Goal: Task Accomplishment & Management: Use online tool/utility

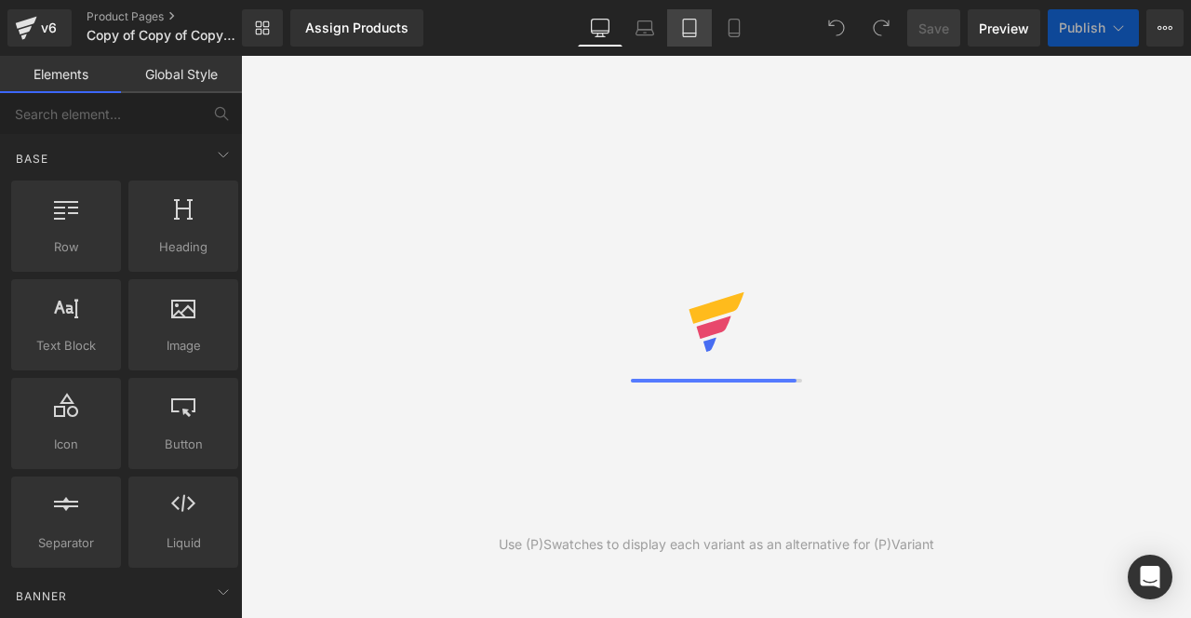
click at [687, 31] on icon at bounding box center [689, 28] width 19 height 19
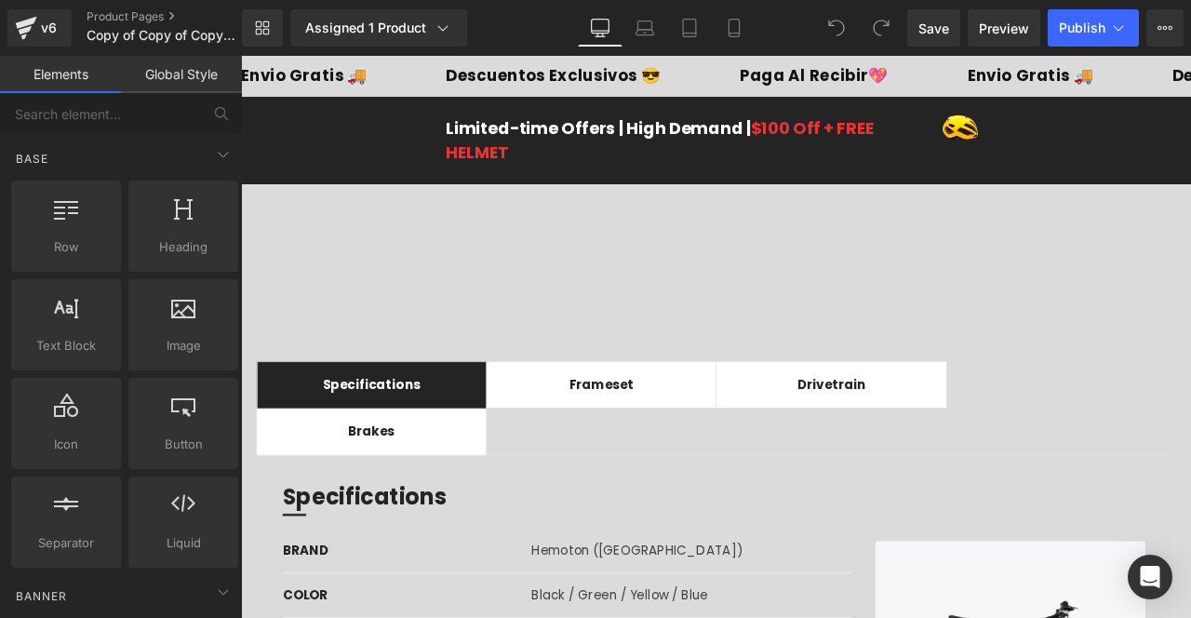
click at [589, 27] on link "Desktop" at bounding box center [600, 27] width 45 height 37
click at [444, 36] on icon at bounding box center [442, 28] width 19 height 19
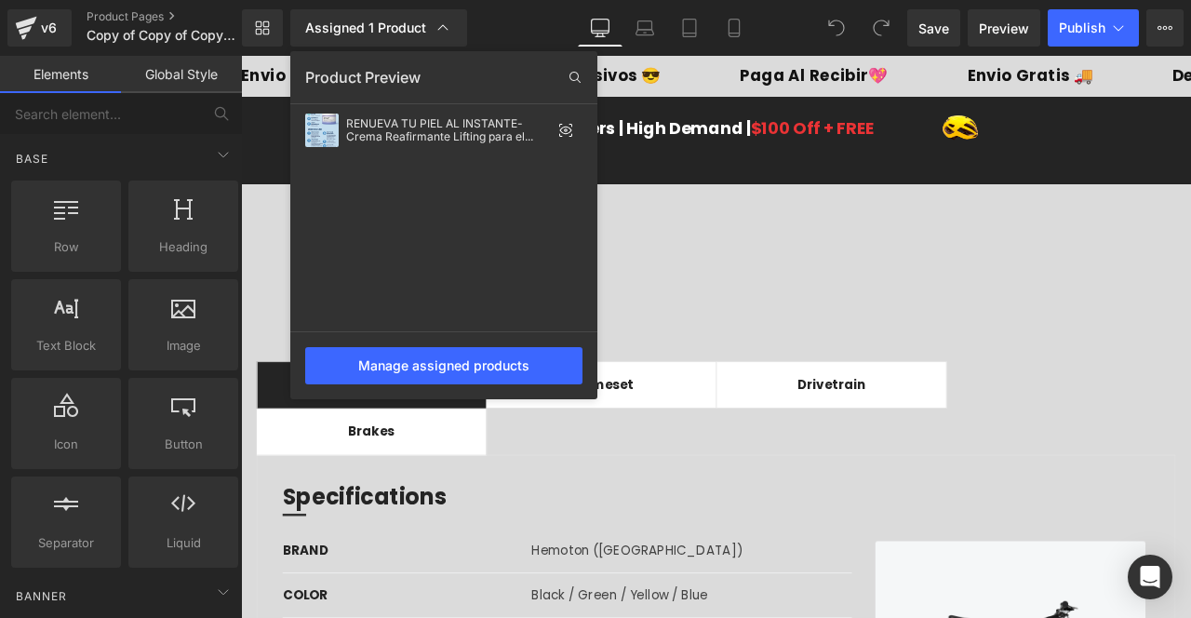
click at [770, 257] on div at bounding box center [716, 337] width 950 height 562
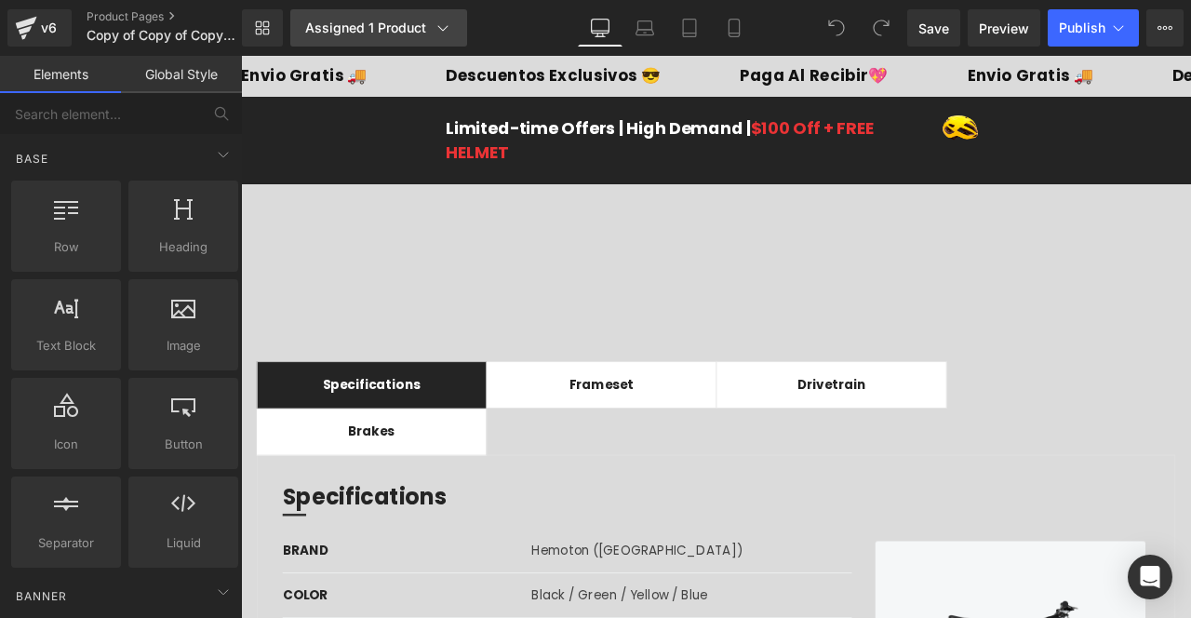
click at [419, 36] on div "Assigned 1 Product" at bounding box center [378, 28] width 147 height 19
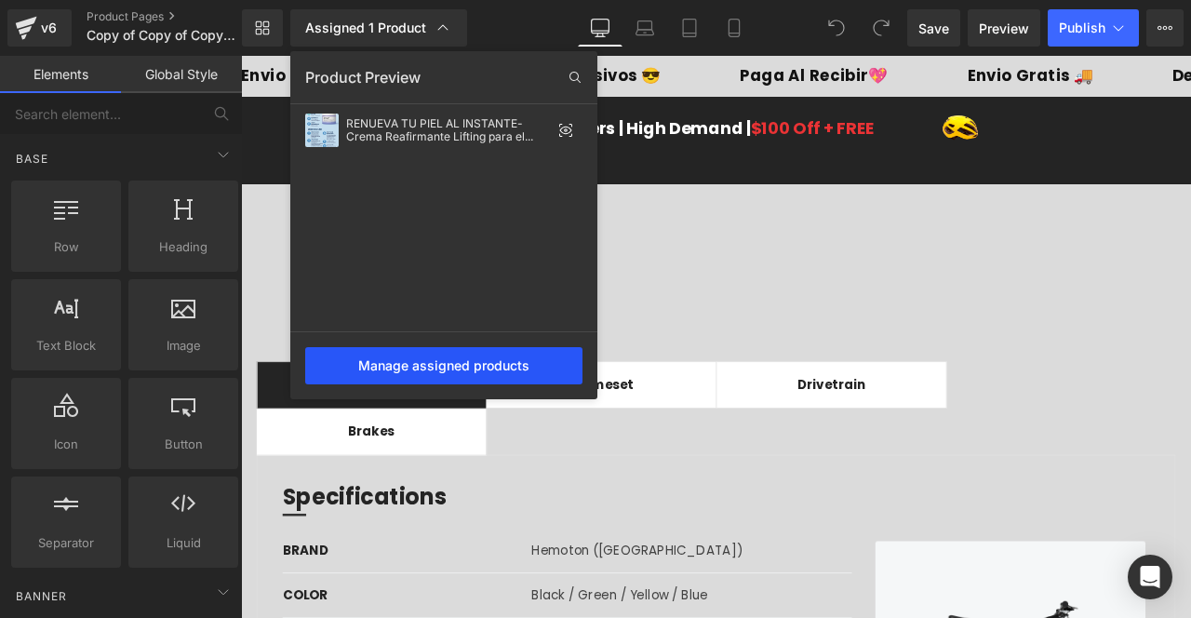
click at [482, 360] on div "Manage assigned products" at bounding box center [443, 365] width 277 height 37
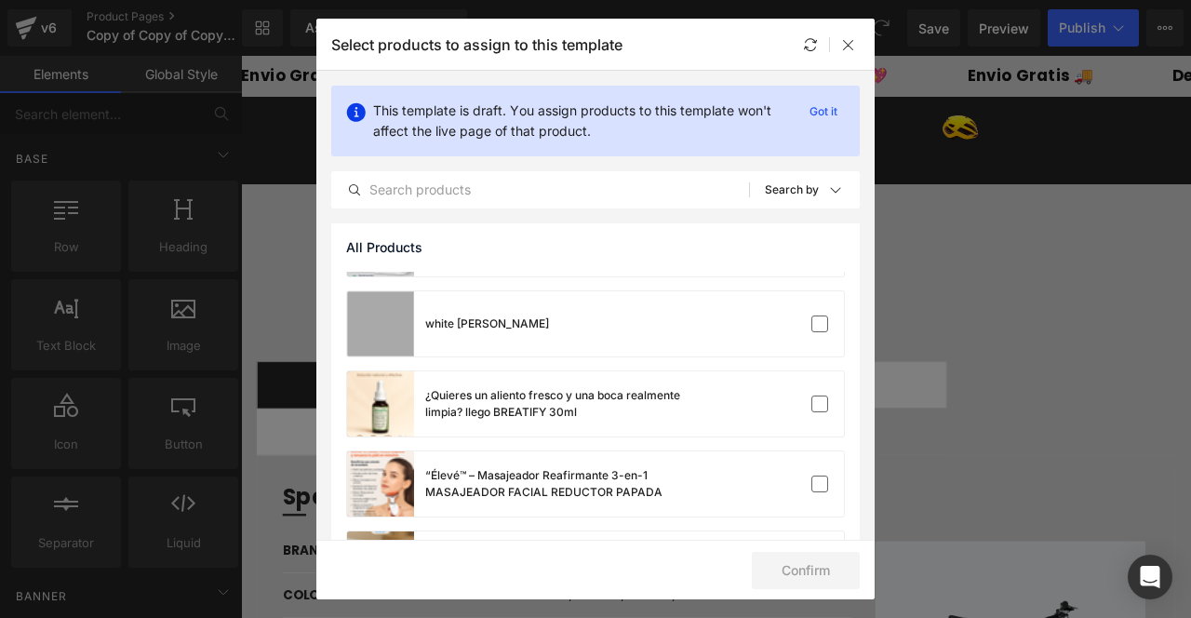
scroll to position [3930, 0]
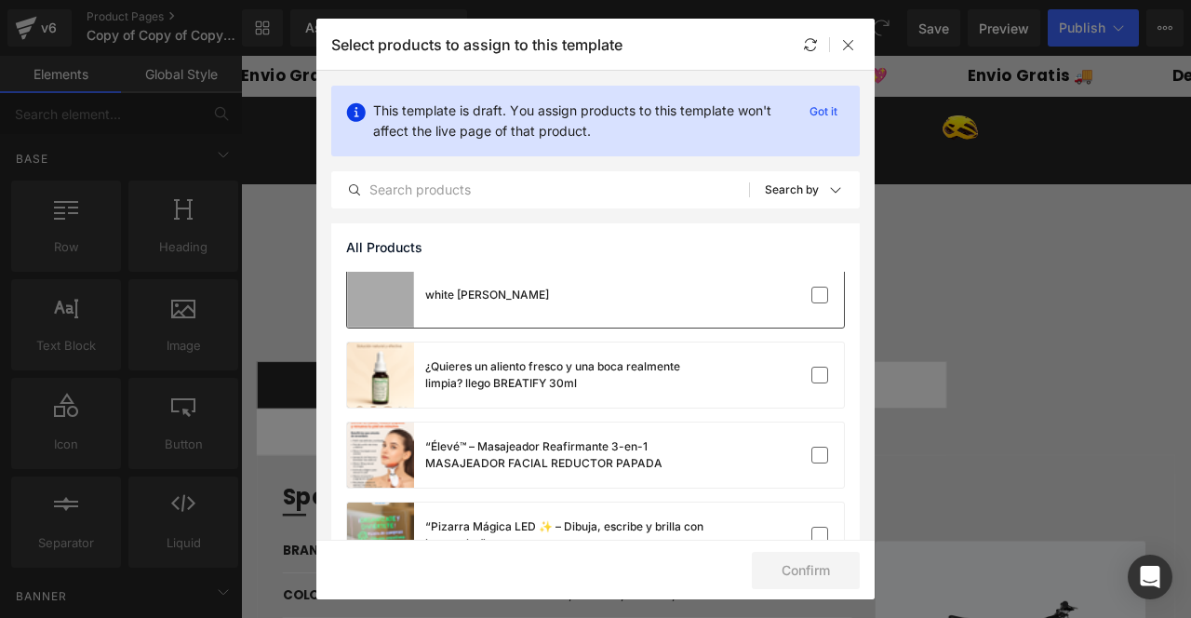
click at [768, 295] on div at bounding box center [787, 295] width 83 height 19
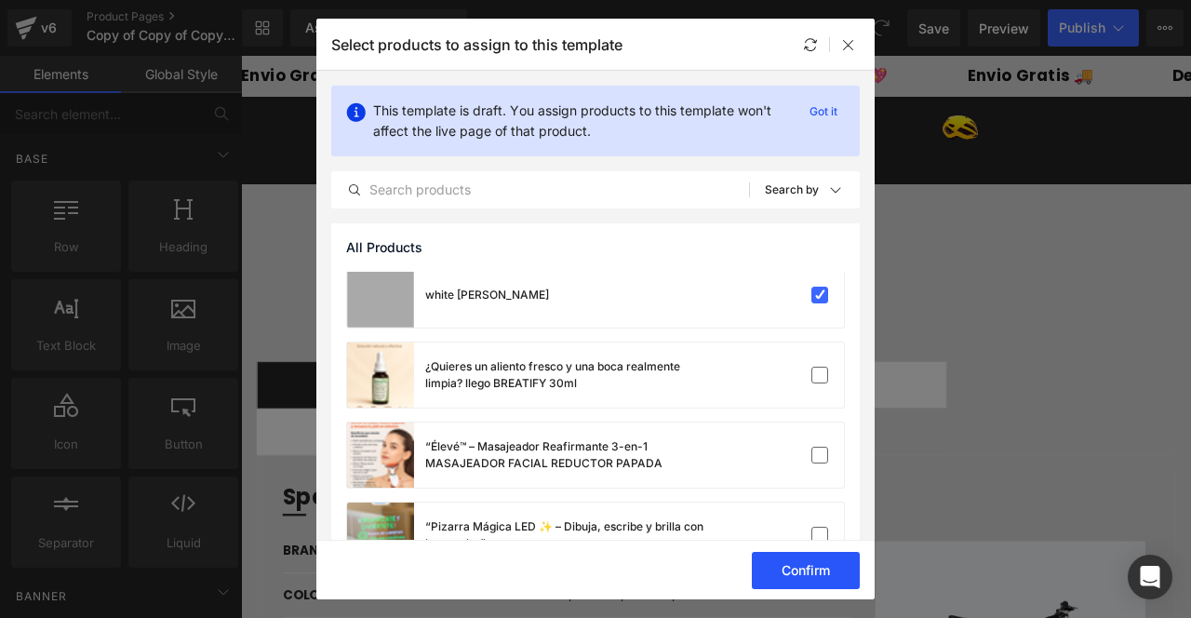
click at [825, 578] on button "Confirm" at bounding box center [806, 570] width 108 height 37
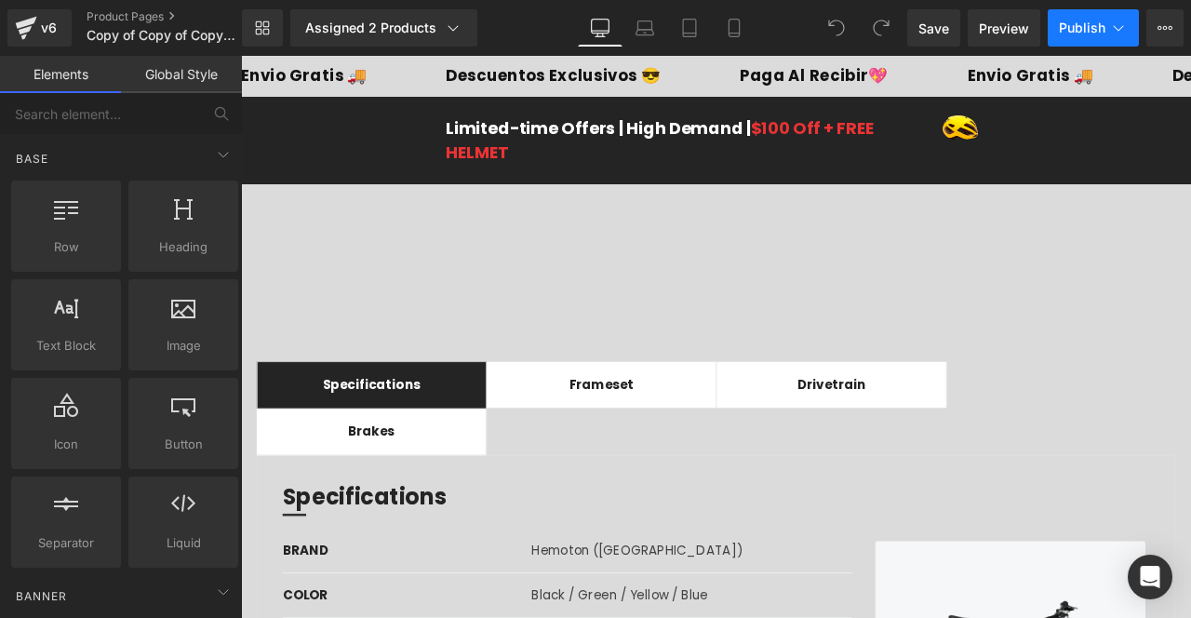
click at [1081, 31] on span "Publish" at bounding box center [1082, 27] width 47 height 15
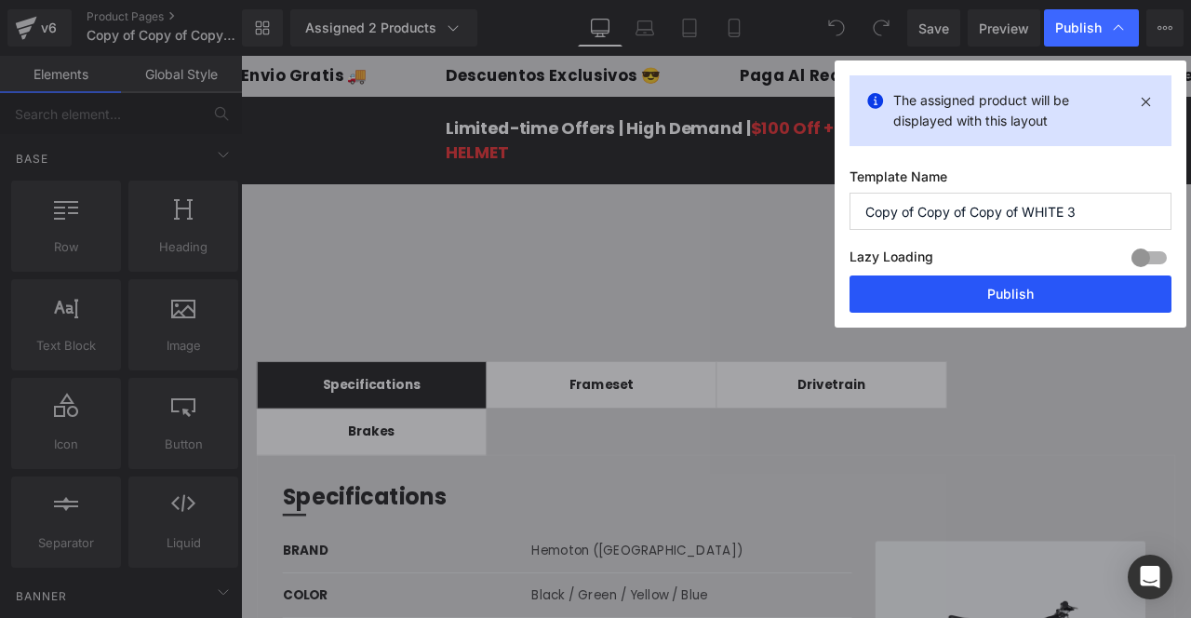
click at [980, 290] on button "Publish" at bounding box center [1010, 293] width 322 height 37
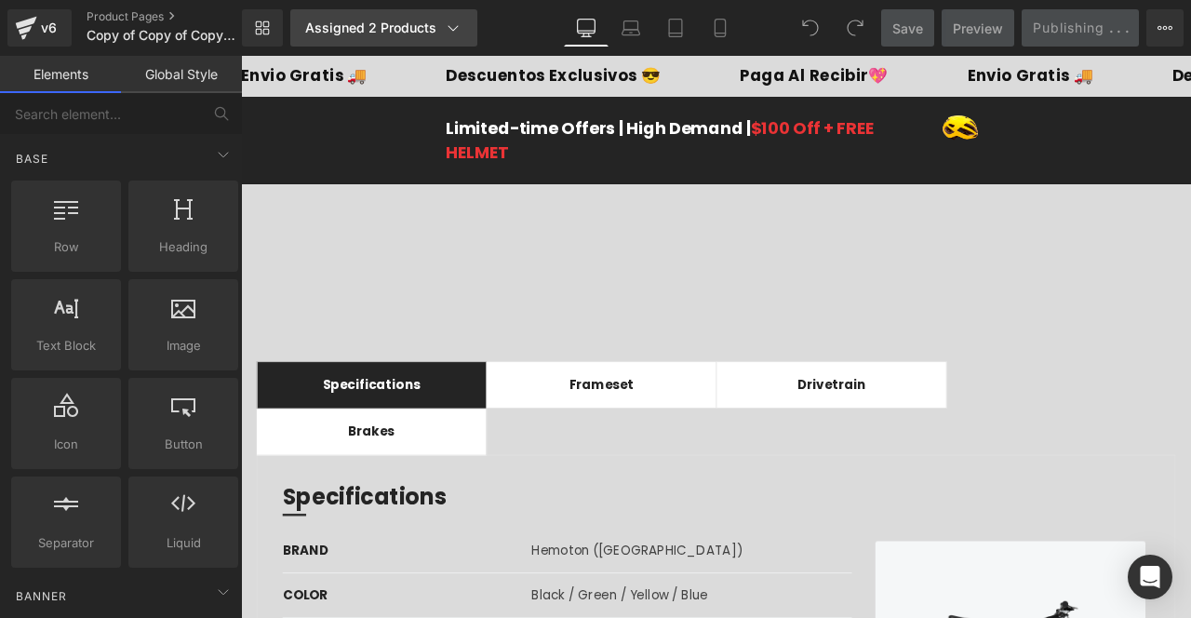
click at [447, 29] on icon at bounding box center [453, 28] width 19 height 19
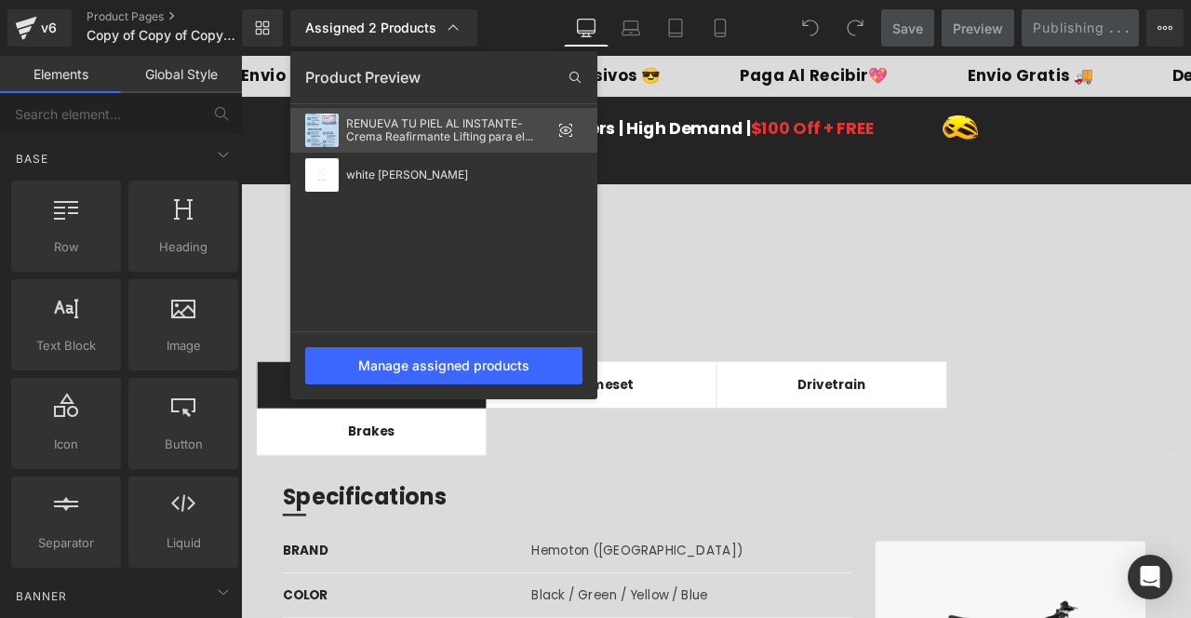
click at [478, 142] on div "RENUEVA TU PIEL AL INSTANTE- Crema Reafirmante Lifting para el Cuello y piel" at bounding box center [448, 130] width 205 height 26
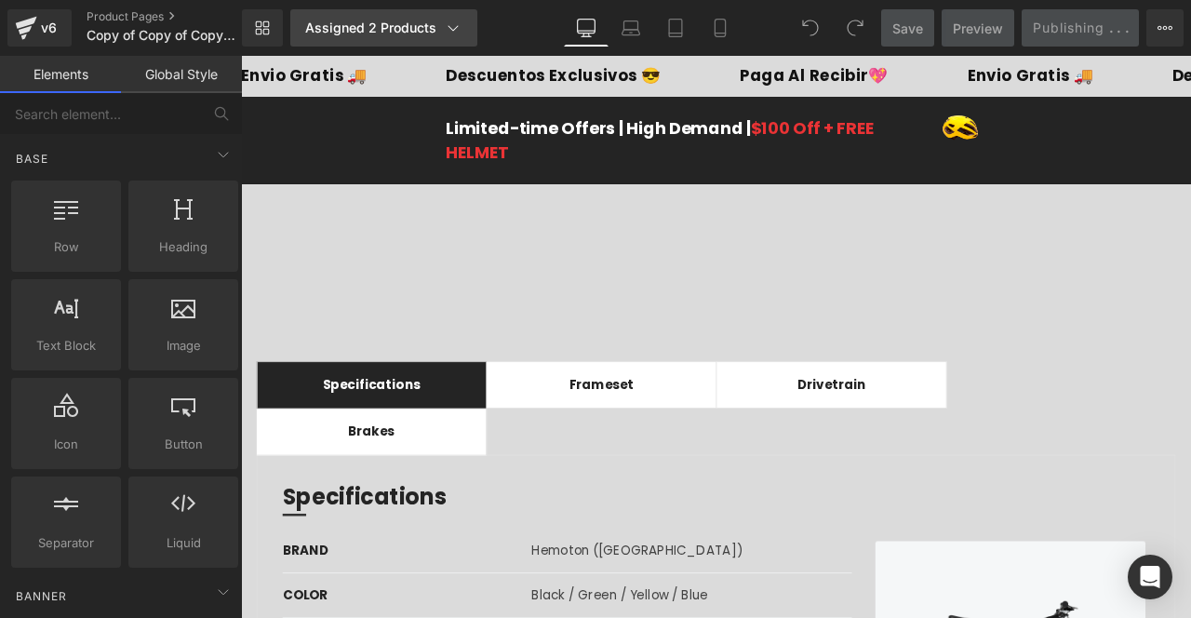
click at [438, 23] on div "Assigned 2 Products" at bounding box center [383, 28] width 157 height 19
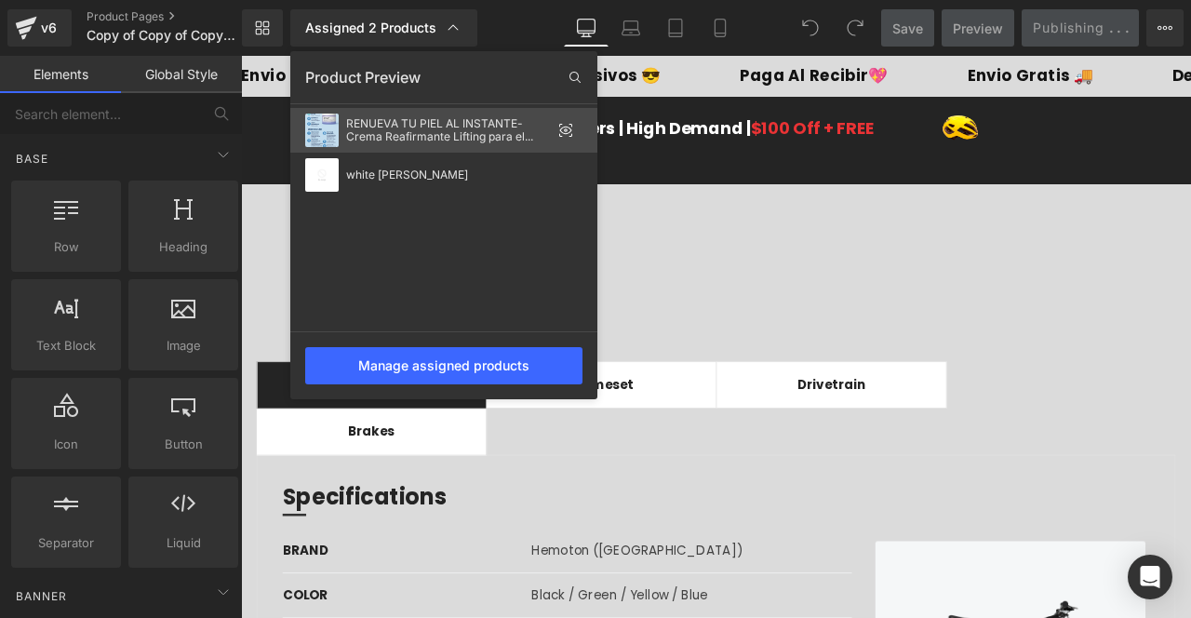
click at [369, 138] on div "RENUEVA TU PIEL AL INSTANTE- Crema Reafirmante Lifting para el Cuello y piel" at bounding box center [448, 130] width 205 height 26
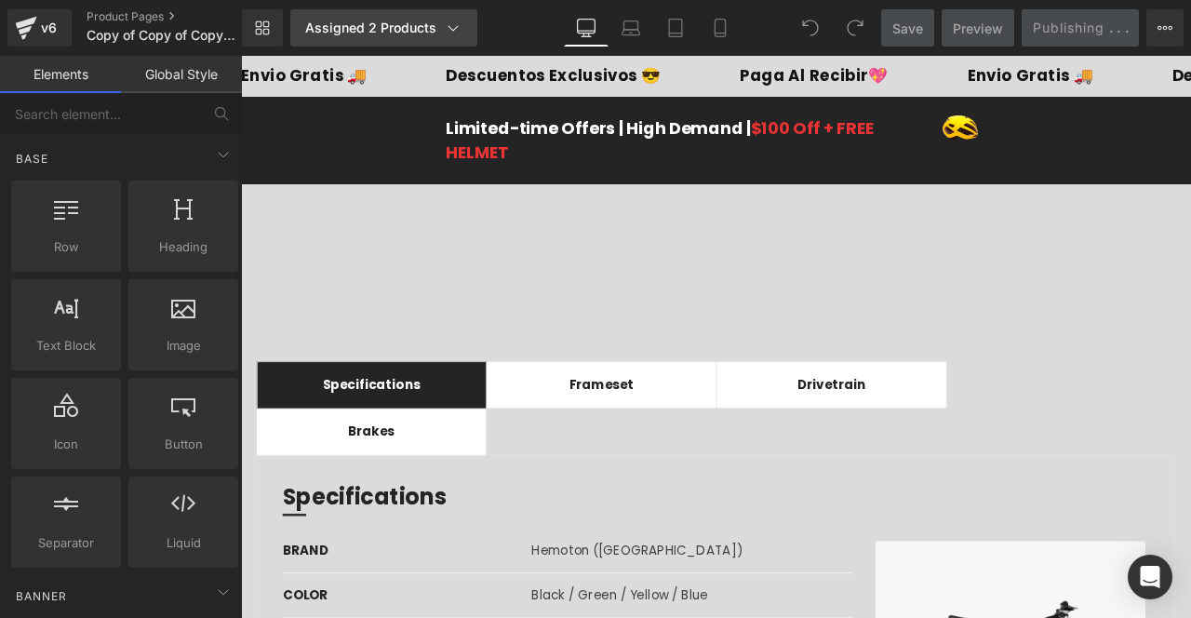
click at [470, 24] on link "Assigned 2 Products" at bounding box center [383, 27] width 187 height 37
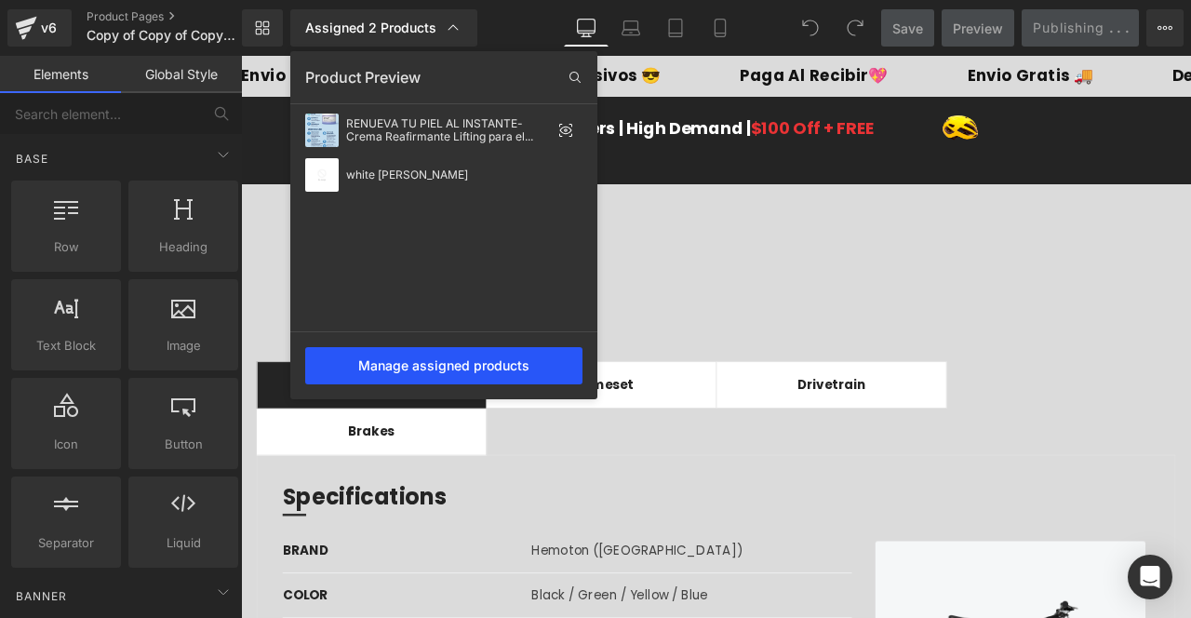
click at [401, 351] on div "Manage assigned products" at bounding box center [443, 365] width 277 height 37
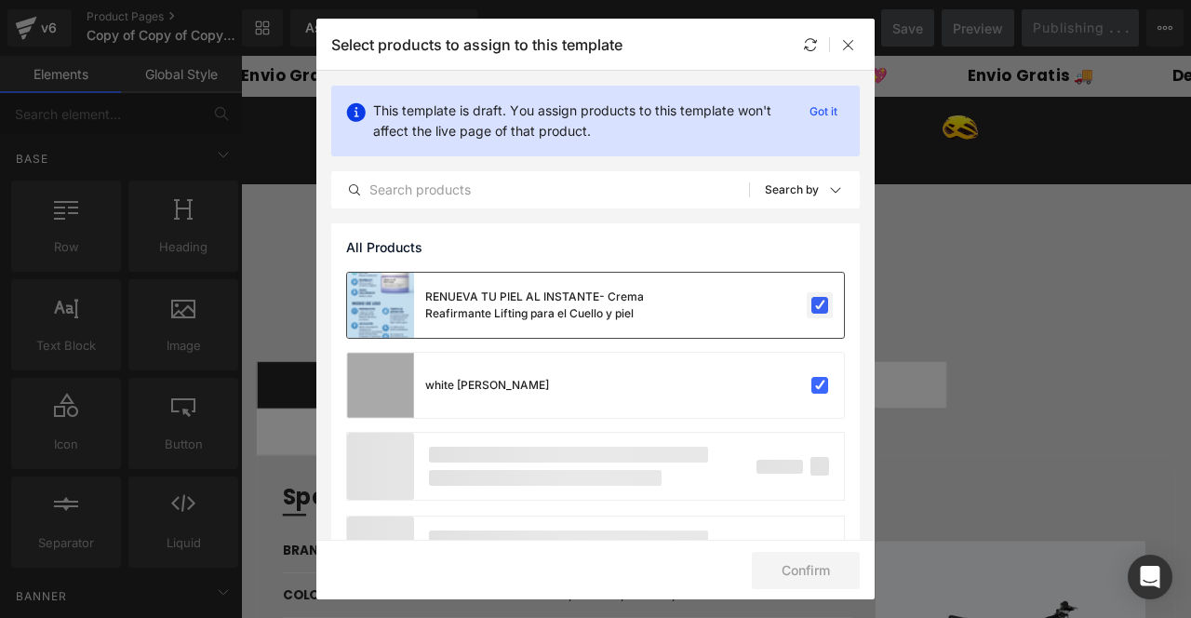
click at [819, 303] on label at bounding box center [819, 305] width 17 height 17
click at [820, 305] on input "checkbox" at bounding box center [820, 305] width 0 height 0
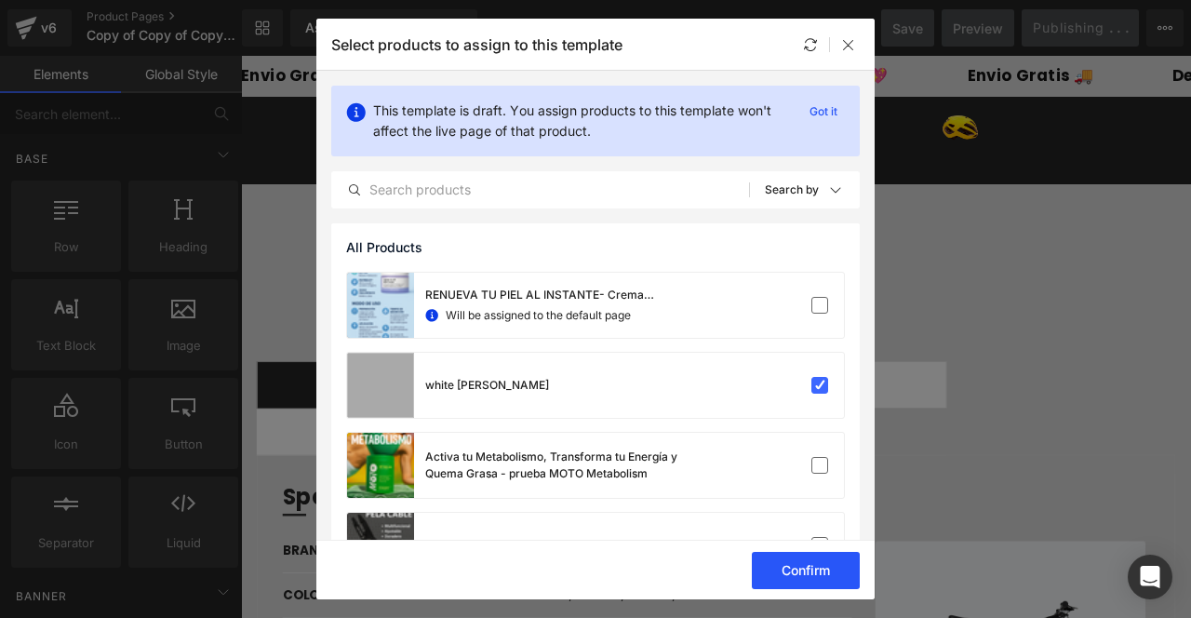
click at [783, 576] on button "Confirm" at bounding box center [806, 570] width 108 height 37
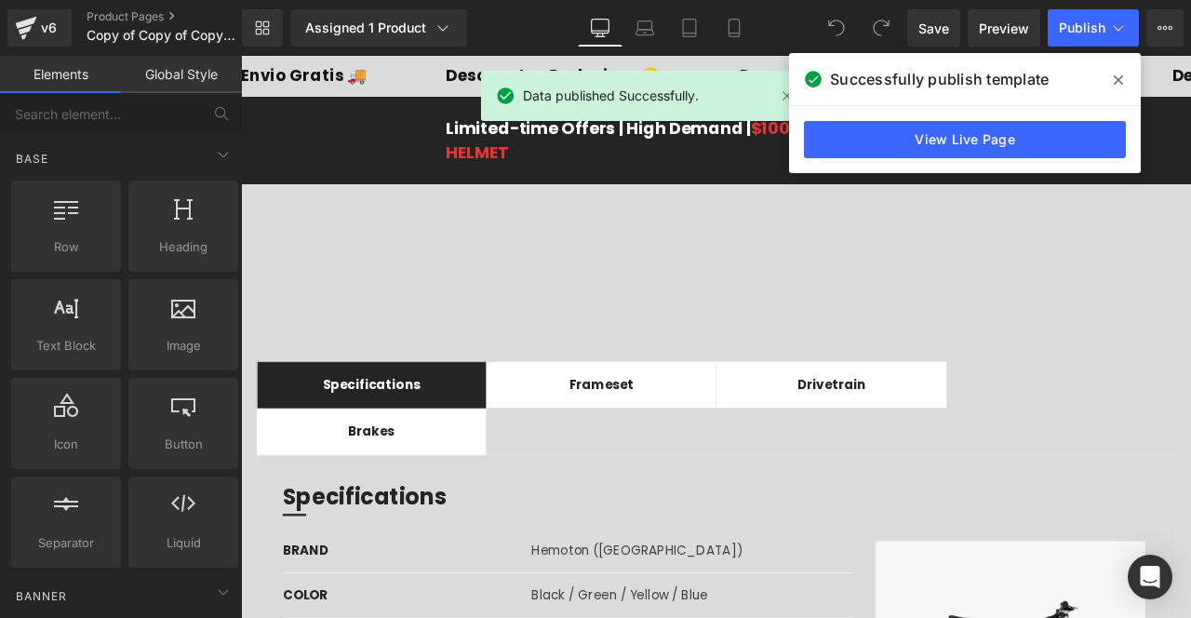
click at [1123, 77] on span at bounding box center [1118, 80] width 30 height 30
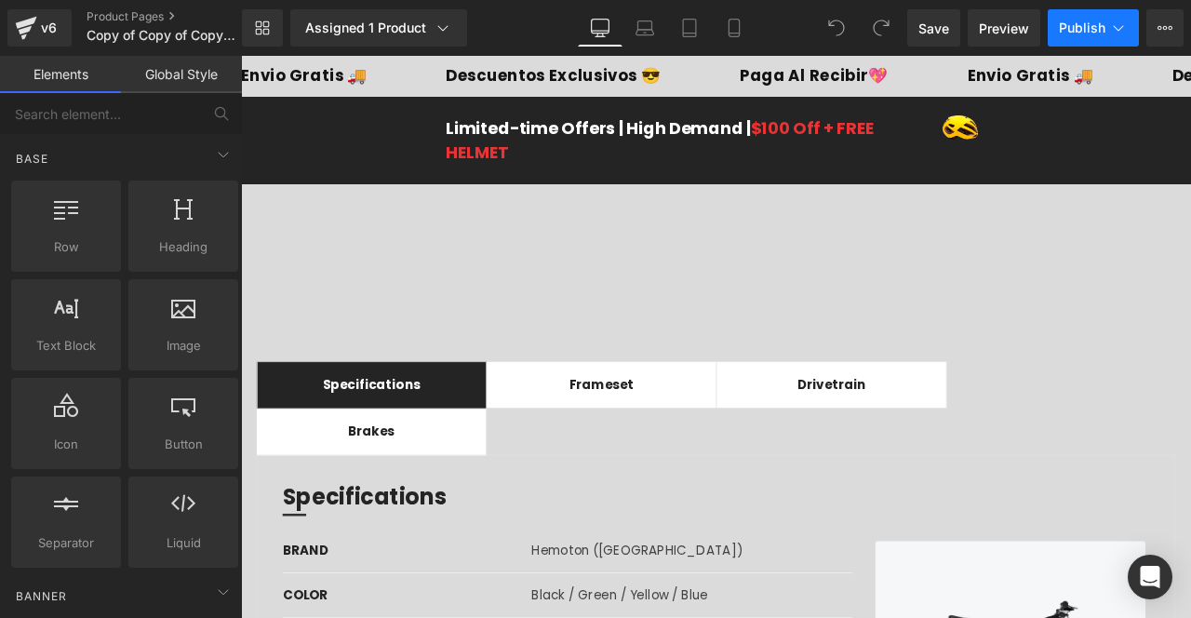
click at [1083, 37] on button "Publish" at bounding box center [1092, 27] width 91 height 37
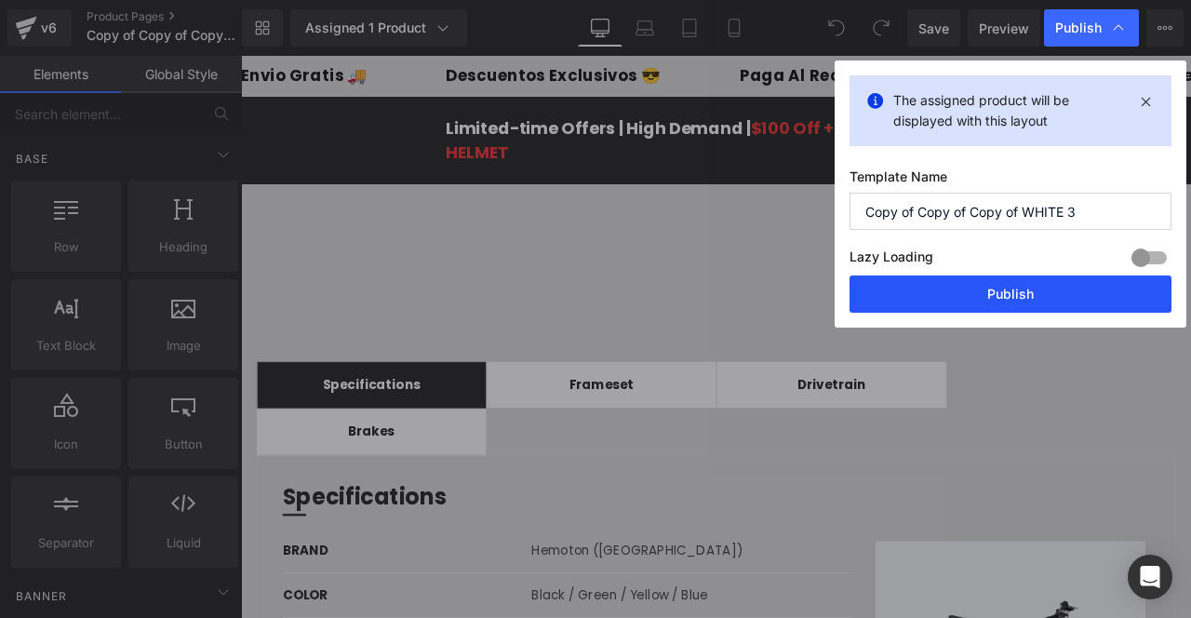
click at [1010, 279] on button "Publish" at bounding box center [1010, 293] width 322 height 37
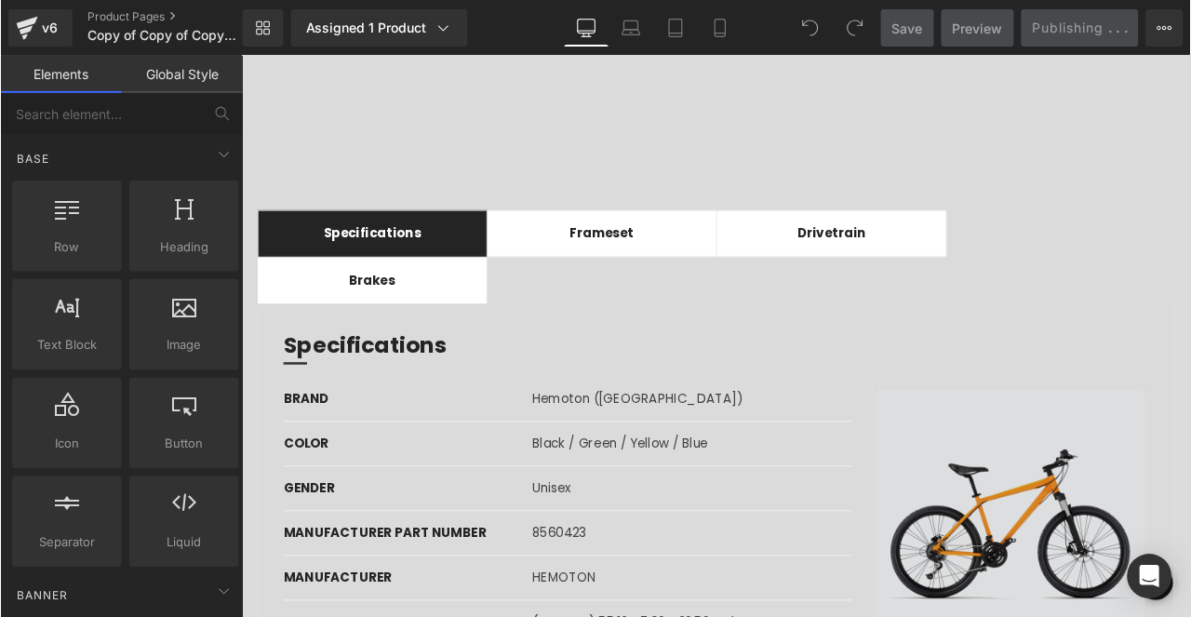
scroll to position [0, 0]
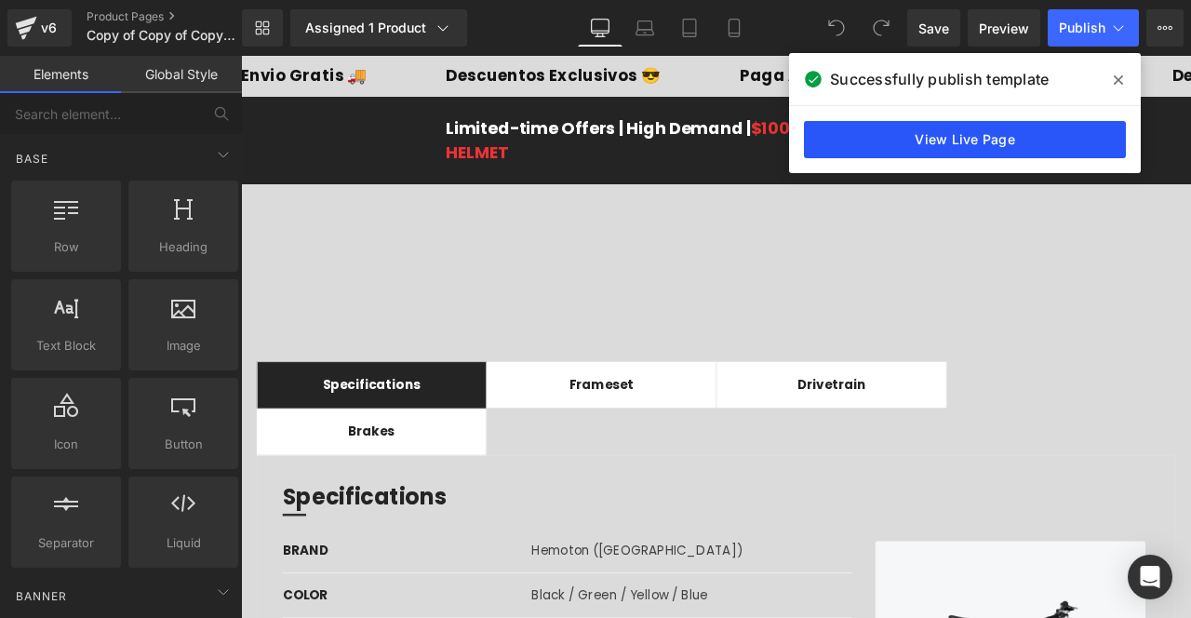
click at [973, 138] on link "View Live Page" at bounding box center [965, 139] width 322 height 37
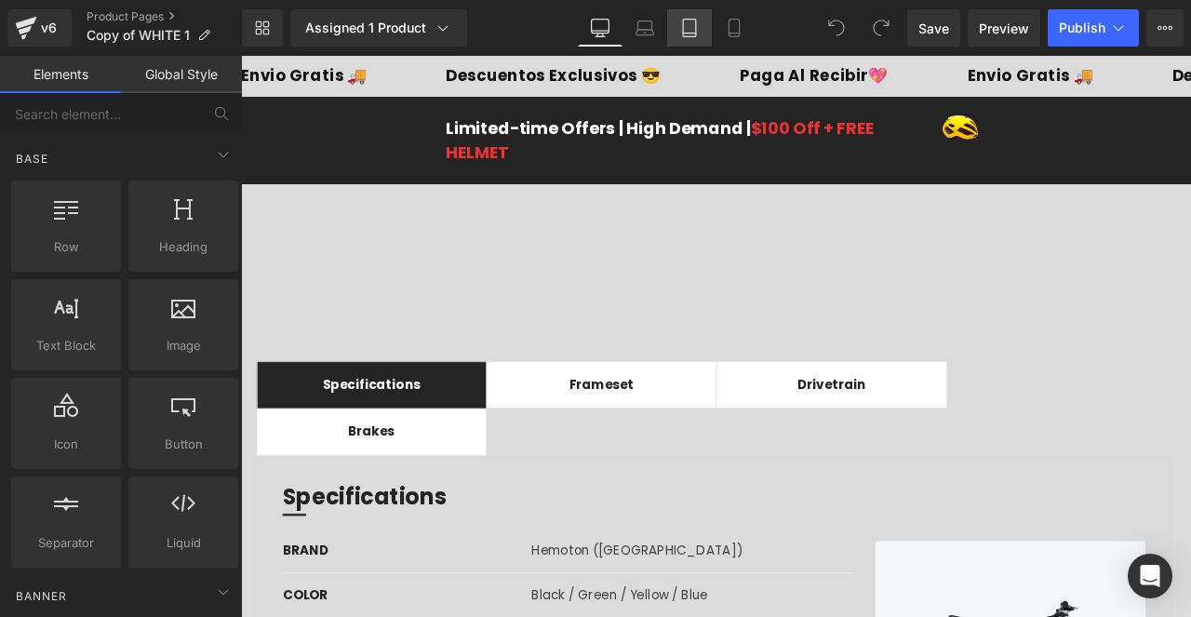
click at [680, 28] on icon at bounding box center [689, 28] width 19 height 19
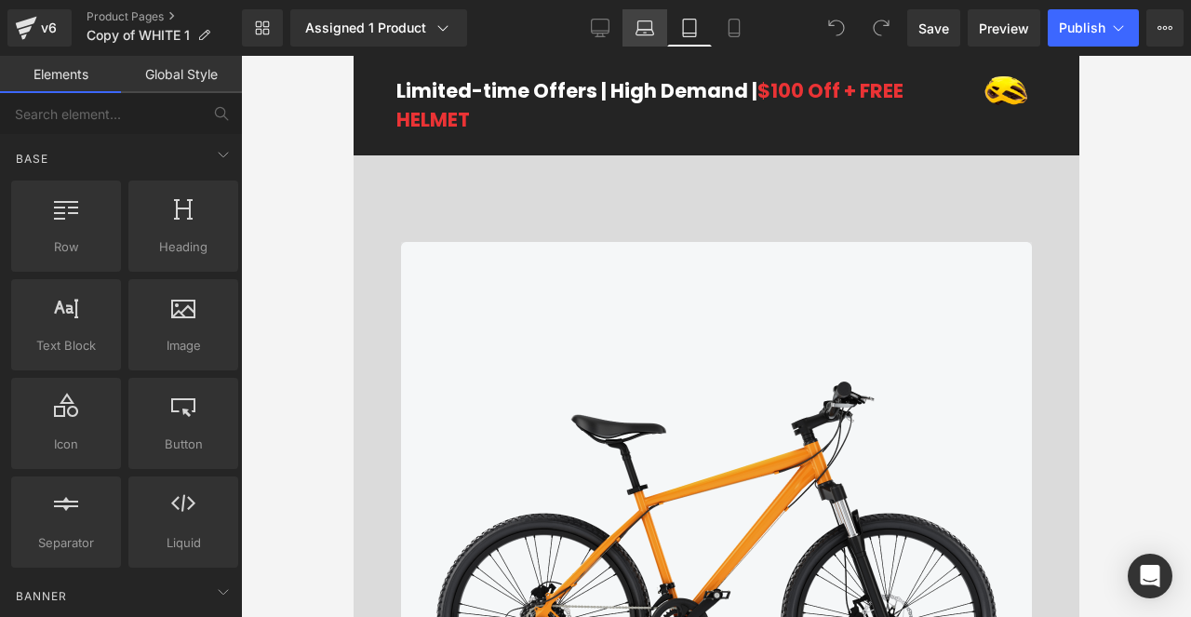
click at [655, 30] on link "Laptop" at bounding box center [644, 27] width 45 height 37
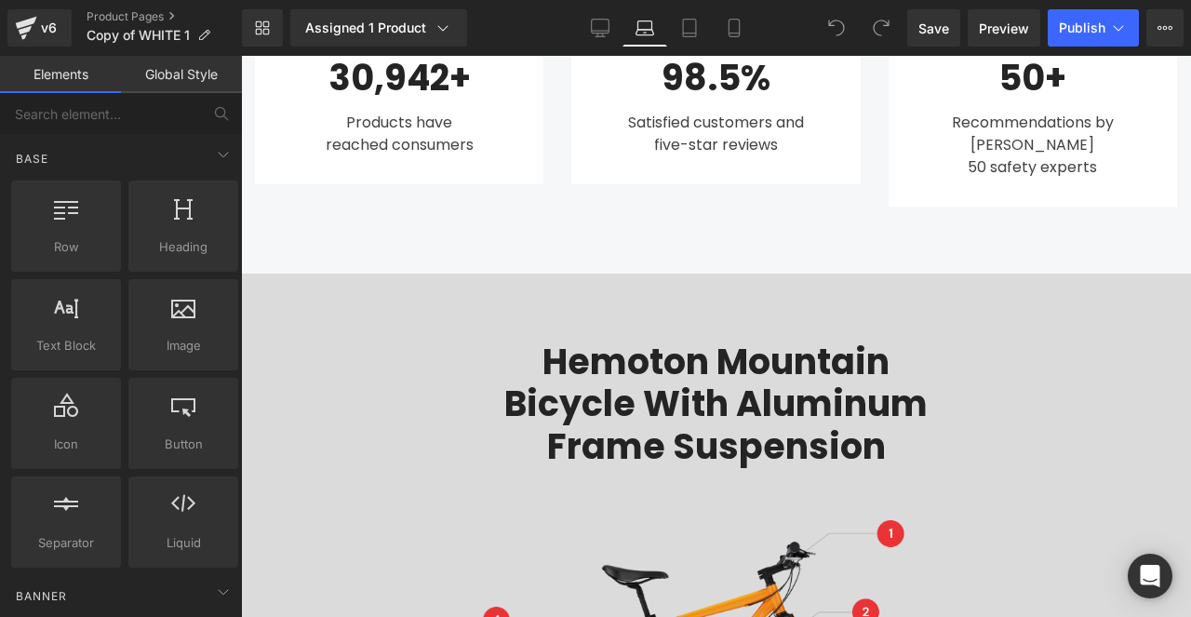
scroll to position [877, 0]
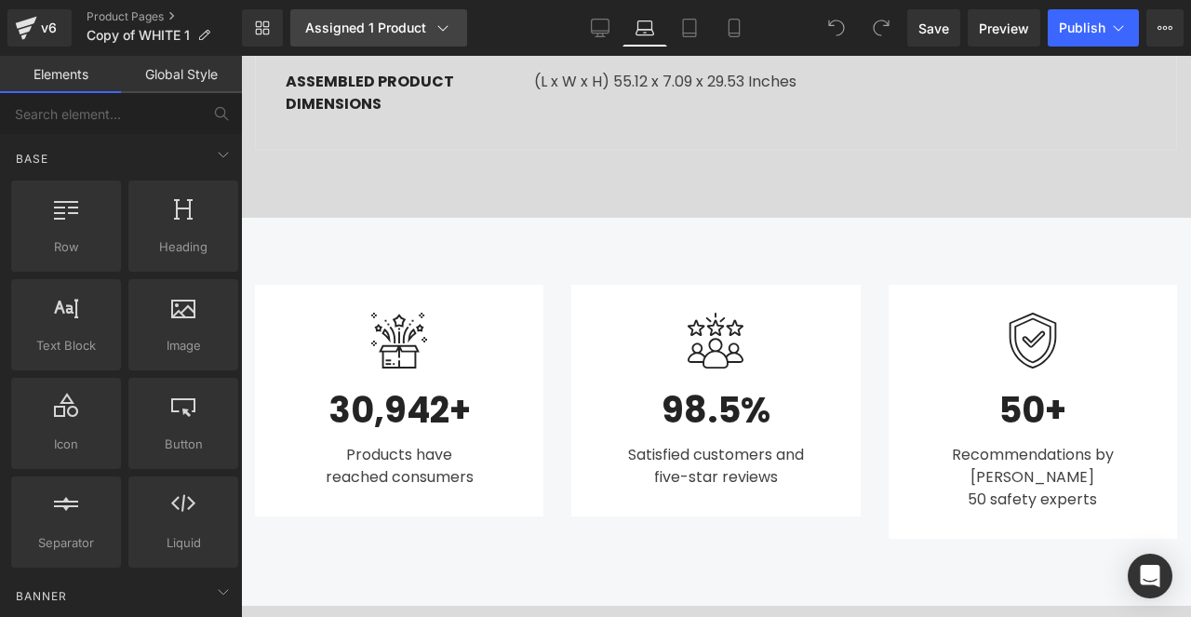
click at [443, 22] on icon at bounding box center [442, 28] width 19 height 19
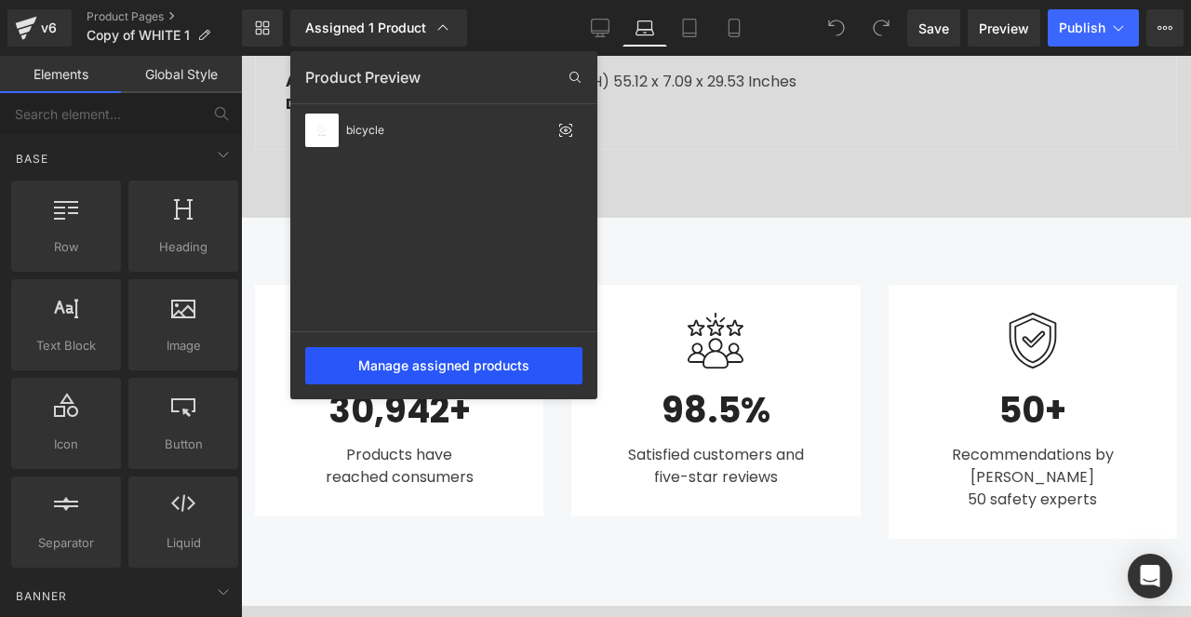
click at [459, 369] on div "Manage assigned products" at bounding box center [443, 365] width 277 height 37
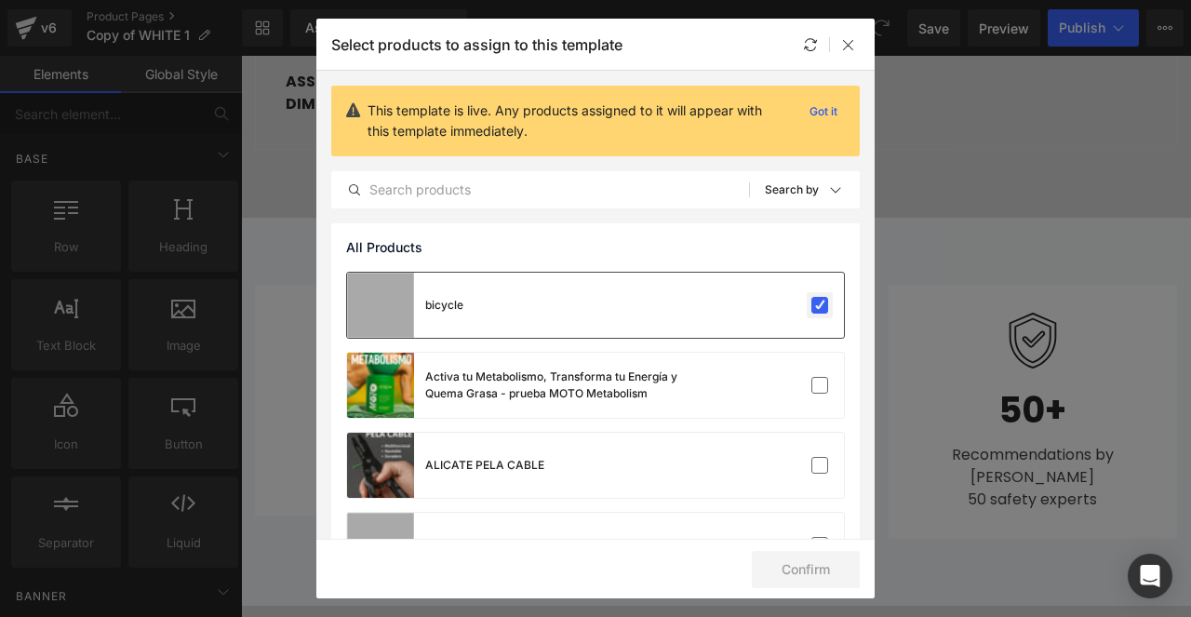
click at [820, 303] on label at bounding box center [819, 305] width 17 height 17
click at [820, 305] on input "checkbox" at bounding box center [820, 305] width 0 height 0
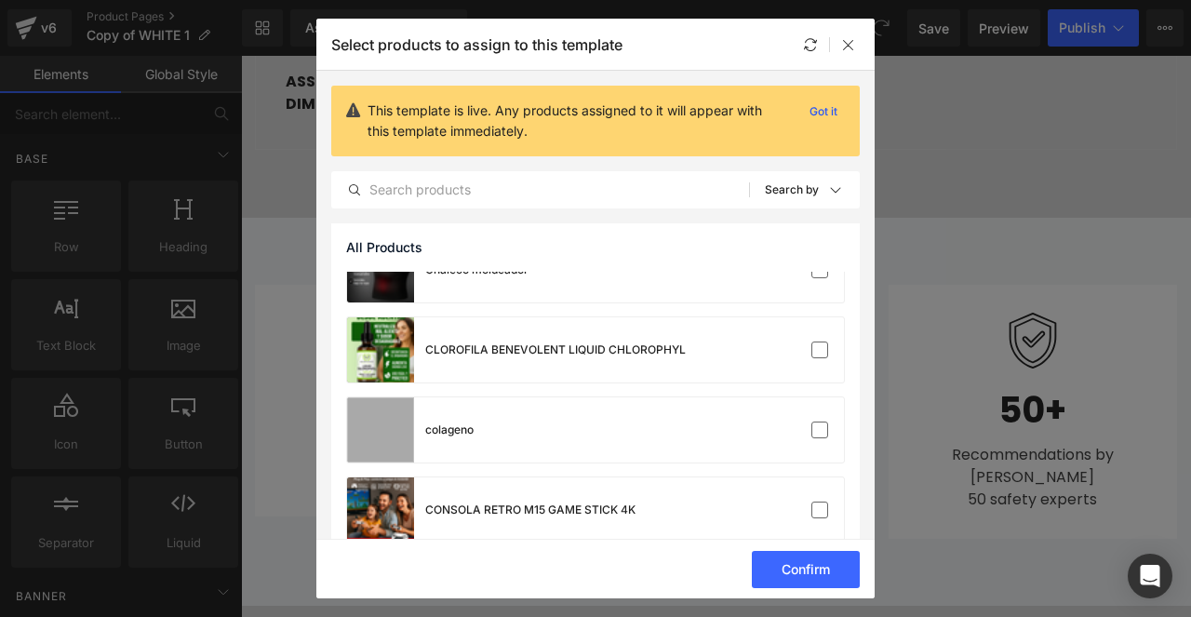
scroll to position [920, 0]
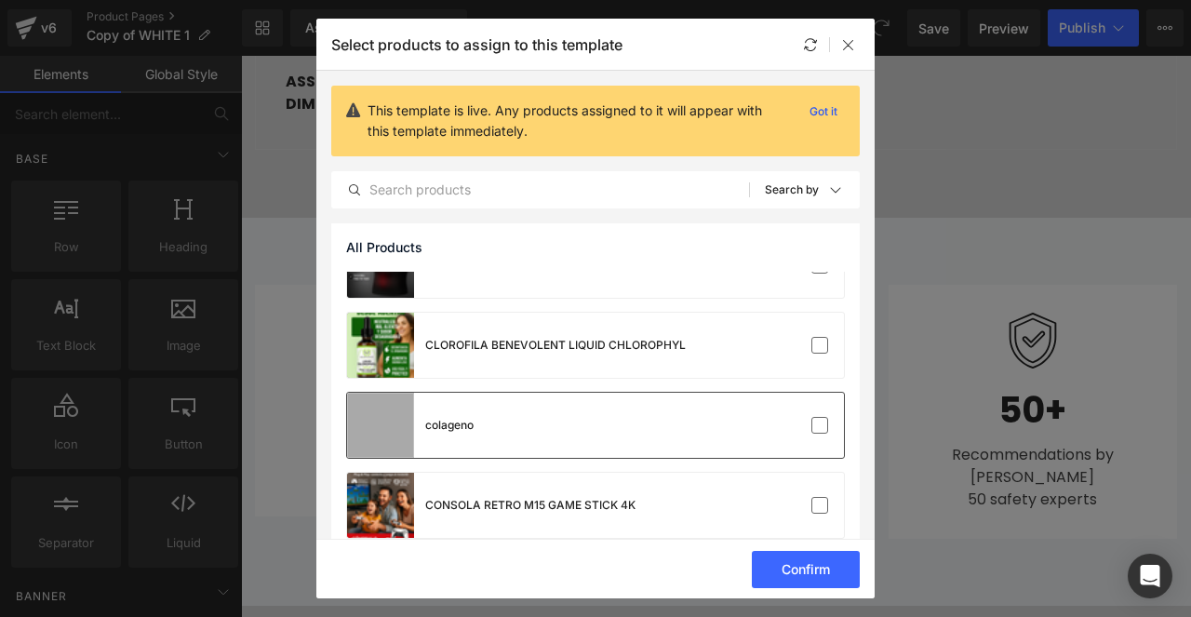
click at [788, 441] on div "colageno" at bounding box center [595, 425] width 497 height 65
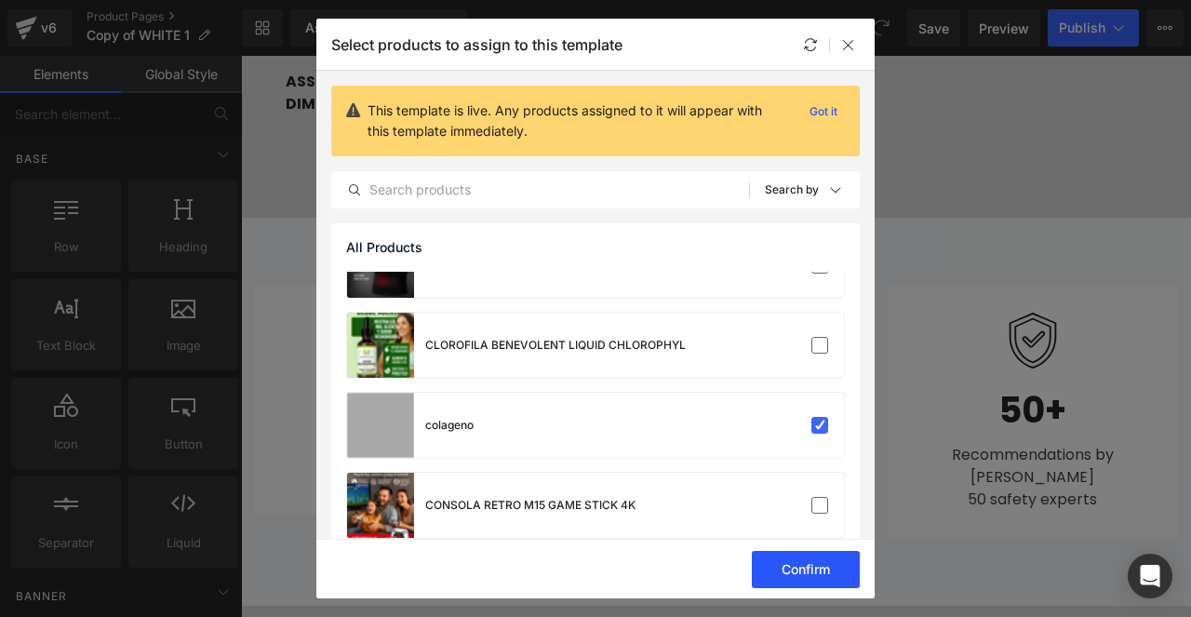
click at [807, 567] on button "Confirm" at bounding box center [806, 569] width 108 height 37
click at [769, 567] on button "Success" at bounding box center [793, 569] width 131 height 37
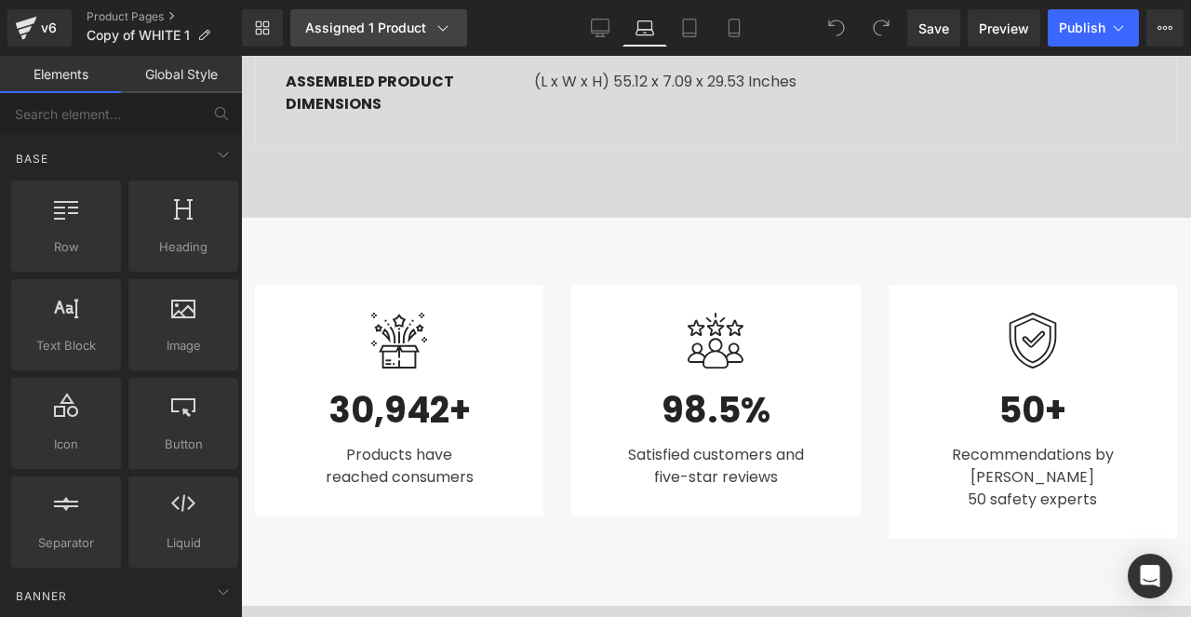
click at [439, 27] on icon at bounding box center [442, 28] width 19 height 19
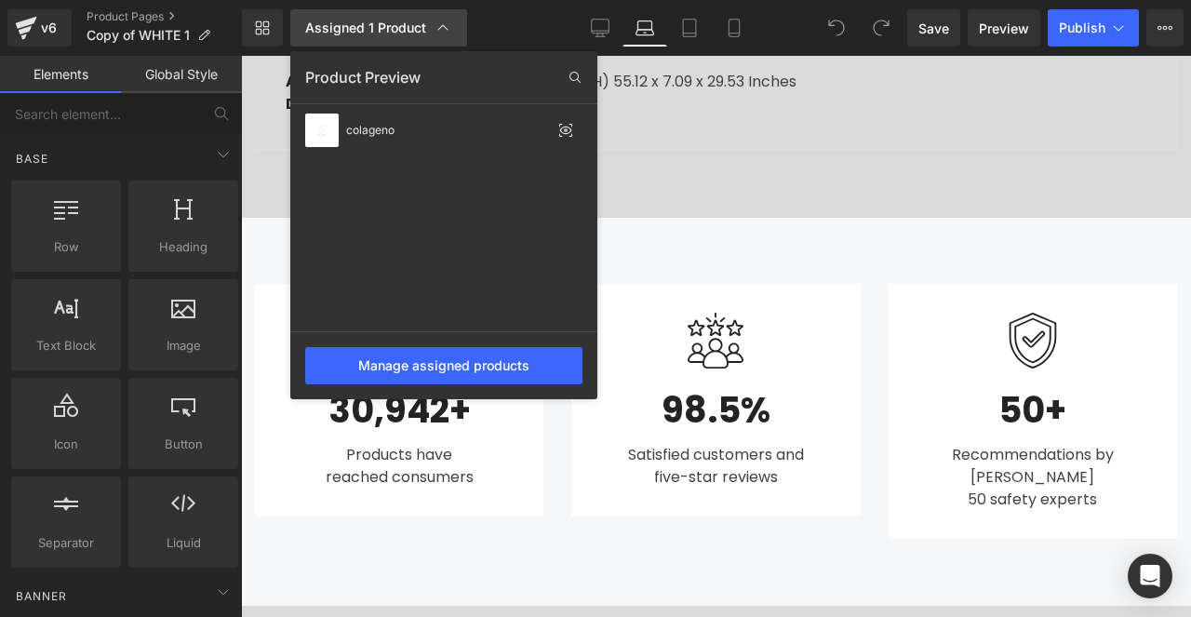
click at [439, 27] on icon at bounding box center [442, 28] width 19 height 19
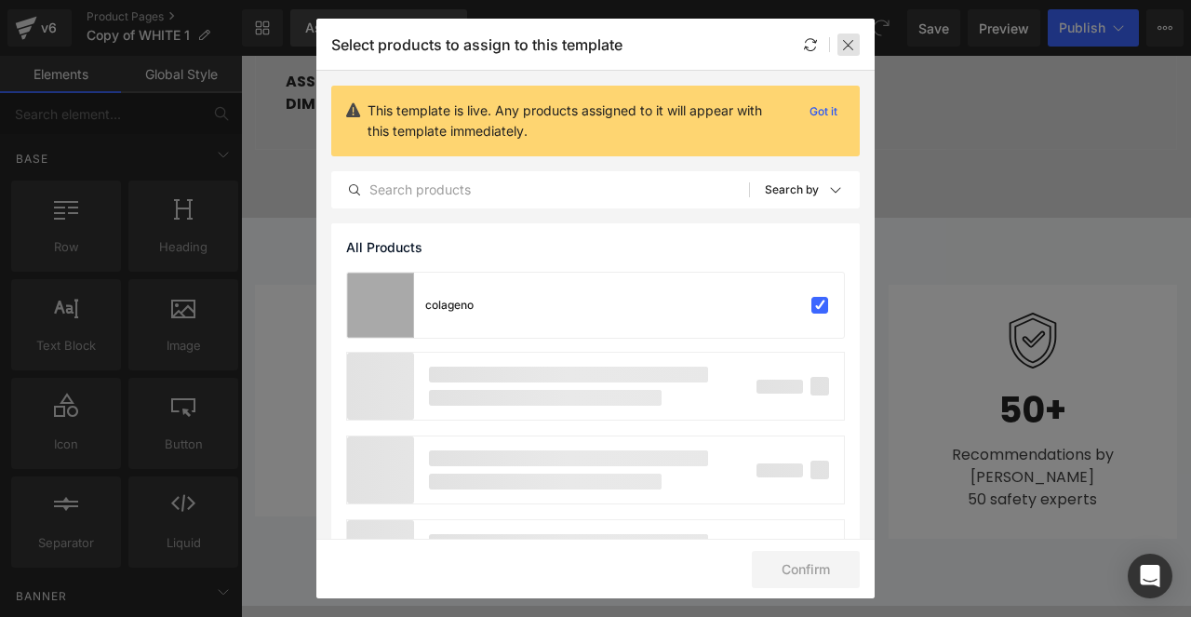
click at [844, 40] on icon at bounding box center [848, 44] width 15 height 15
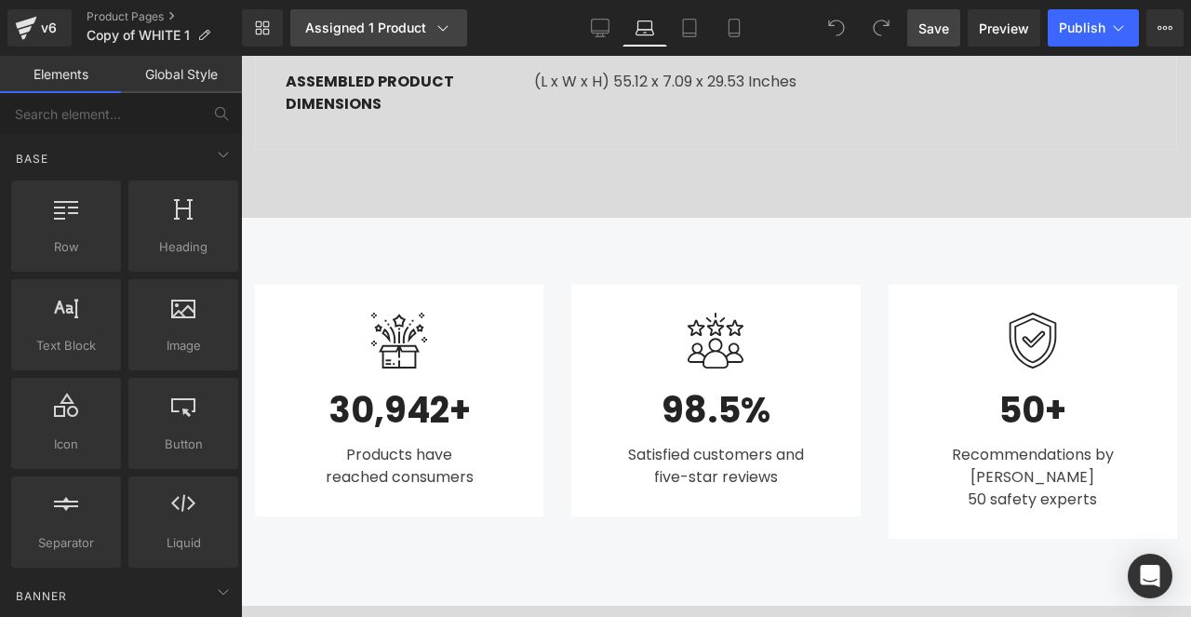
click at [927, 39] on link "Save" at bounding box center [933, 27] width 53 height 37
click at [1078, 28] on span "Publish" at bounding box center [1082, 27] width 47 height 15
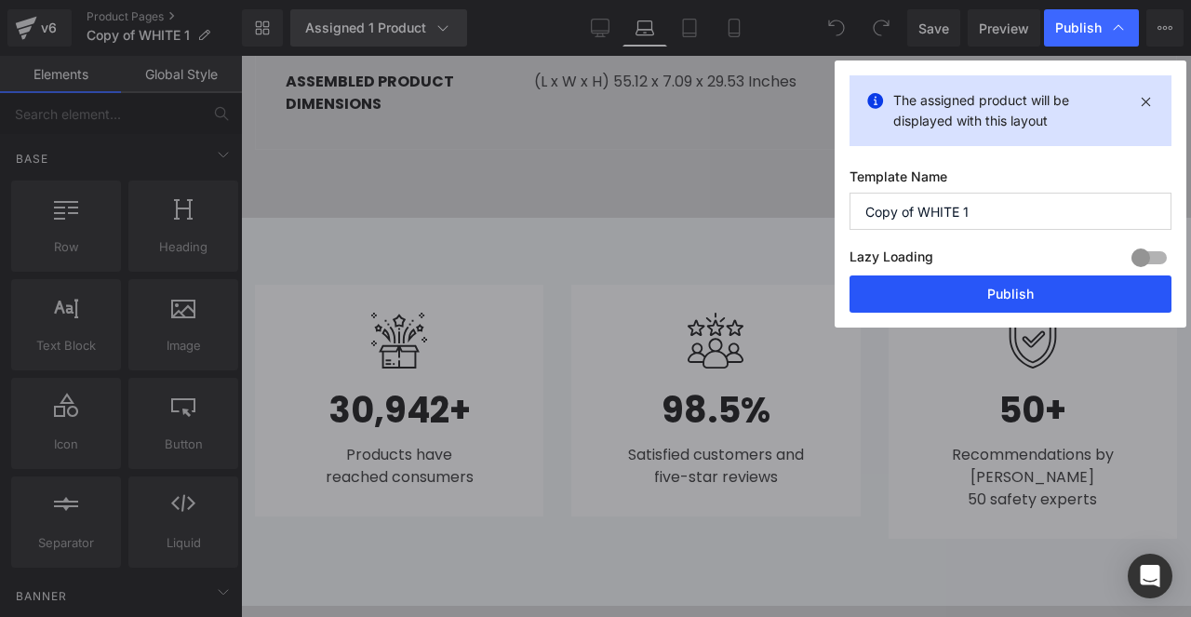
click at [1021, 293] on button "Publish" at bounding box center [1010, 293] width 322 height 37
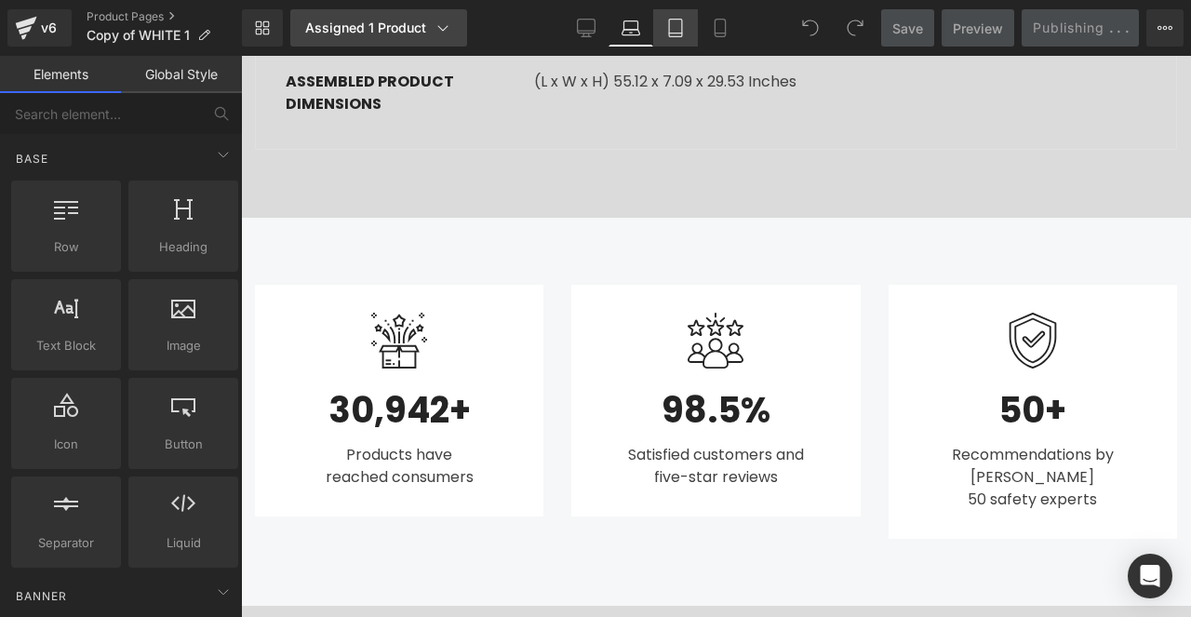
click at [674, 38] on link "Tablet" at bounding box center [675, 27] width 45 height 37
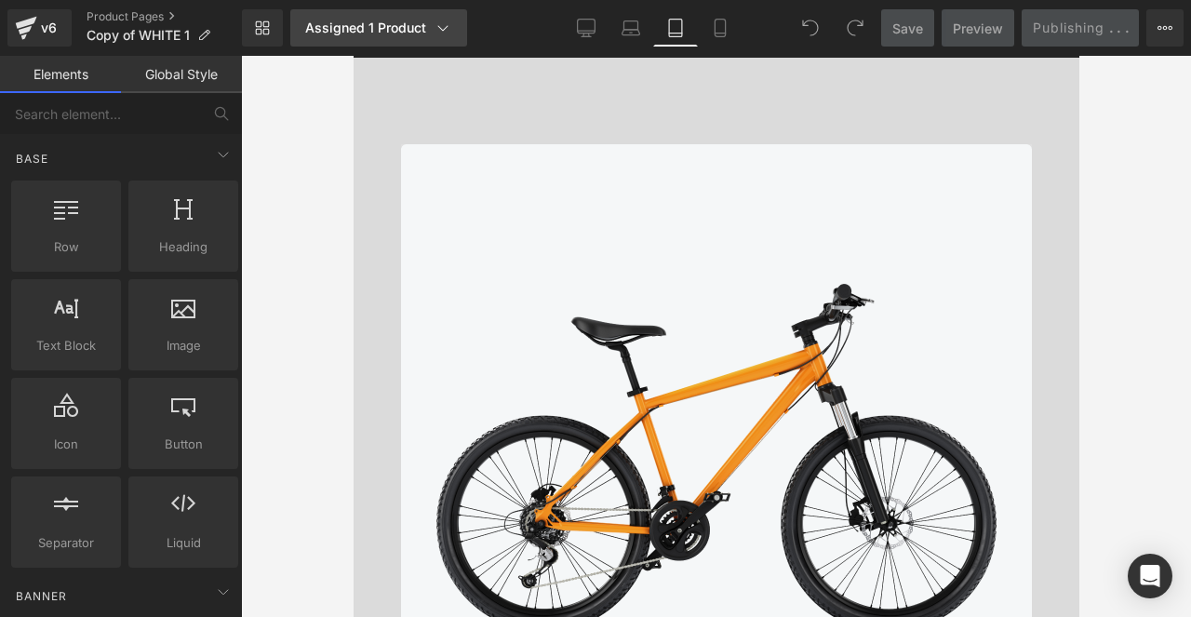
scroll to position [0, 0]
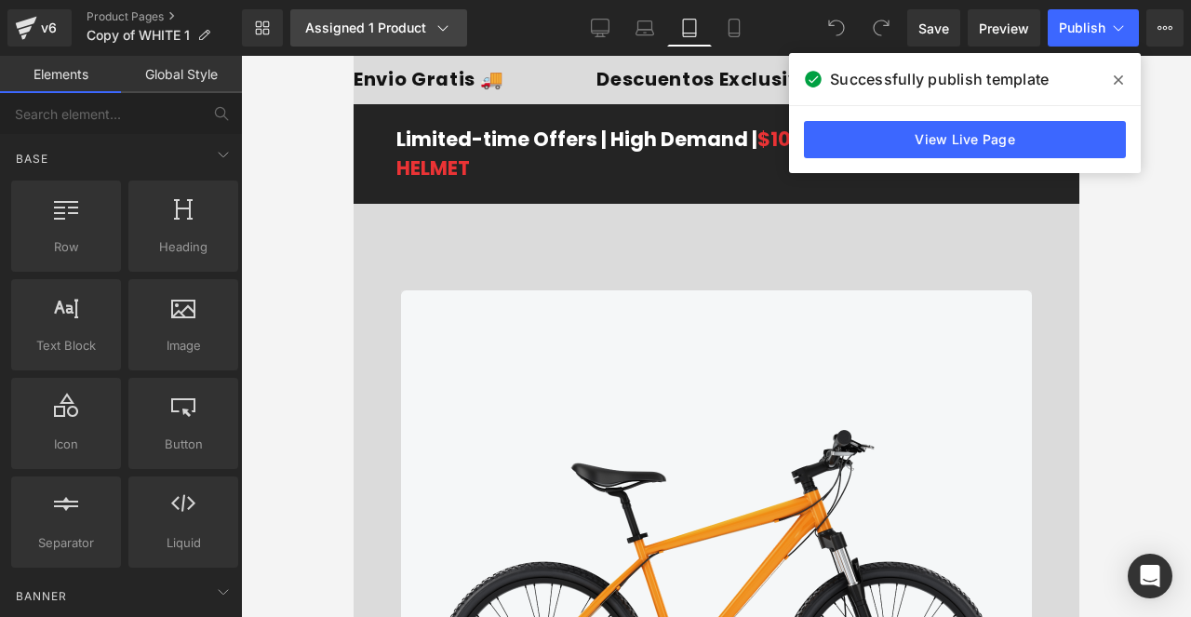
click at [1121, 80] on icon at bounding box center [1117, 80] width 9 height 15
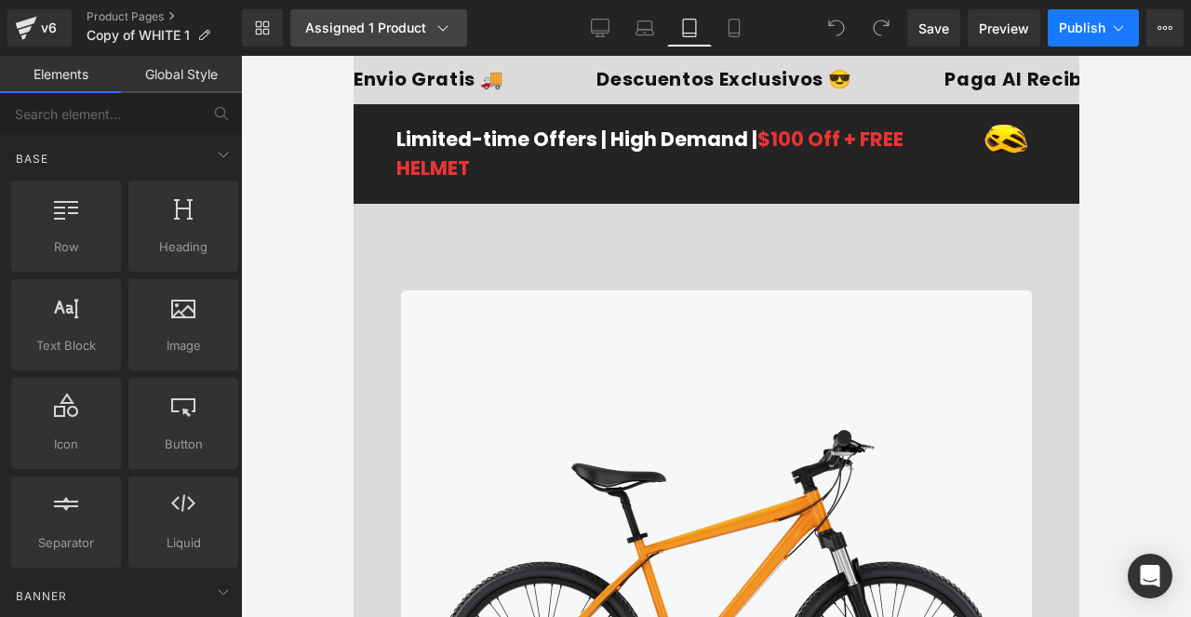
click at [1060, 32] on span "Publish" at bounding box center [1082, 27] width 47 height 15
click at [940, 28] on span "Save" at bounding box center [933, 29] width 31 height 20
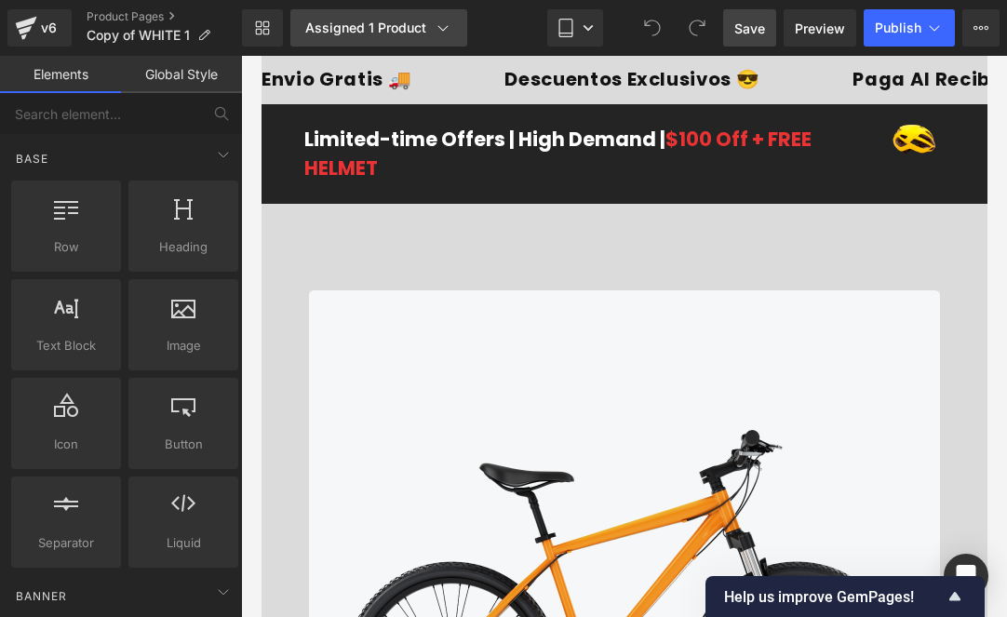
click at [442, 23] on icon at bounding box center [442, 28] width 19 height 19
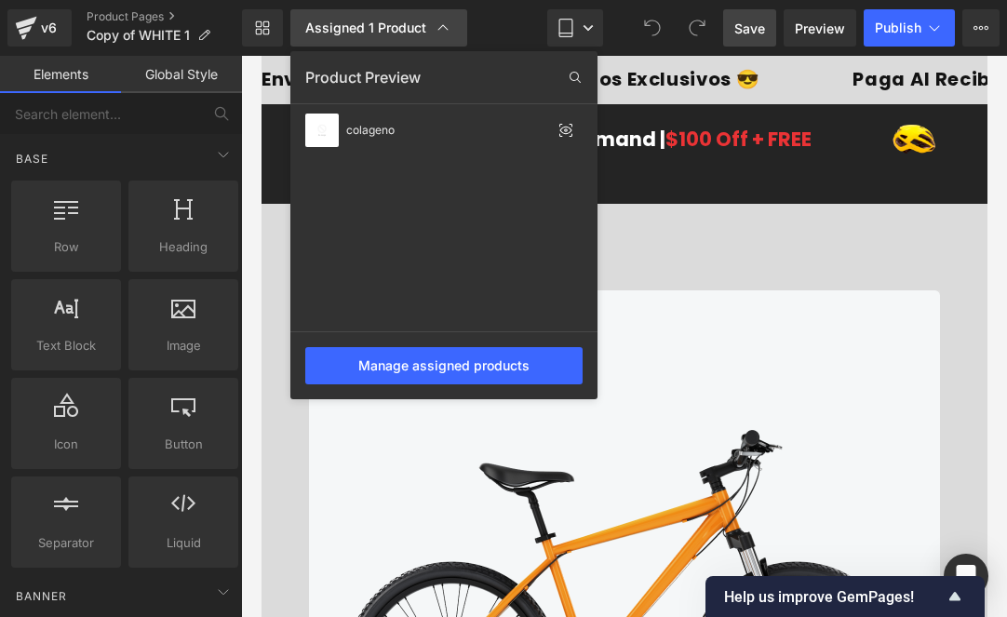
click at [442, 23] on icon at bounding box center [442, 28] width 19 height 19
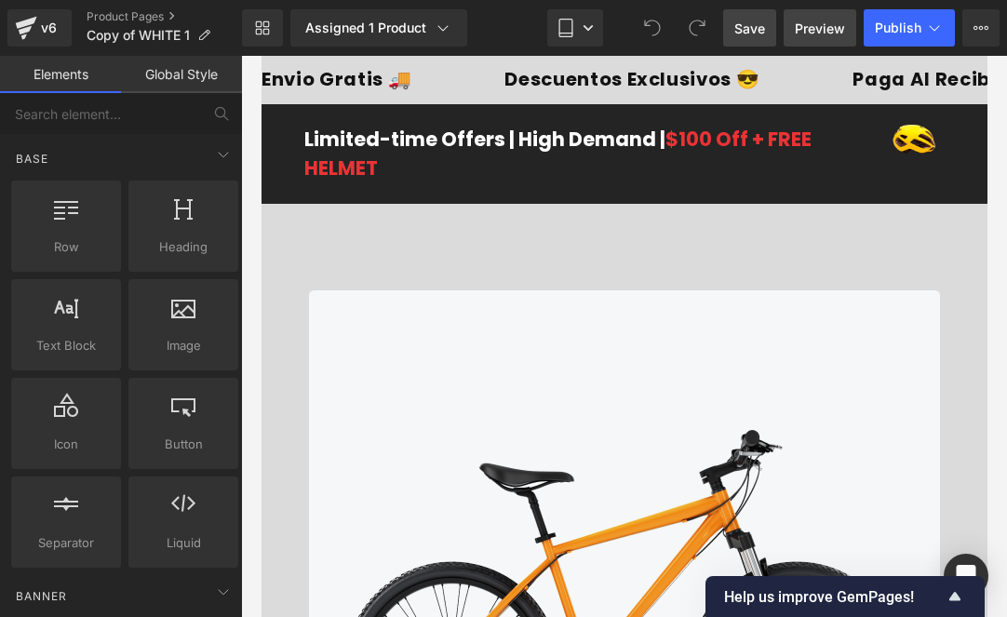
click at [811, 31] on span "Preview" at bounding box center [819, 29] width 50 height 20
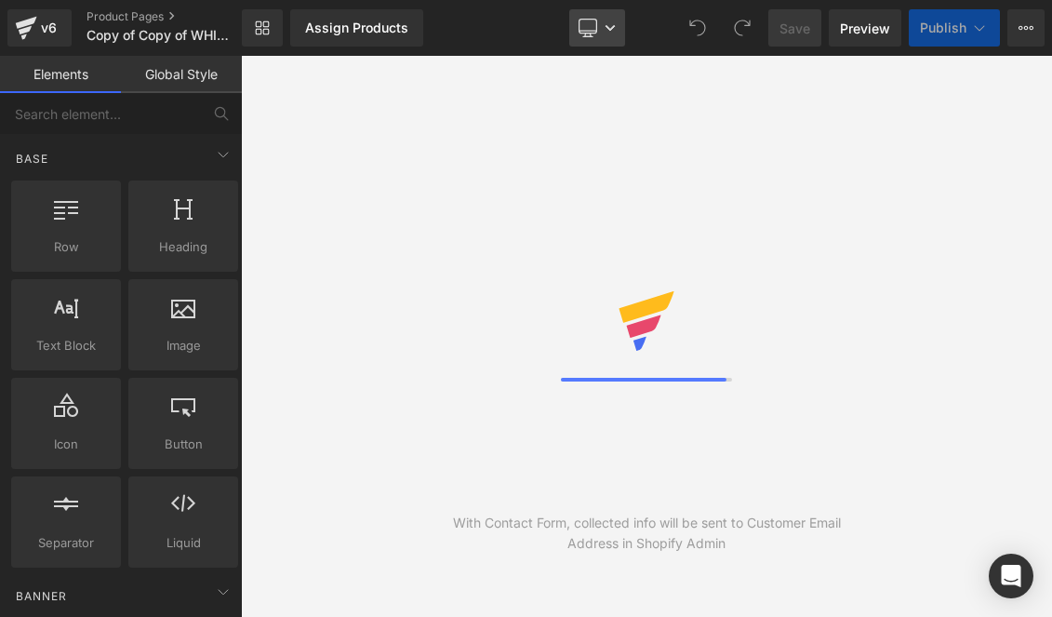
click at [613, 40] on link "Desktop" at bounding box center [597, 27] width 56 height 37
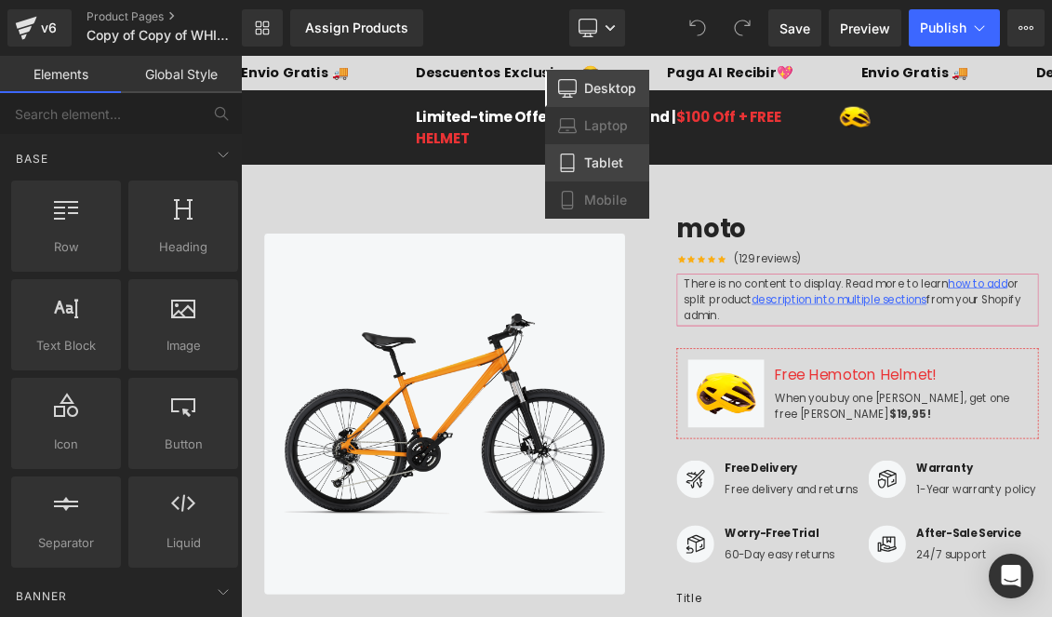
click at [583, 147] on link "Tablet" at bounding box center [597, 162] width 104 height 37
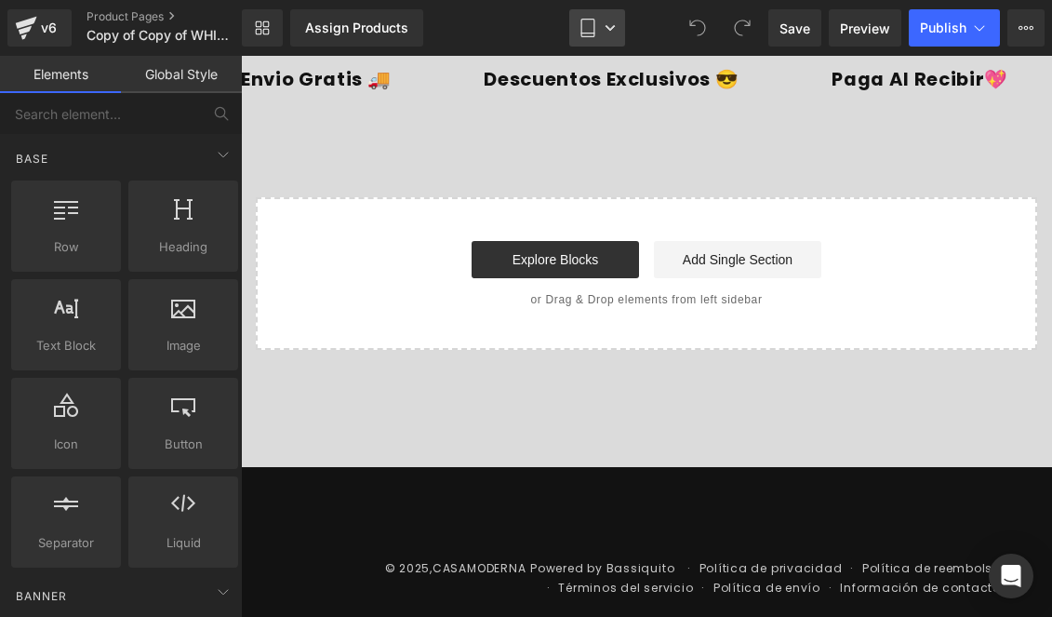
click at [605, 44] on link "Tablet" at bounding box center [597, 27] width 56 height 37
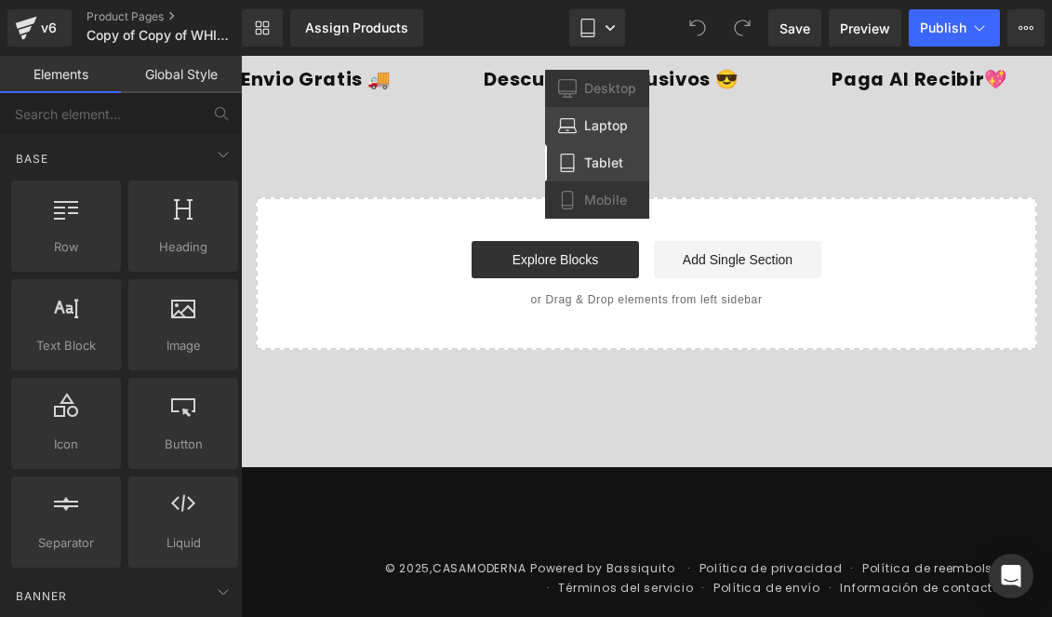
drag, startPoint x: 602, startPoint y: 116, endPoint x: 417, endPoint y: 32, distance: 203.6
click at [602, 117] on span "Laptop" at bounding box center [606, 125] width 44 height 17
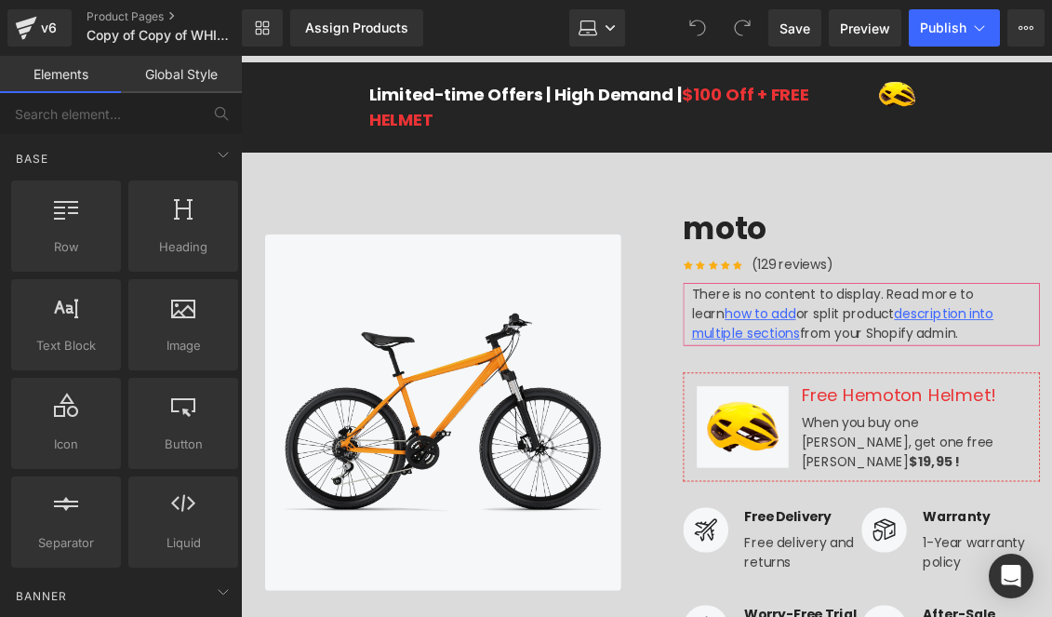
scroll to position [48, 0]
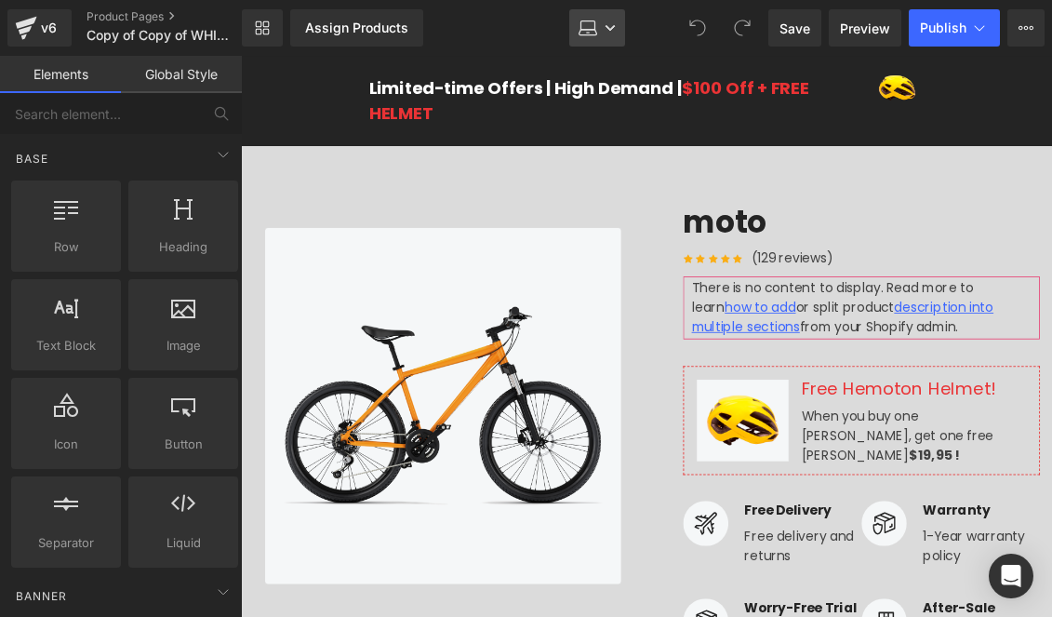
click at [613, 33] on link "Laptop" at bounding box center [597, 27] width 56 height 37
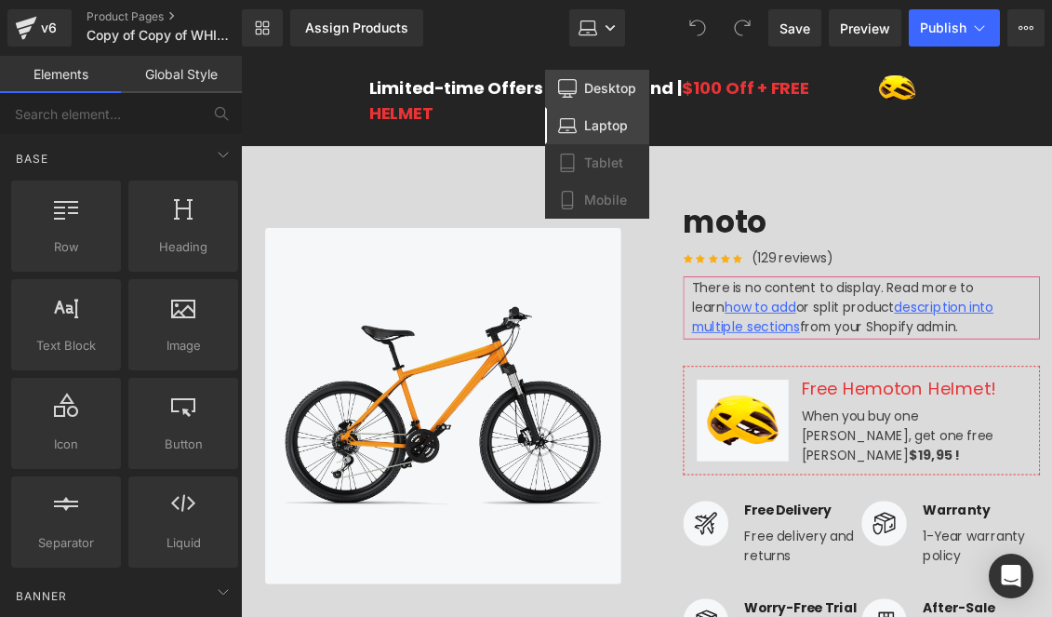
click at [600, 86] on span "Desktop" at bounding box center [610, 88] width 52 height 17
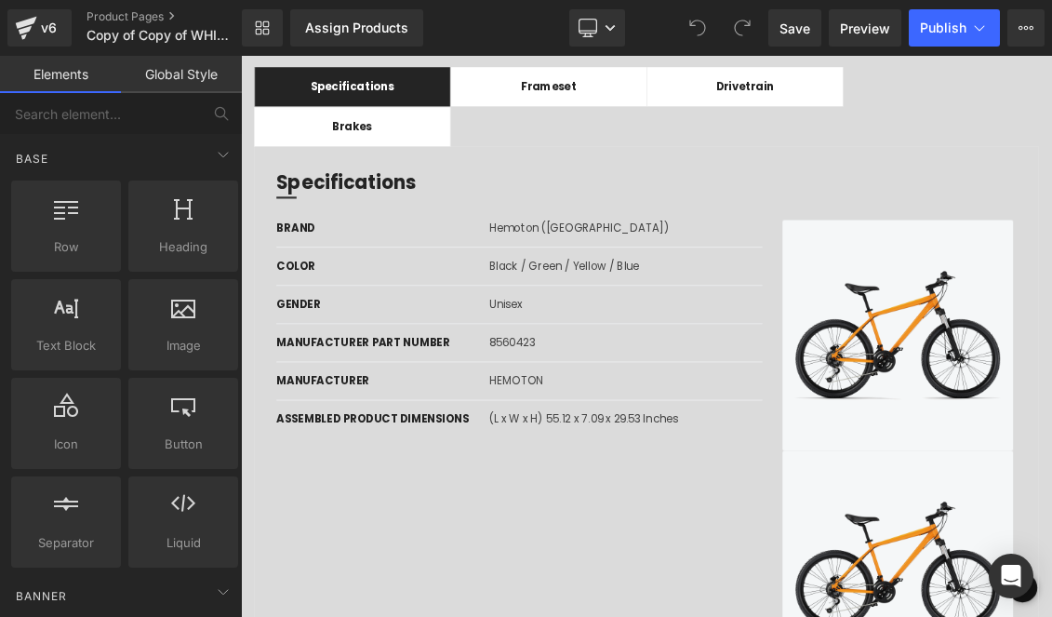
scroll to position [977, 0]
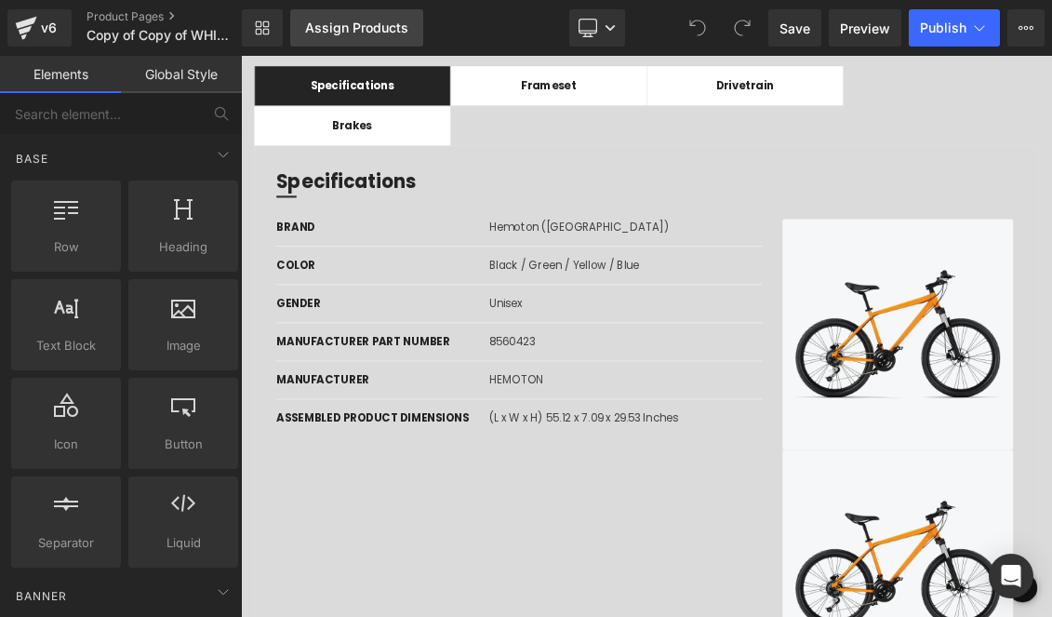
click at [412, 39] on link "Assign Products" at bounding box center [356, 27] width 133 height 37
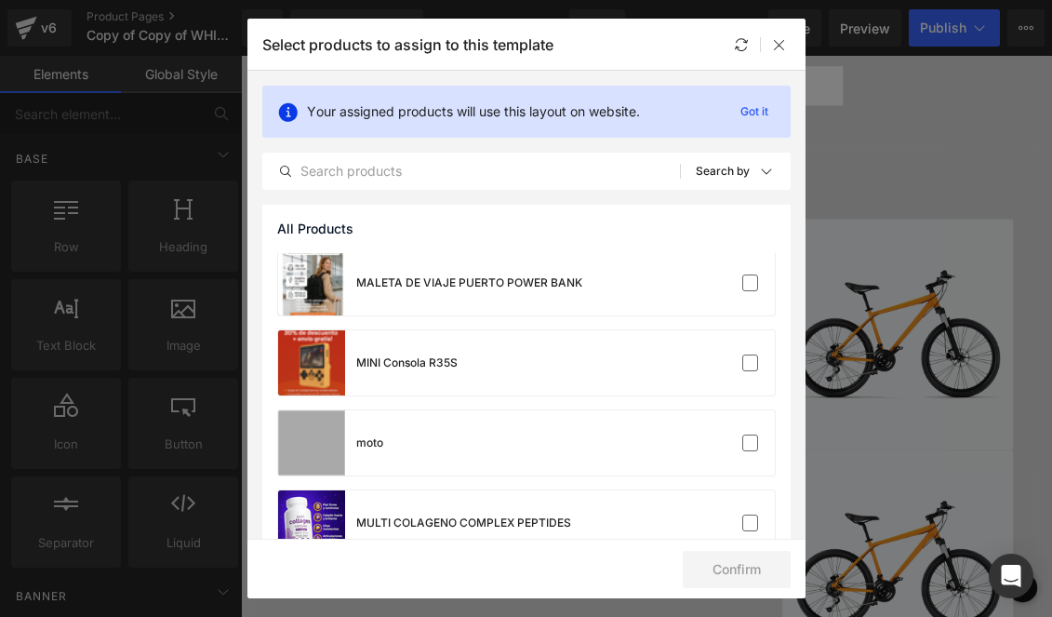
scroll to position [2162, 0]
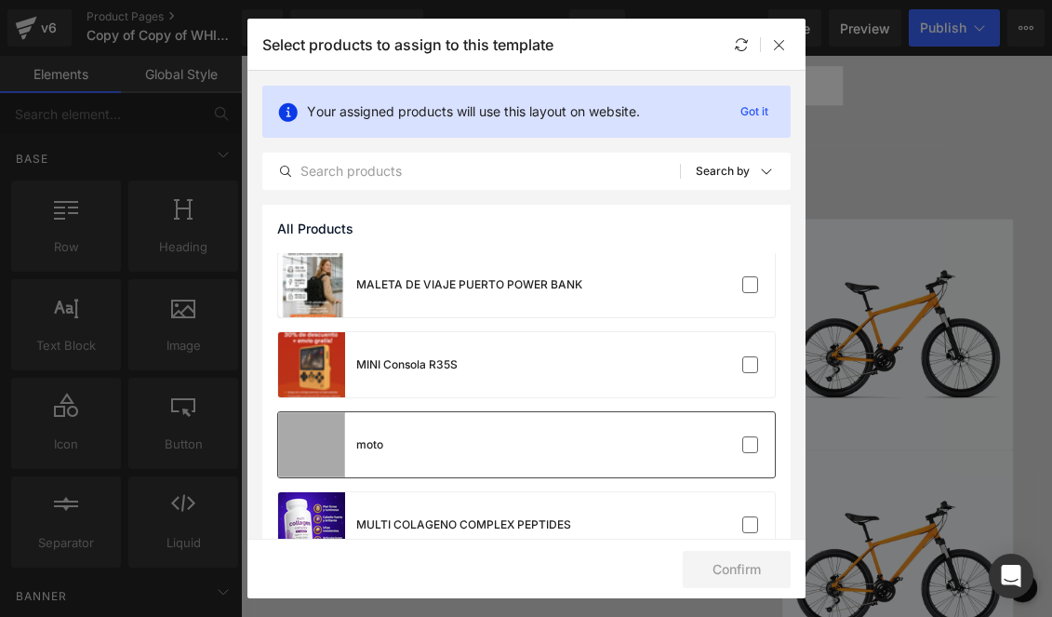
click at [766, 447] on div "moto" at bounding box center [526, 444] width 497 height 65
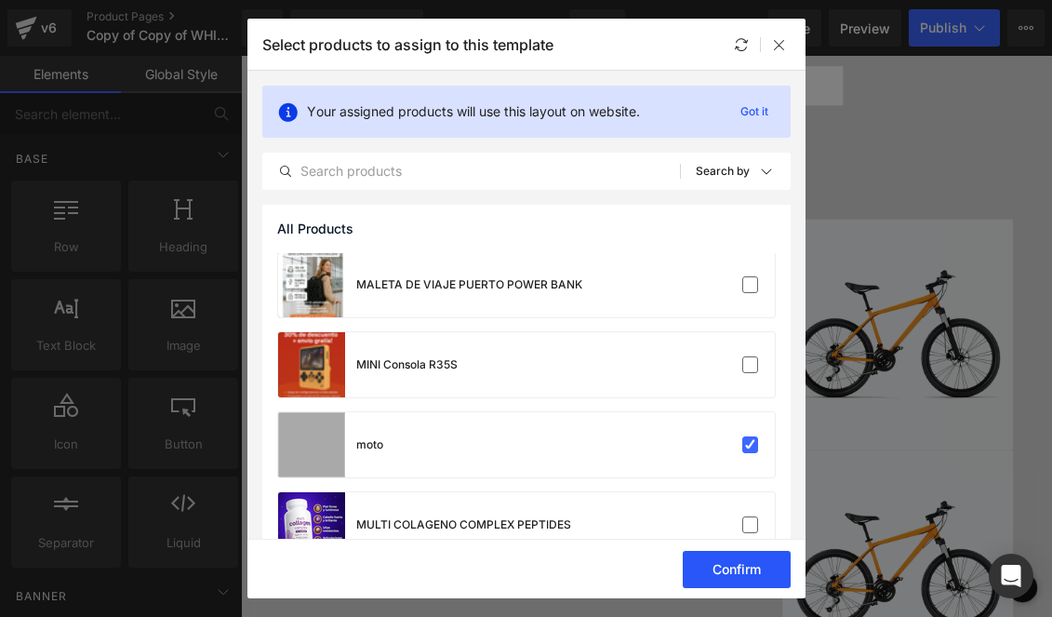
click at [762, 553] on button "Confirm" at bounding box center [737, 569] width 108 height 37
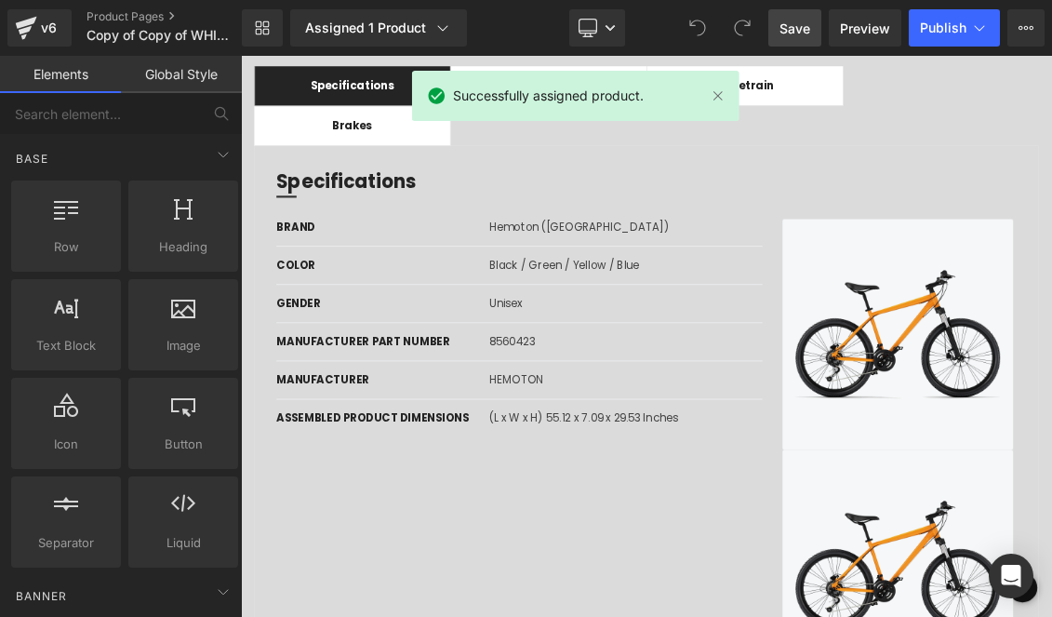
click at [815, 29] on link "Save" at bounding box center [794, 27] width 53 height 37
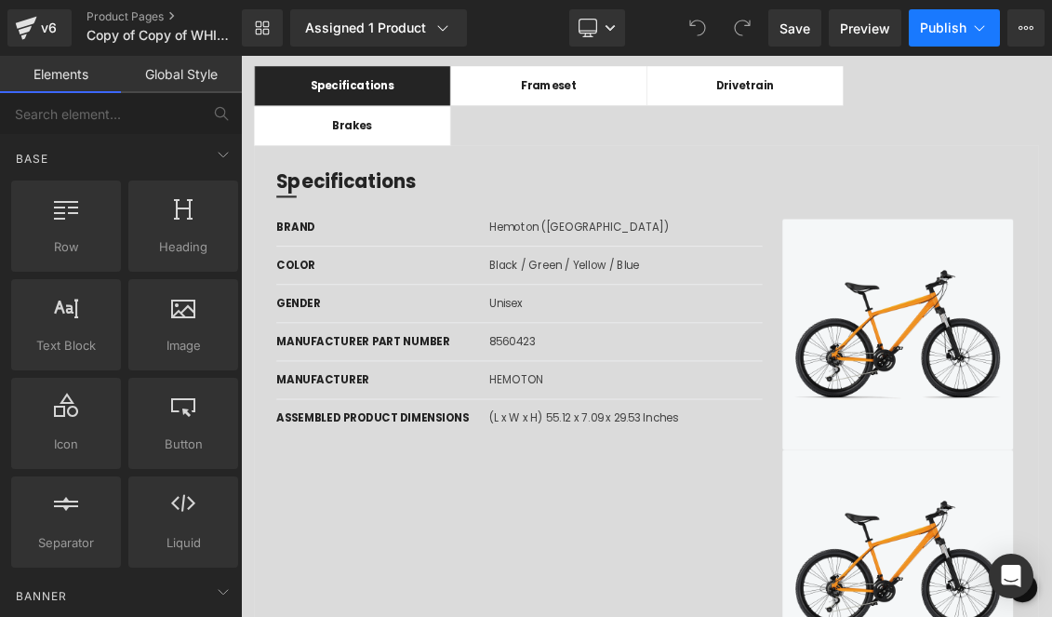
click at [937, 33] on span "Publish" at bounding box center [943, 27] width 47 height 15
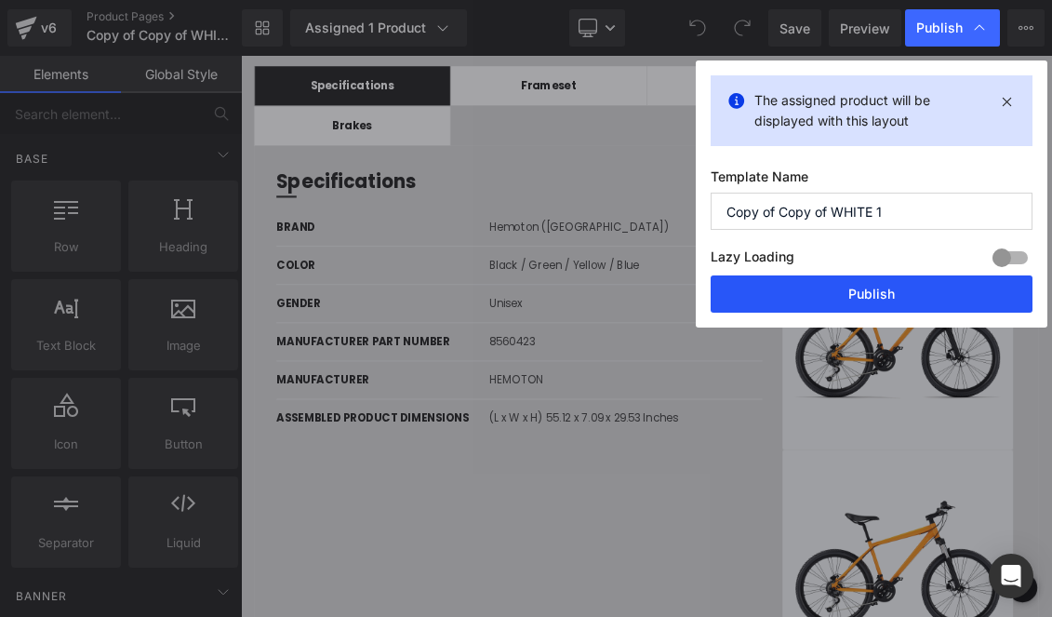
click at [910, 283] on button "Publish" at bounding box center [872, 293] width 322 height 37
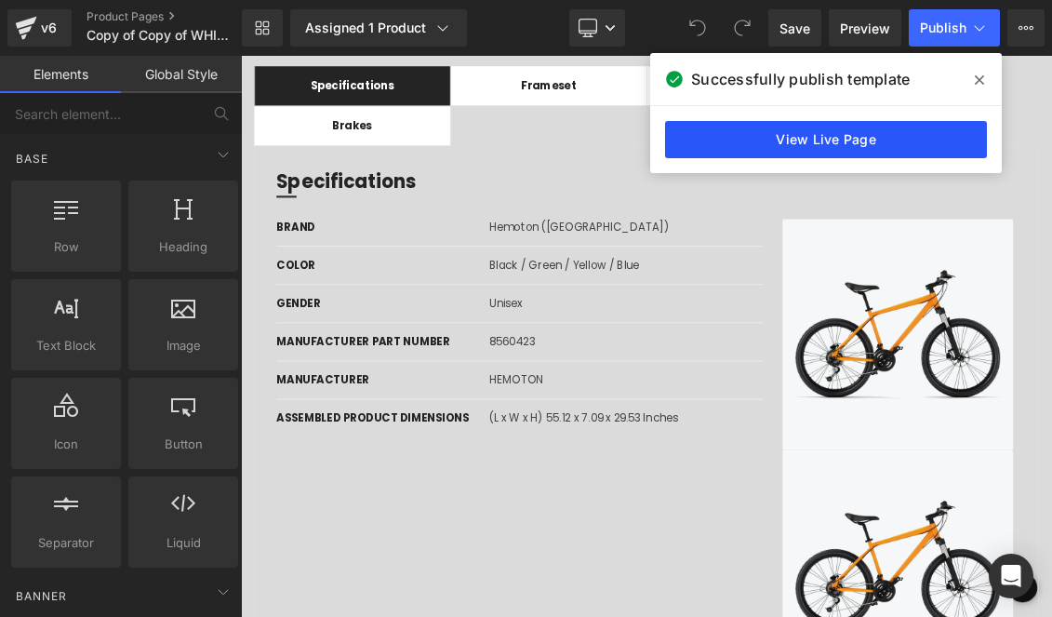
click at [919, 139] on link "View Live Page" at bounding box center [826, 139] width 322 height 37
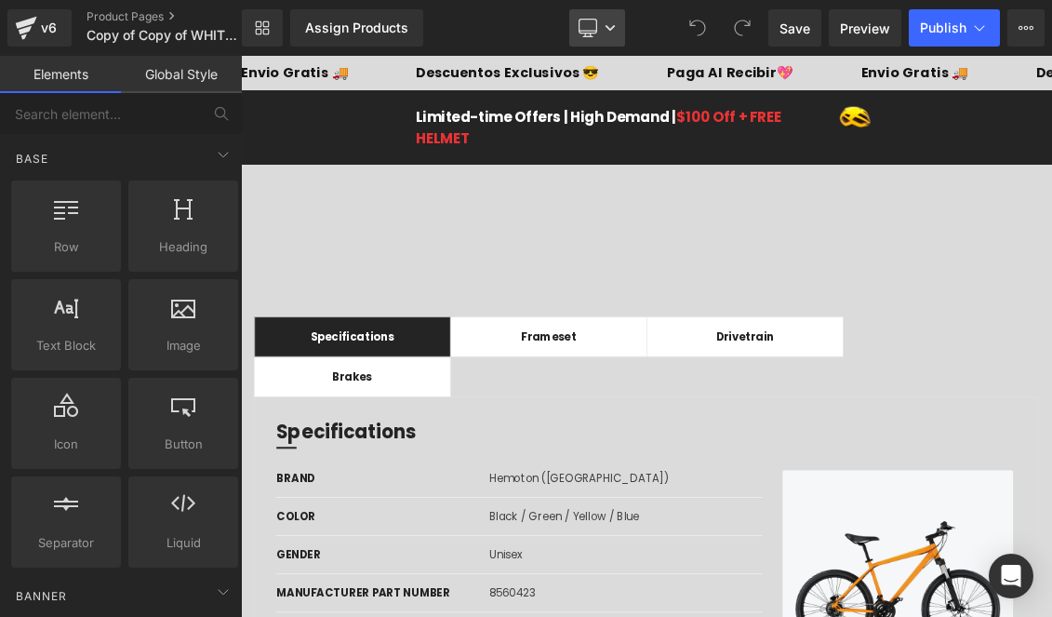
click at [601, 29] on link "Desktop" at bounding box center [597, 27] width 56 height 37
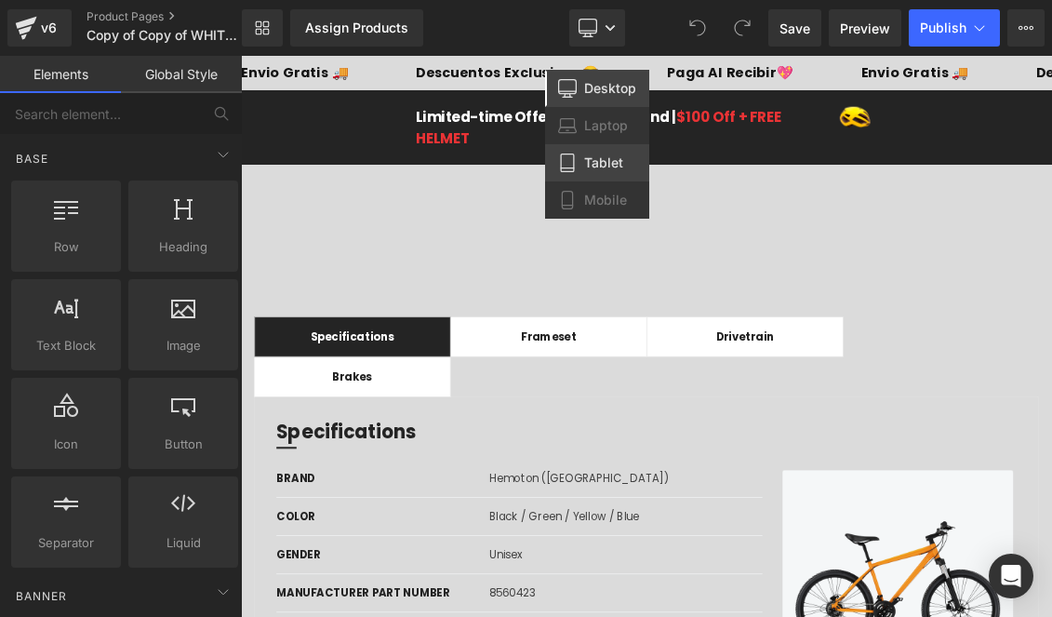
click at [605, 159] on span "Tablet" at bounding box center [603, 162] width 39 height 17
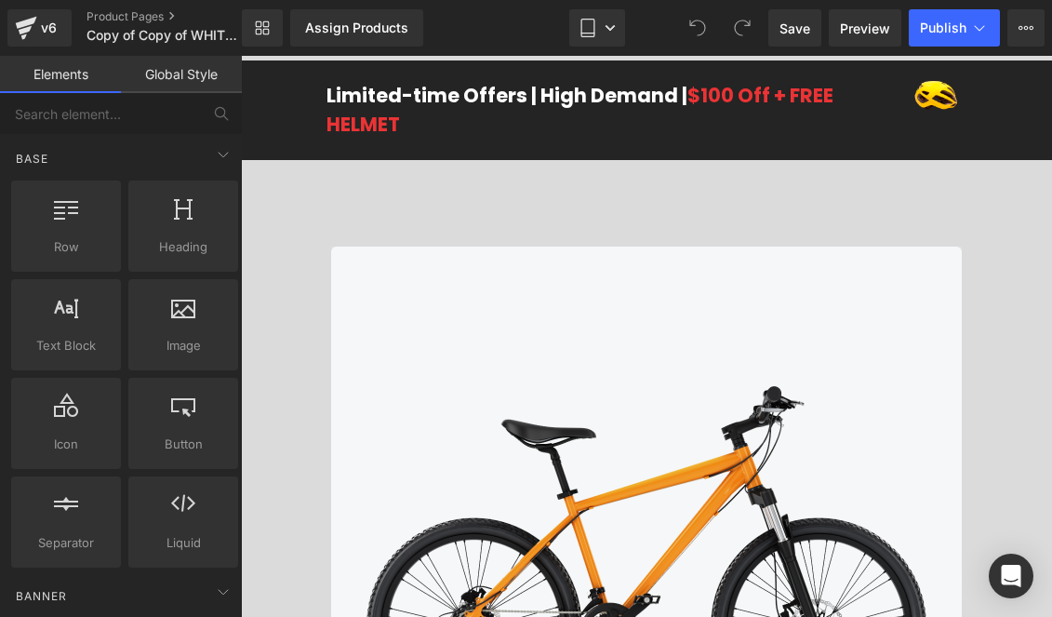
scroll to position [48, 0]
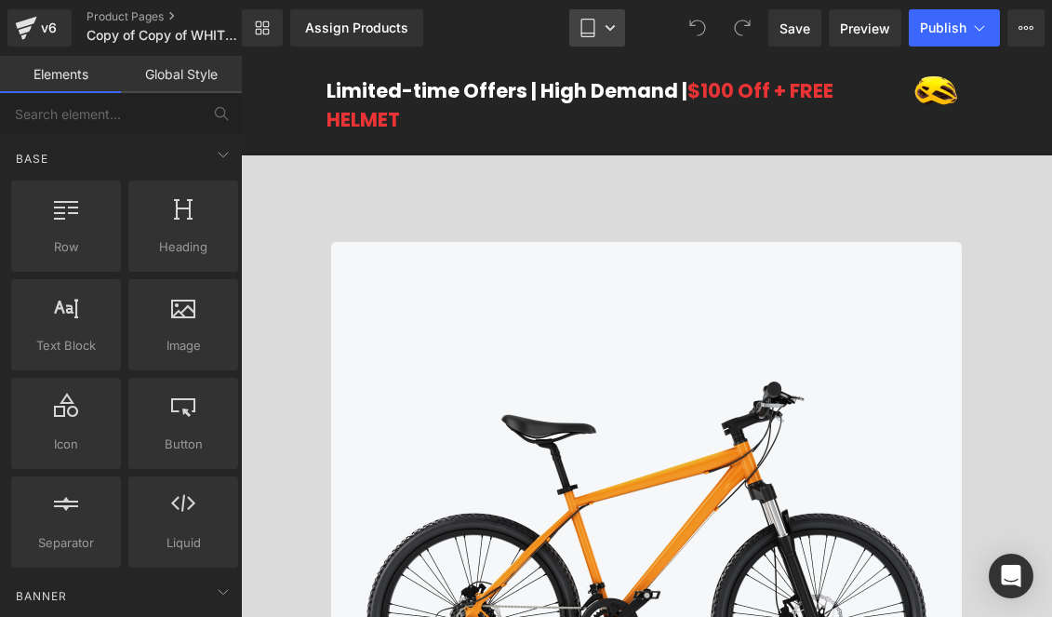
click at [610, 33] on link "Tablet" at bounding box center [597, 27] width 56 height 37
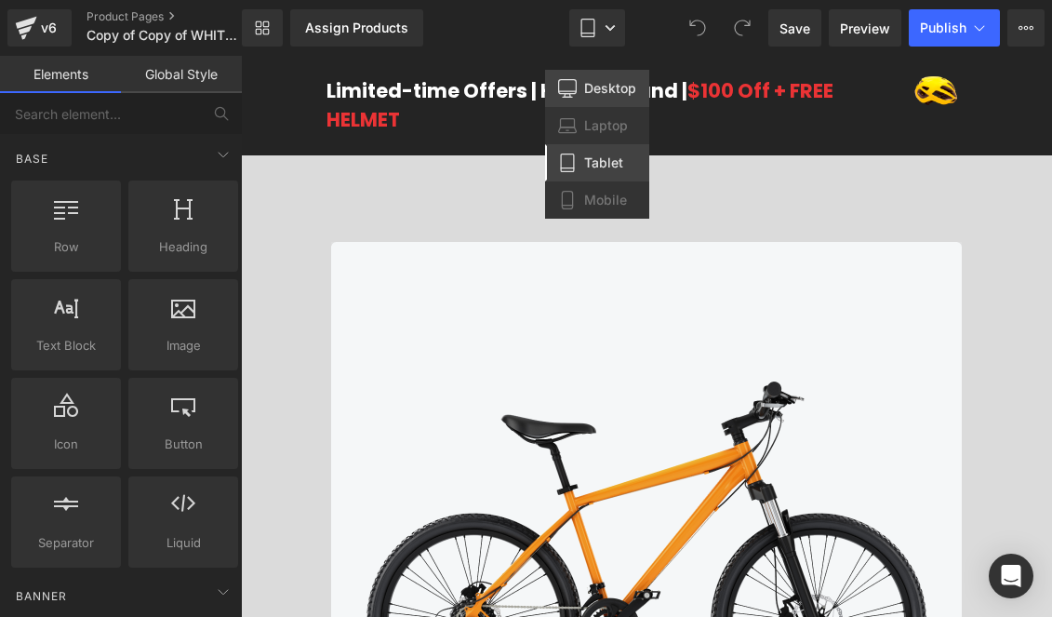
click at [604, 76] on link "Desktop" at bounding box center [597, 88] width 104 height 37
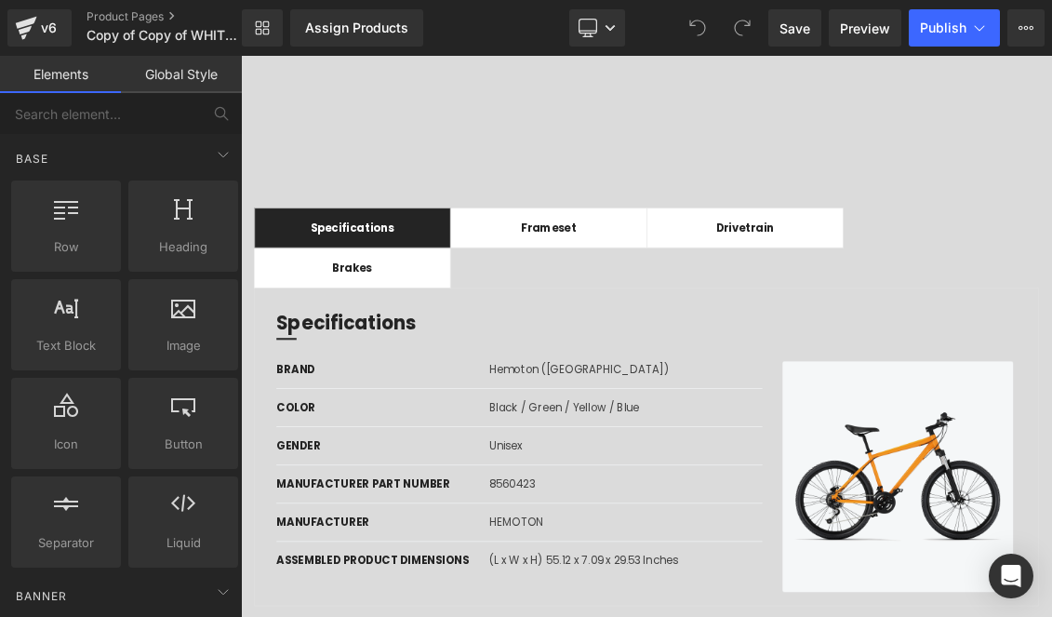
scroll to position [152, 0]
click at [612, 35] on link "Desktop" at bounding box center [597, 27] width 56 height 37
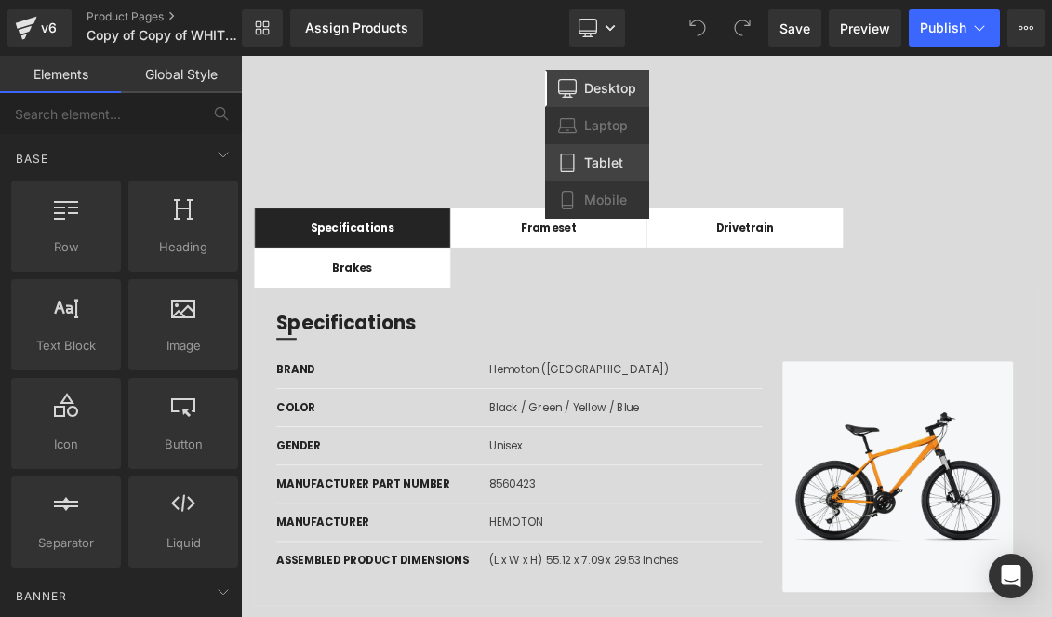
click at [605, 167] on span "Tablet" at bounding box center [603, 162] width 39 height 17
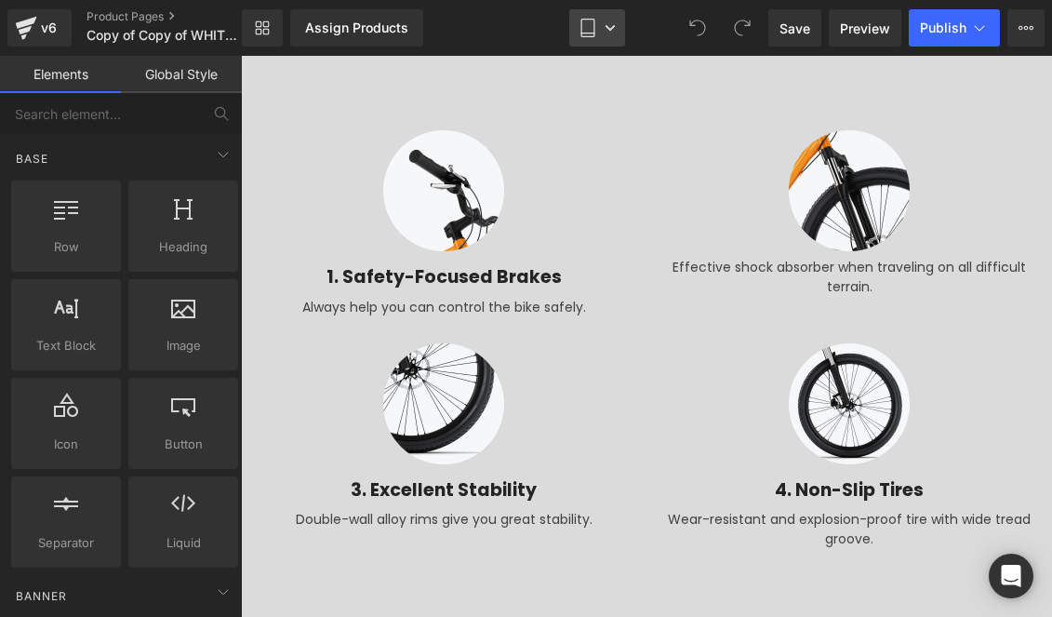
scroll to position [1542, 0]
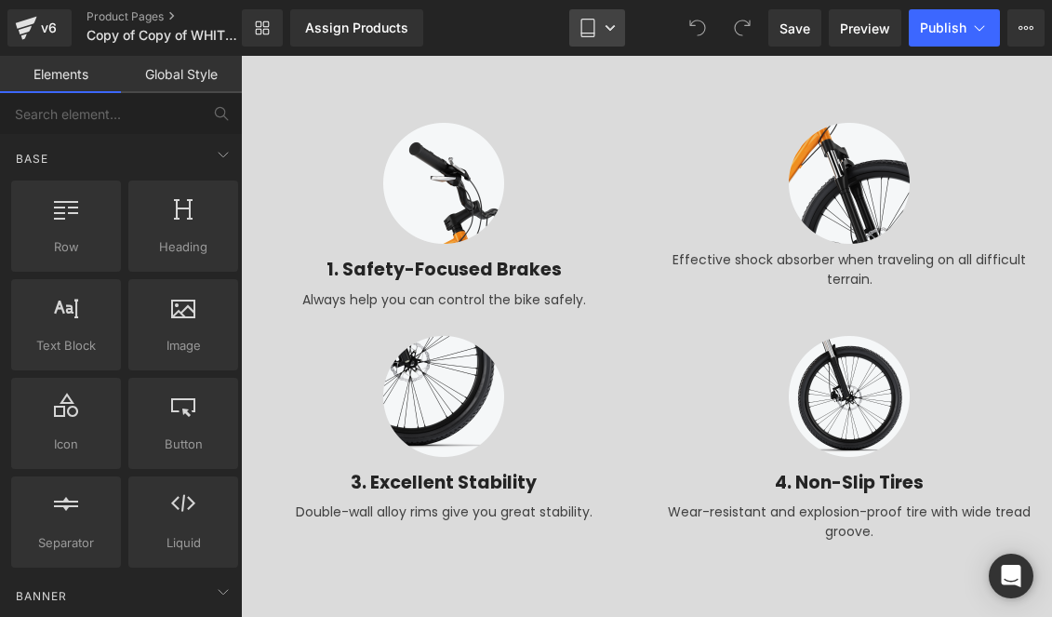
click at [607, 27] on icon at bounding box center [610, 27] width 11 height 11
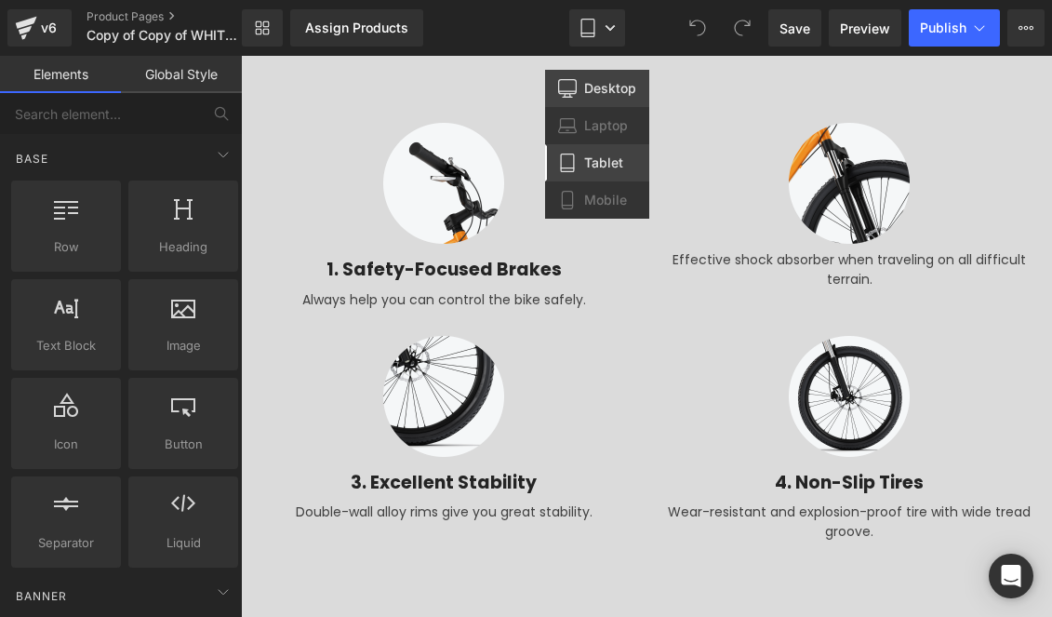
click at [592, 101] on link "Desktop" at bounding box center [597, 88] width 104 height 37
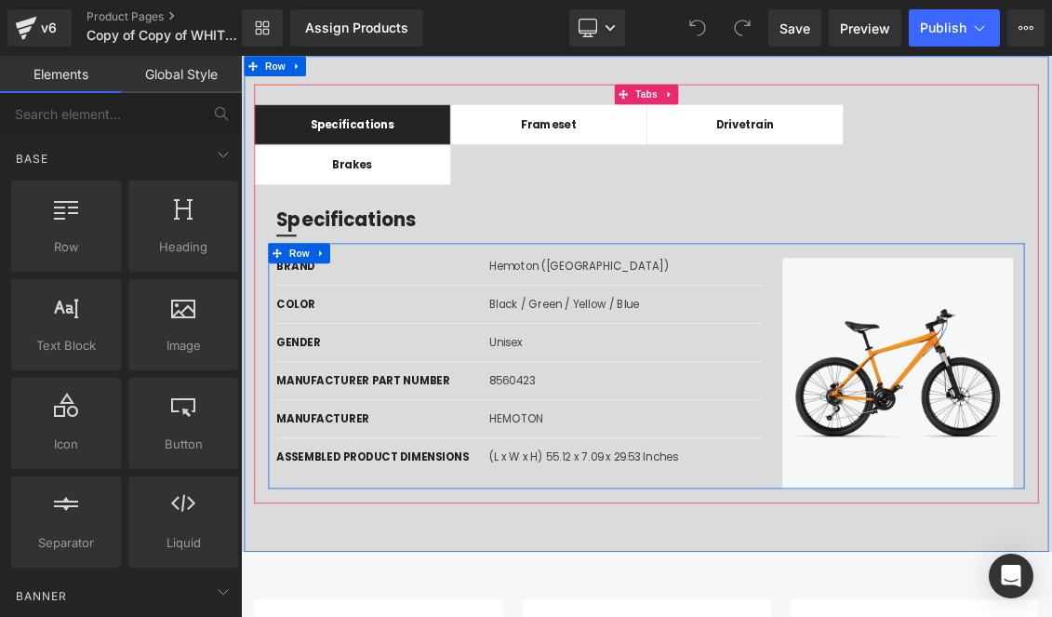
scroll to position [0, 0]
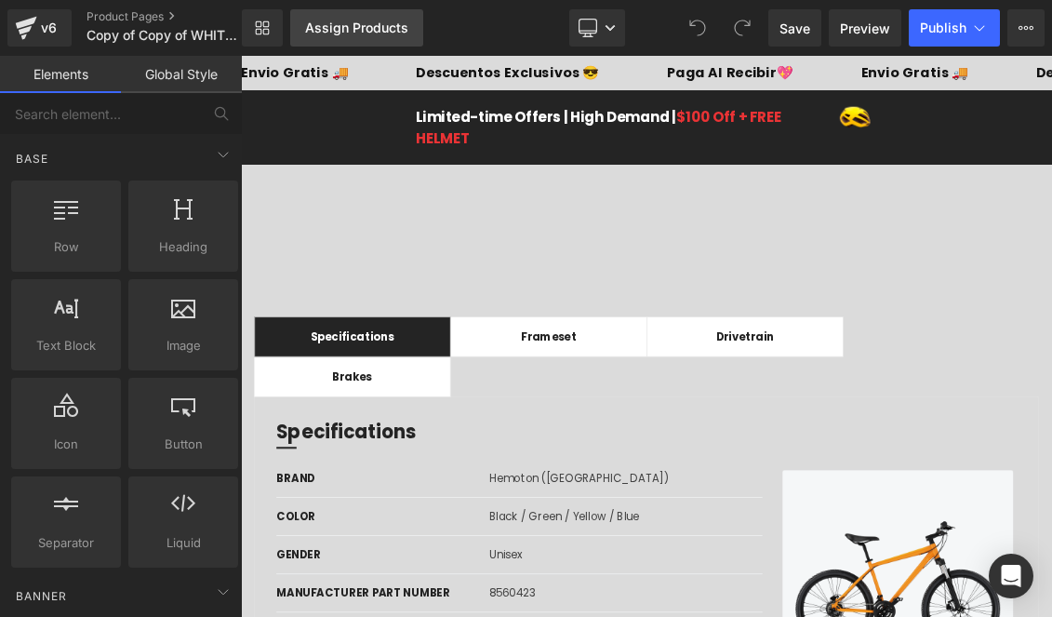
click at [364, 33] on div "Assign Products" at bounding box center [356, 27] width 103 height 15
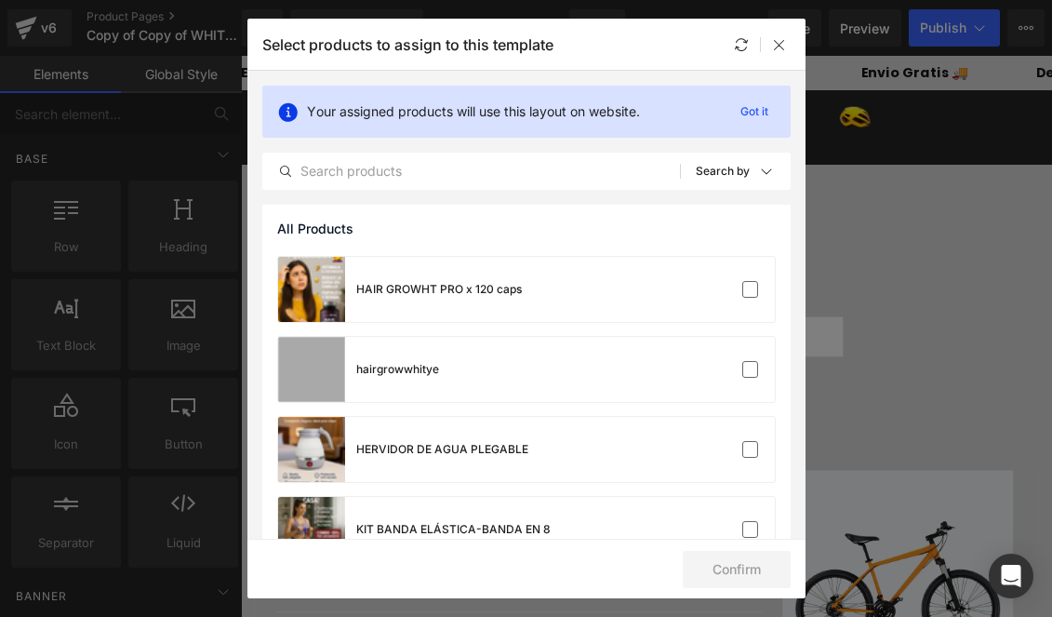
scroll to position [1436, 0]
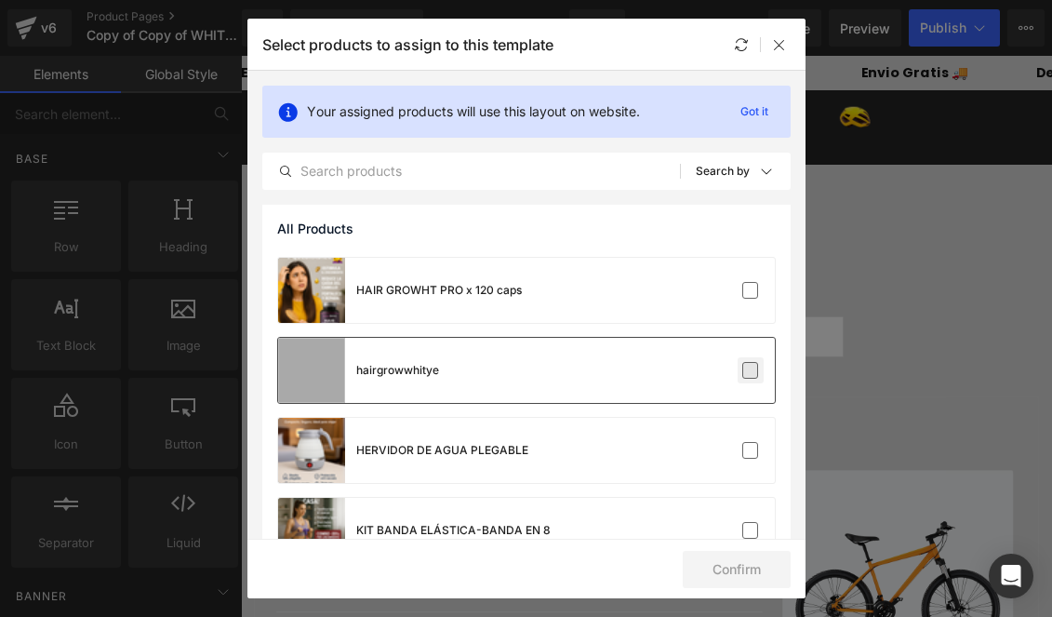
click at [742, 364] on label at bounding box center [750, 370] width 17 height 17
click at [751, 370] on input "checkbox" at bounding box center [751, 370] width 0 height 0
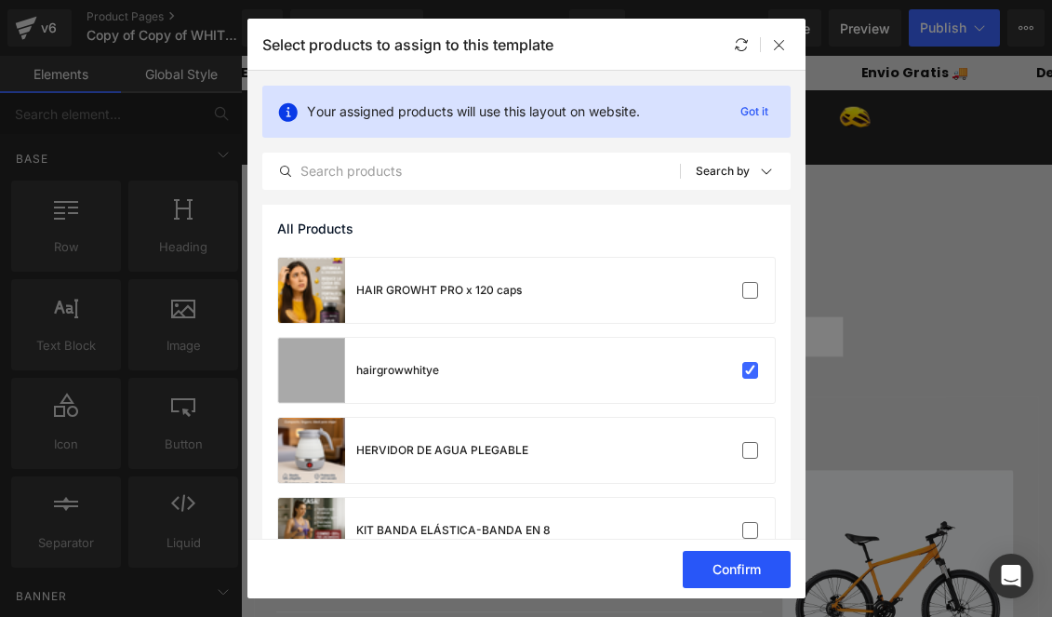
click at [733, 575] on button "Confirm" at bounding box center [737, 569] width 108 height 37
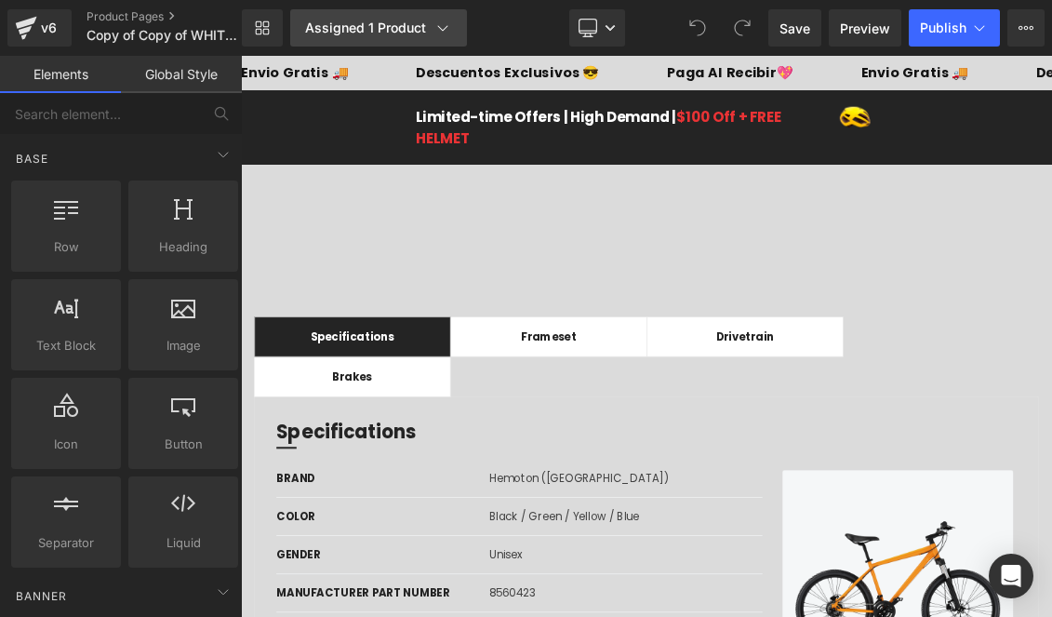
click at [448, 27] on icon at bounding box center [442, 28] width 19 height 19
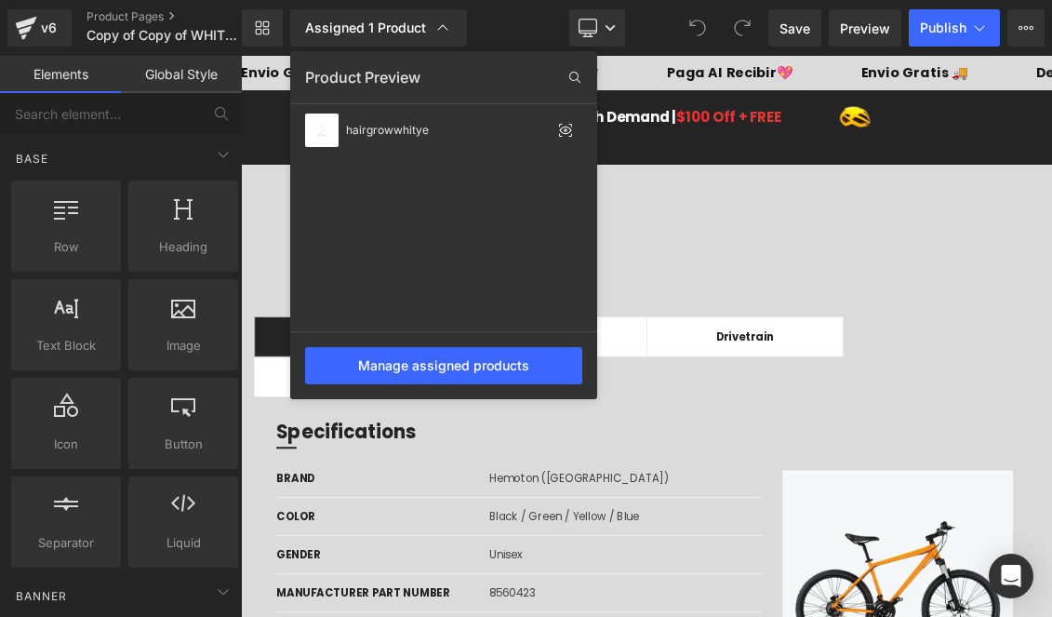
click at [734, 269] on div at bounding box center [646, 336] width 811 height 561
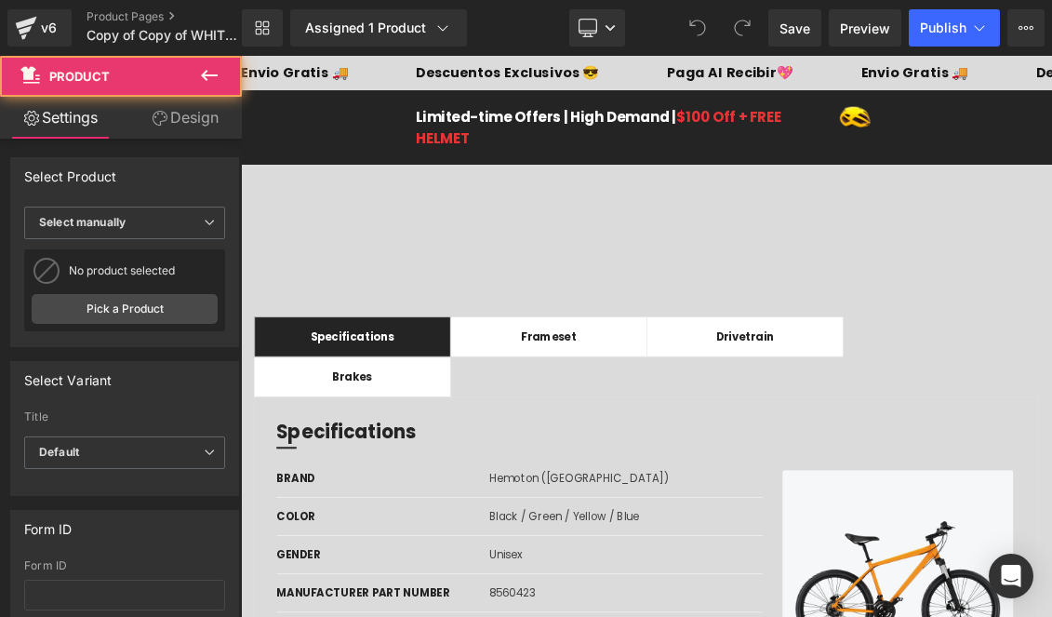
click at [1051, 323] on div "Image Image moto (P) Title Icon Icon Icon Icon Icon" at bounding box center [804, 278] width 1126 height 143
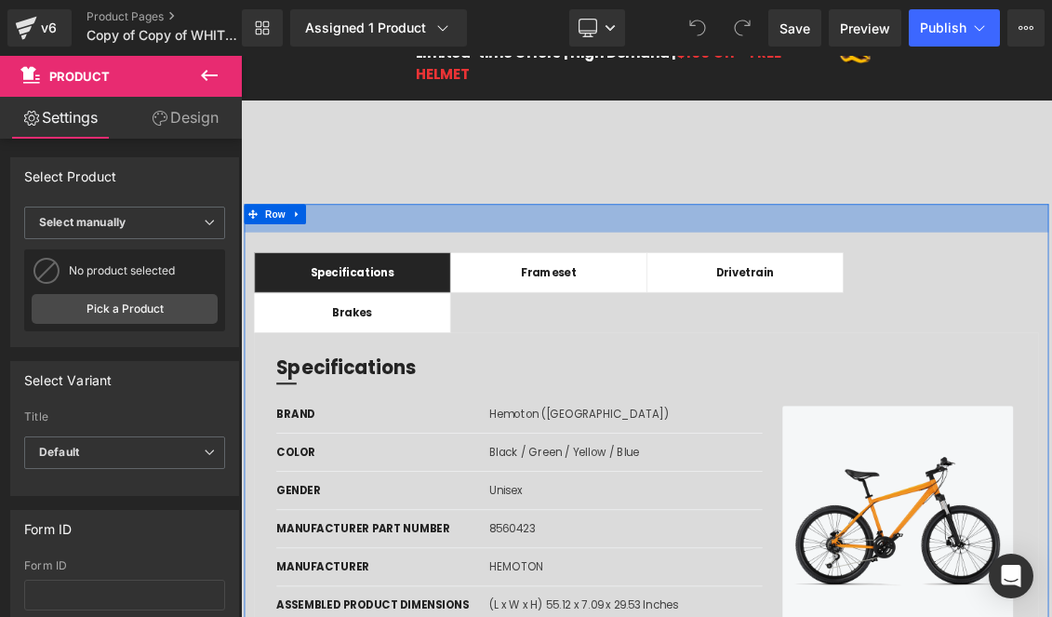
scroll to position [0, 0]
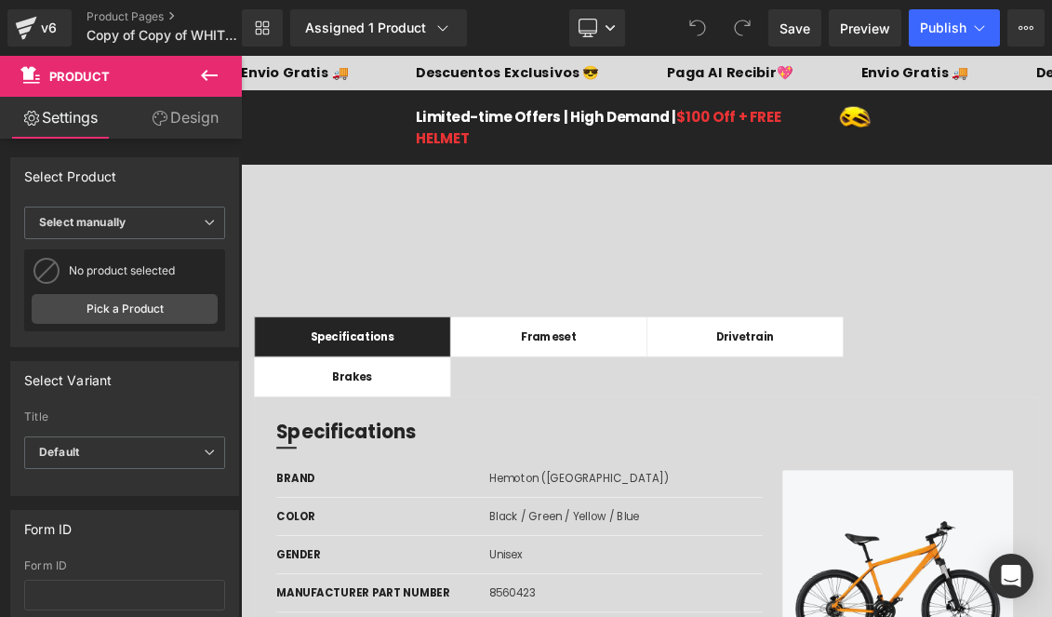
click at [795, 3] on div "Library Assigned 1 Product Product Preview hairgrowwhitye Manage assigned produ…" at bounding box center [647, 28] width 810 height 56
click at [795, 23] on span "Save" at bounding box center [795, 29] width 31 height 20
click at [937, 15] on button "Publish" at bounding box center [954, 27] width 91 height 37
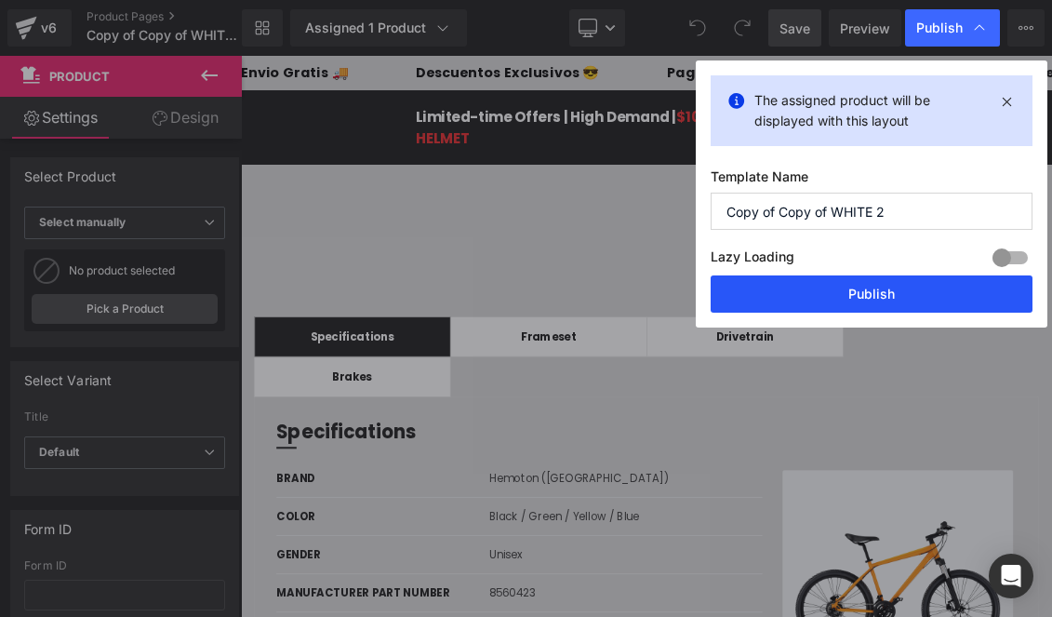
click at [867, 278] on button "Publish" at bounding box center [872, 293] width 322 height 37
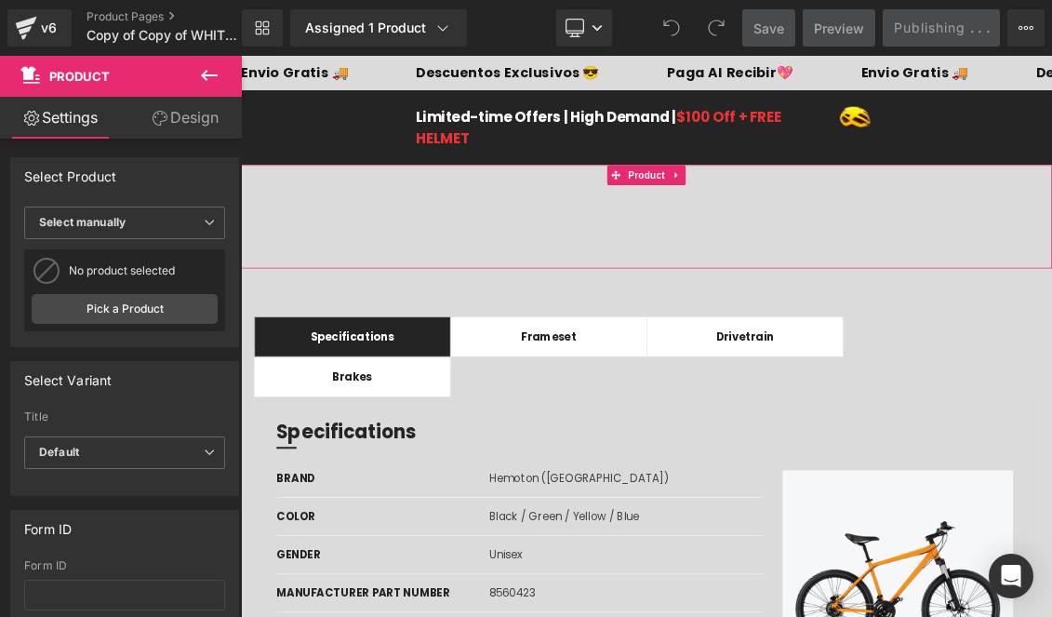
click at [893, 305] on div "Image Image moto (P) Title Icon Icon Icon Icon Icon" at bounding box center [804, 278] width 1126 height 143
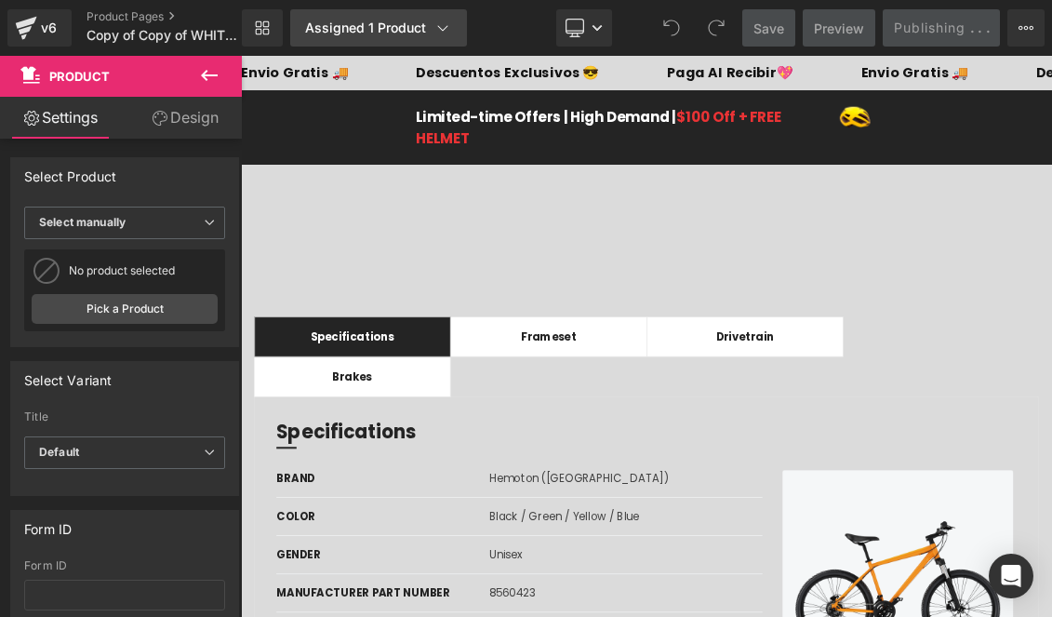
click at [441, 32] on icon at bounding box center [442, 28] width 19 height 19
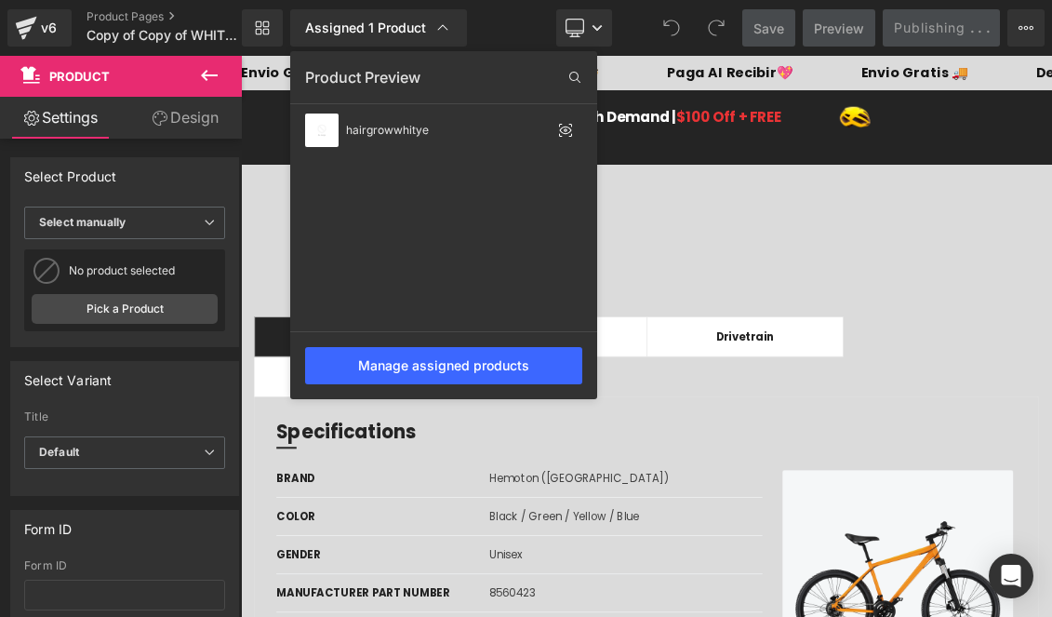
click at [528, 18] on div "Library Assigned 1 Product Product Preview hairgrowwhitye Manage assigned produ…" at bounding box center [647, 27] width 810 height 37
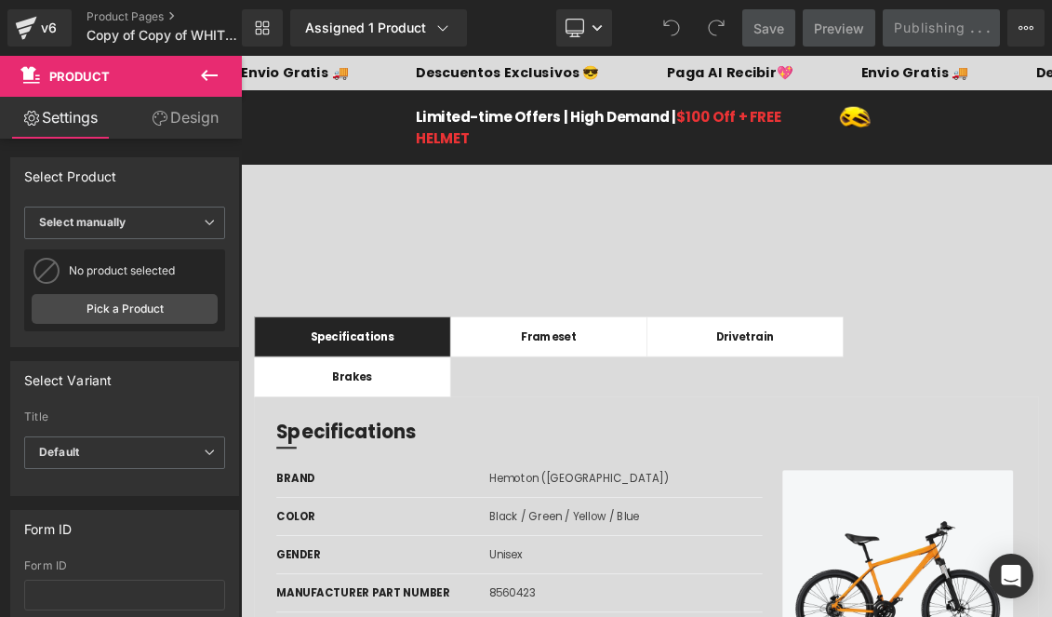
click at [698, 320] on div "Image Image moto (P) Title Icon Icon Icon Icon Icon" at bounding box center [804, 278] width 1126 height 143
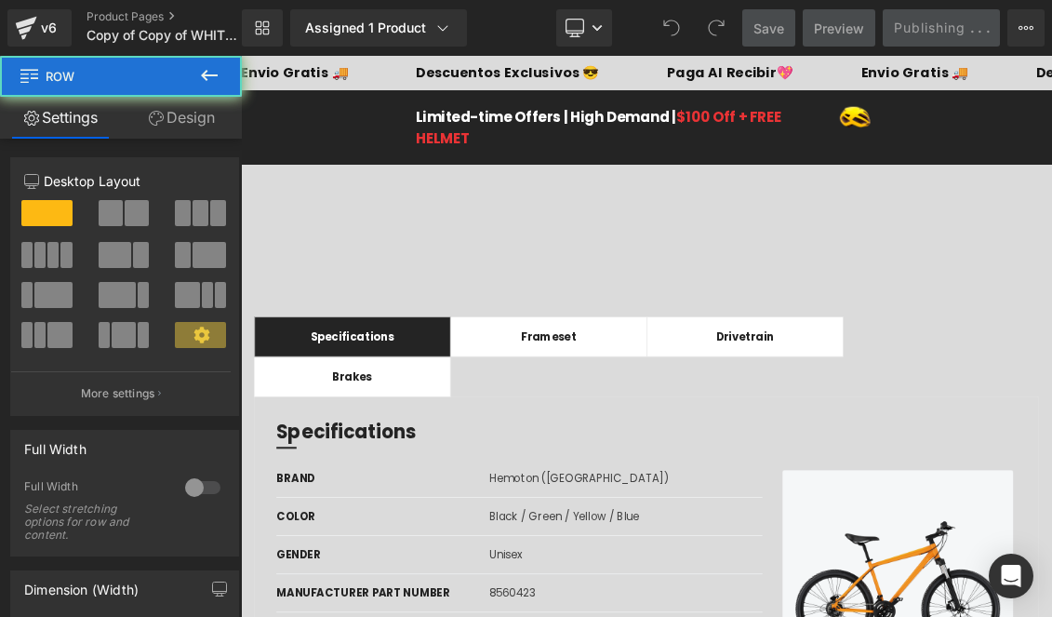
click at [241, 56] on div "42px" at bounding box center [241, 56] width 0 height 0
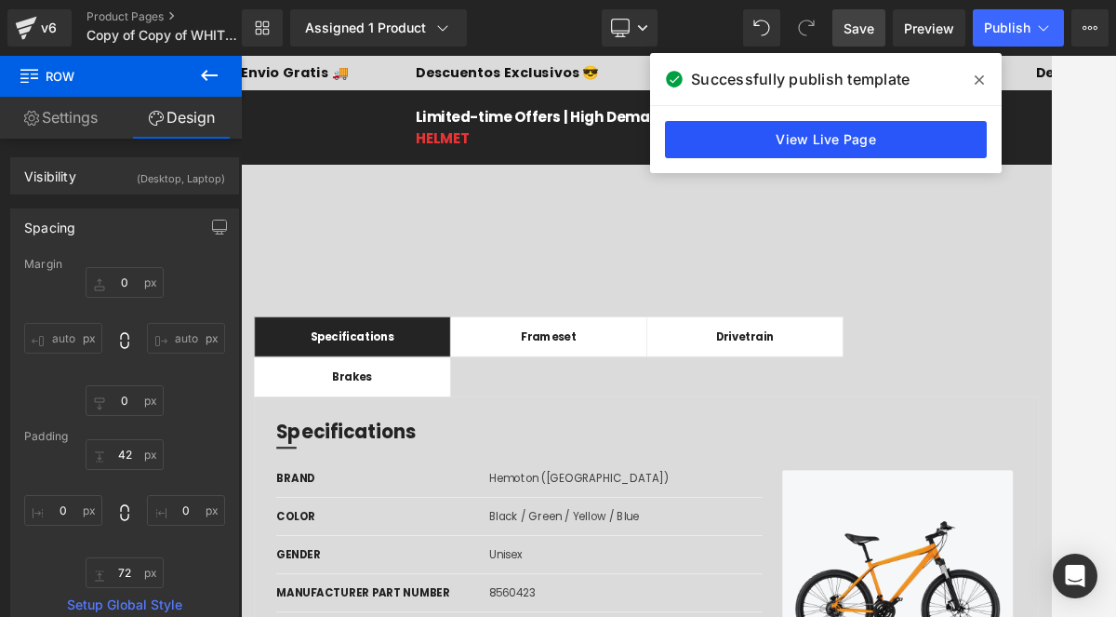
click at [828, 134] on link "View Live Page" at bounding box center [826, 139] width 322 height 37
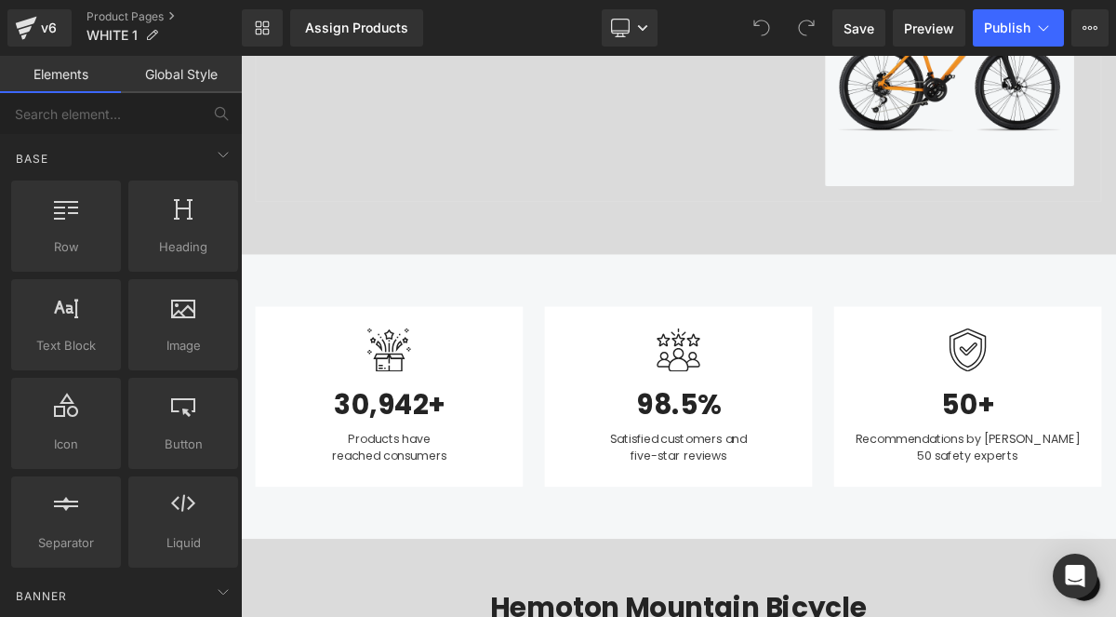
scroll to position [1901, 0]
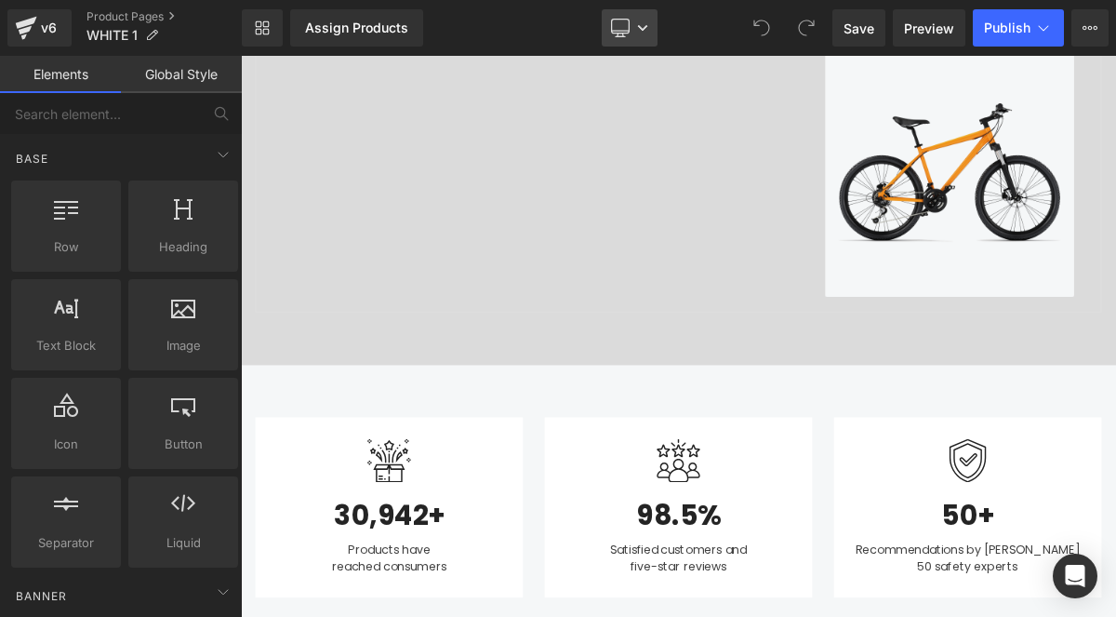
click at [629, 31] on icon at bounding box center [620, 27] width 18 height 14
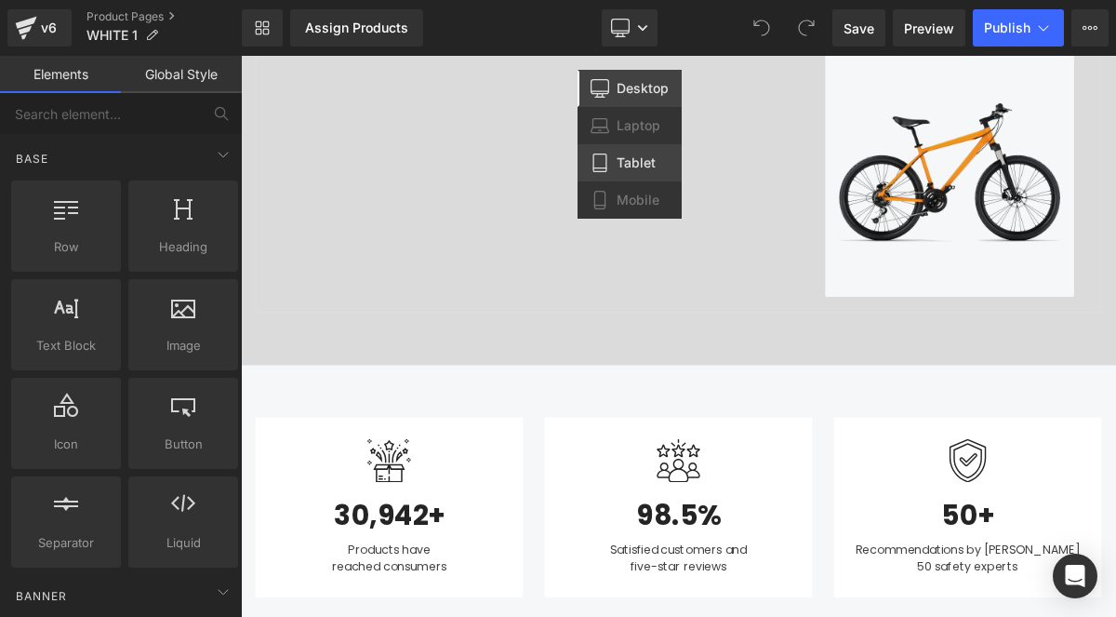
click at [630, 163] on span "Tablet" at bounding box center [636, 162] width 39 height 17
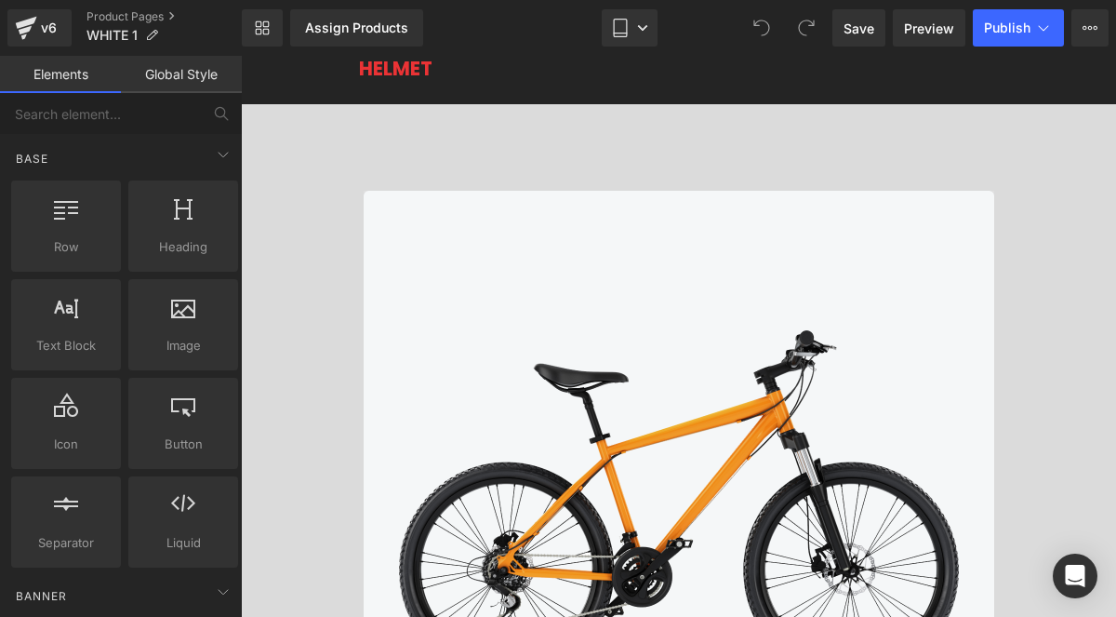
scroll to position [33, 0]
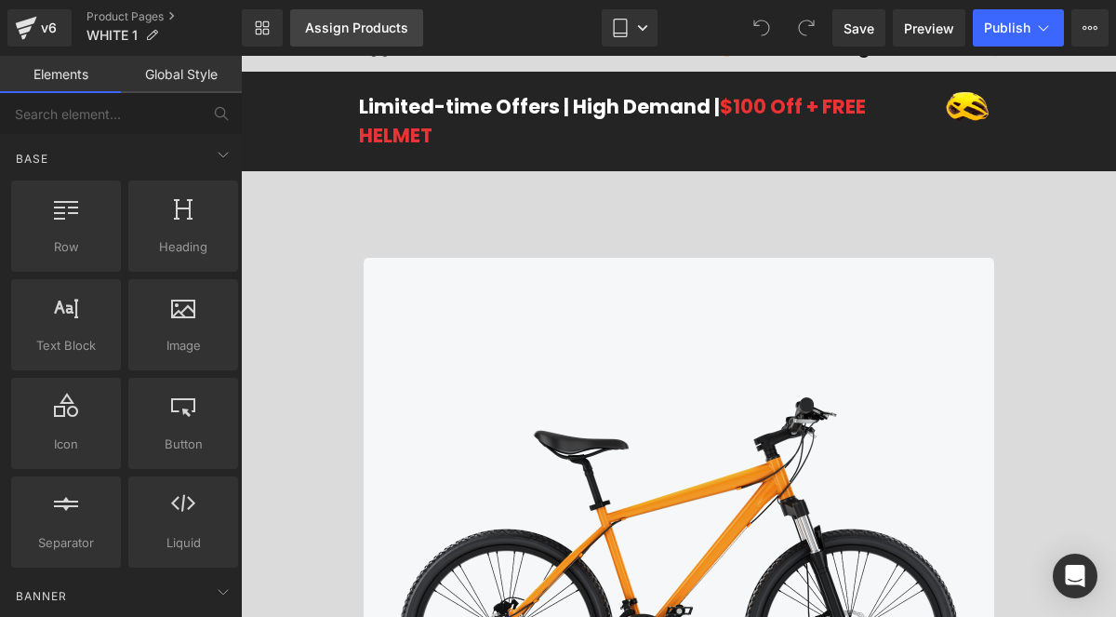
click at [403, 29] on div "Assign Products" at bounding box center [356, 27] width 103 height 15
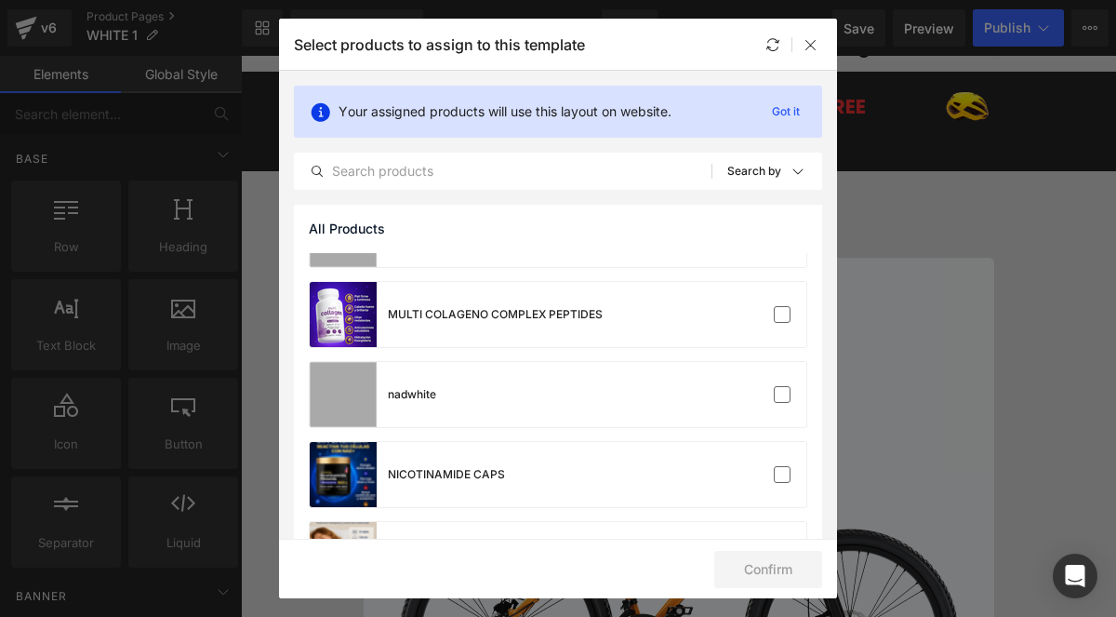
scroll to position [2412, 0]
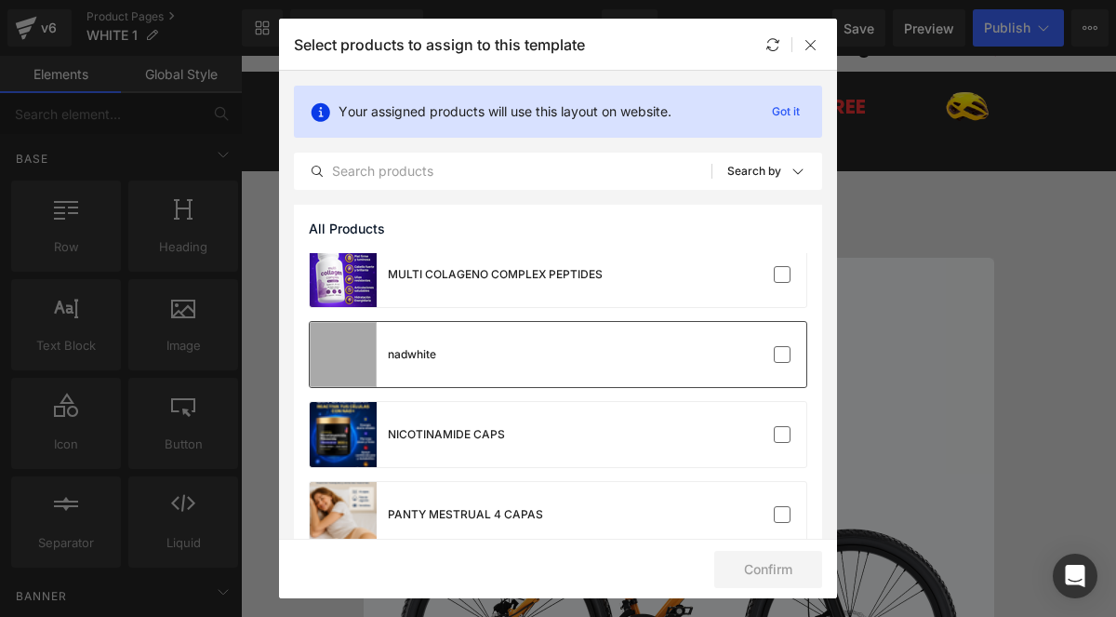
click at [743, 348] on div at bounding box center [750, 354] width 83 height 19
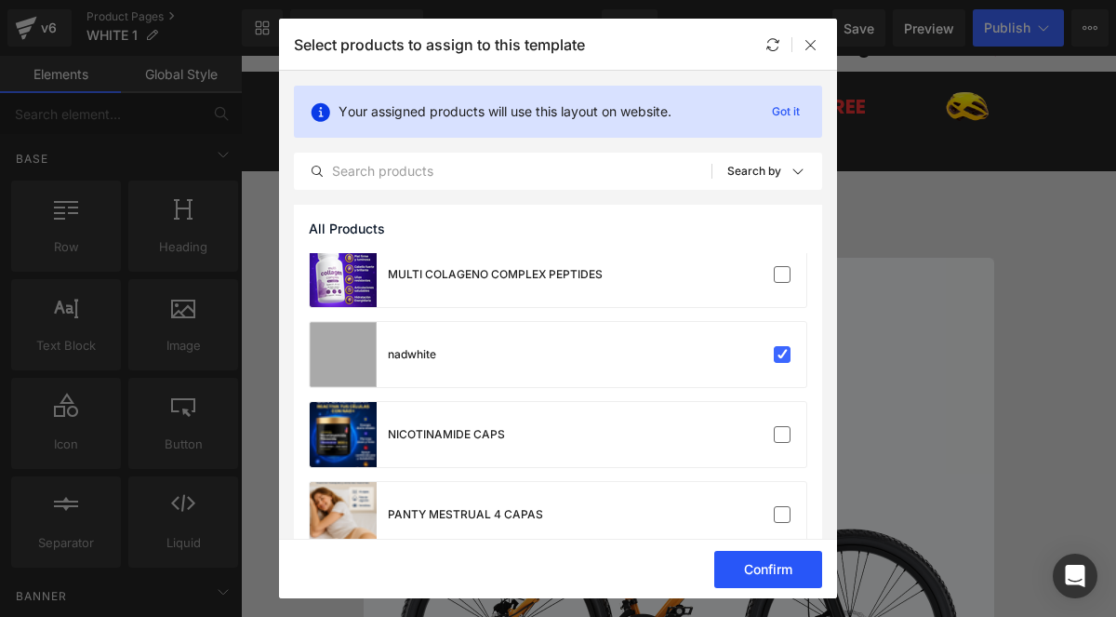
click at [776, 567] on button "Confirm" at bounding box center [768, 569] width 108 height 37
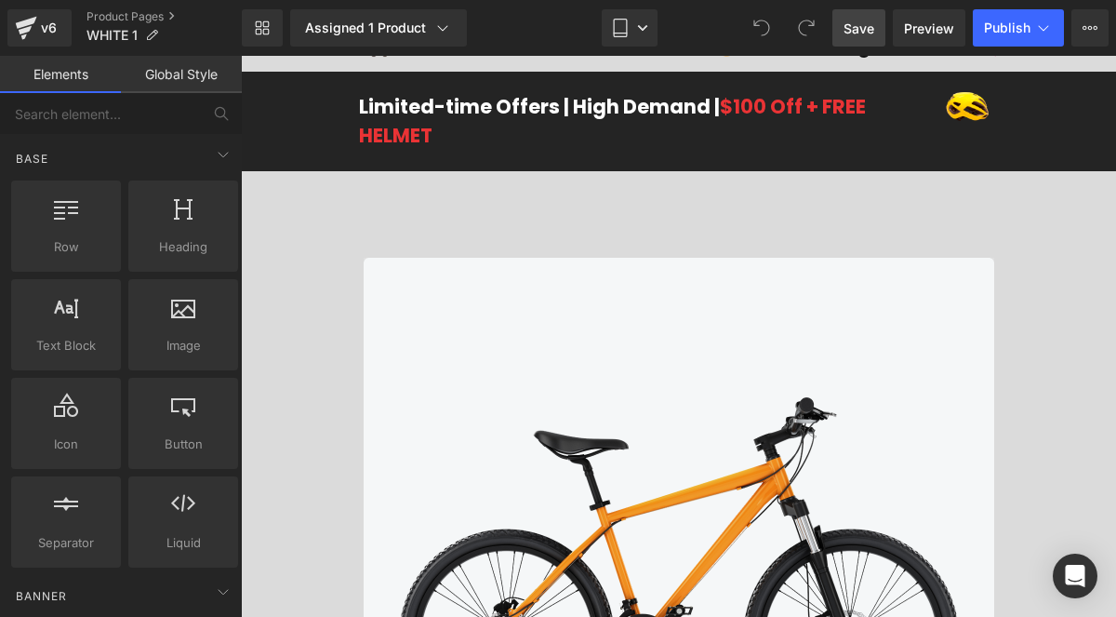
click at [857, 24] on span "Save" at bounding box center [859, 29] width 31 height 20
click at [914, 27] on span "Preview" at bounding box center [929, 29] width 50 height 20
click at [994, 19] on button "Publish" at bounding box center [1018, 27] width 91 height 37
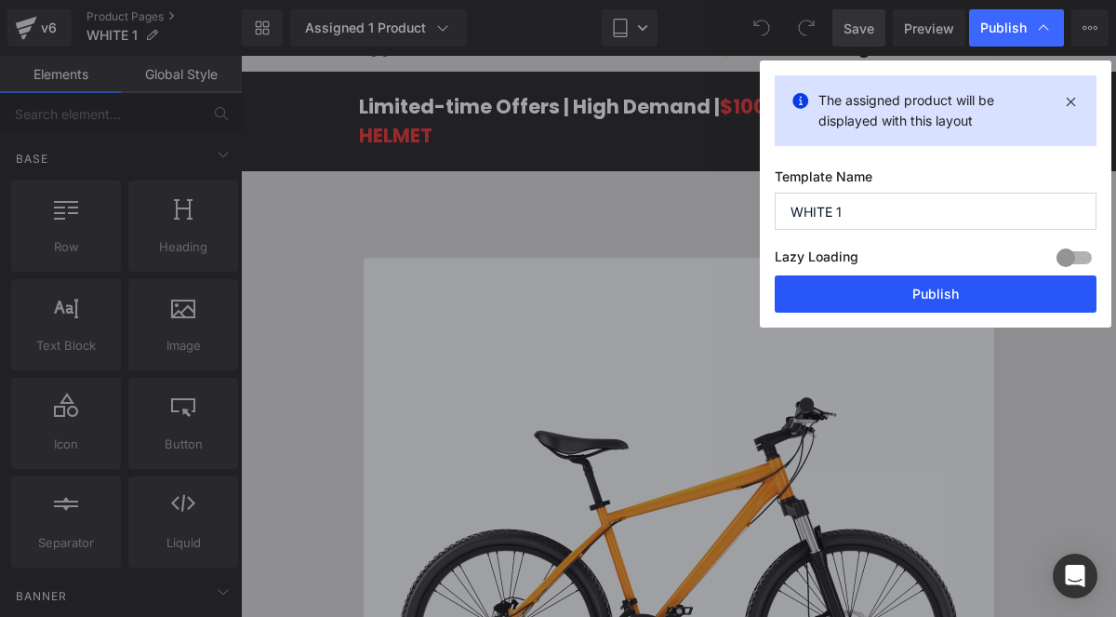
click at [916, 300] on button "Publish" at bounding box center [936, 293] width 322 height 37
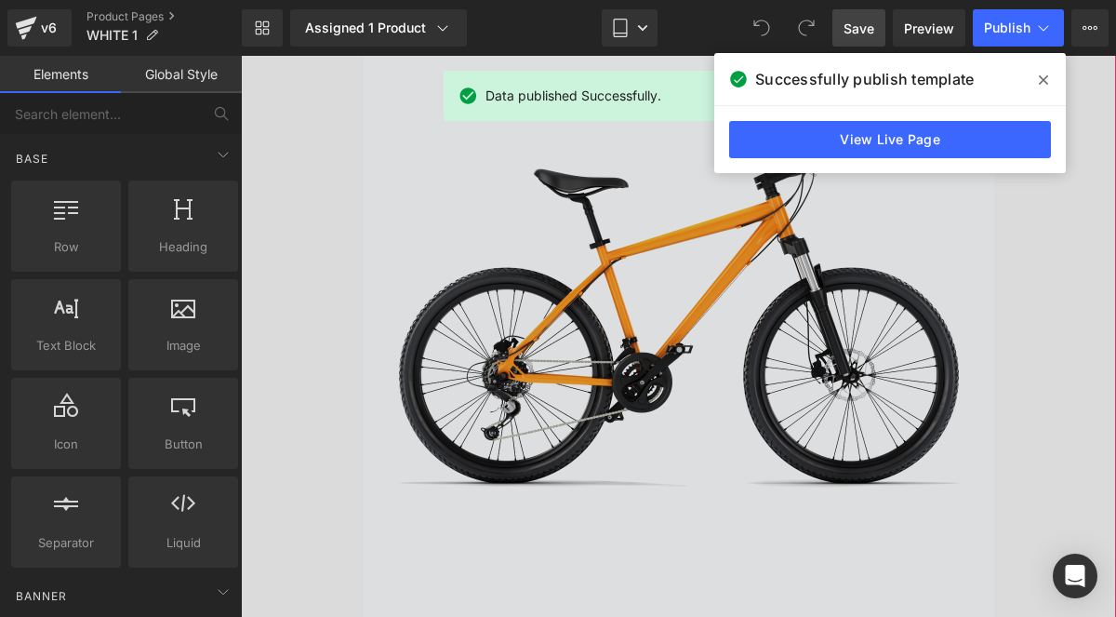
scroll to position [323, 0]
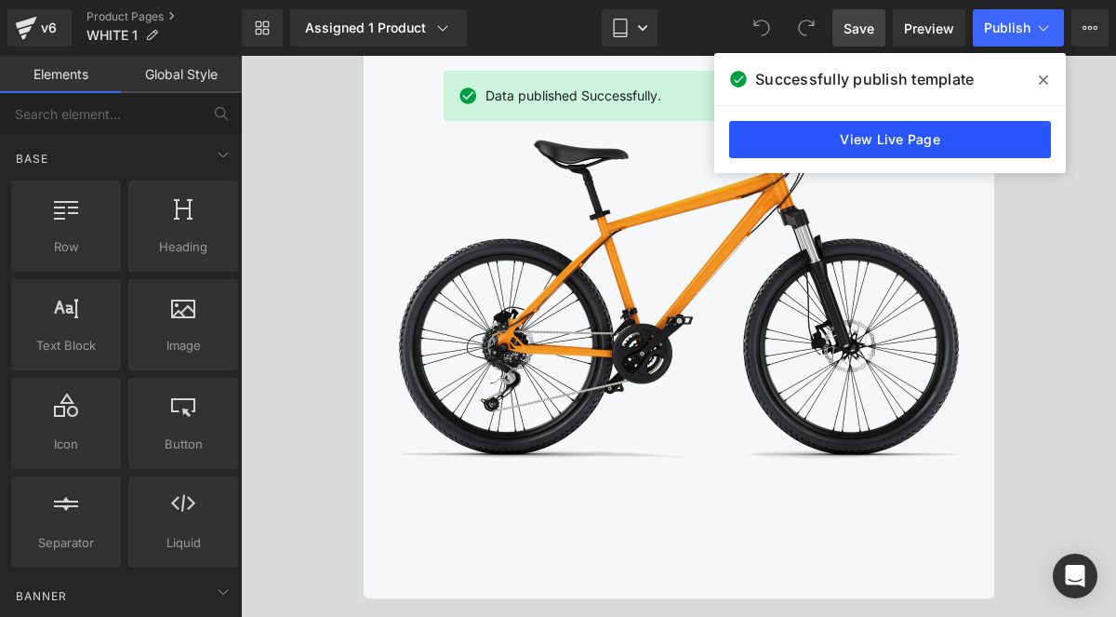
click at [875, 136] on link "View Live Page" at bounding box center [890, 139] width 322 height 37
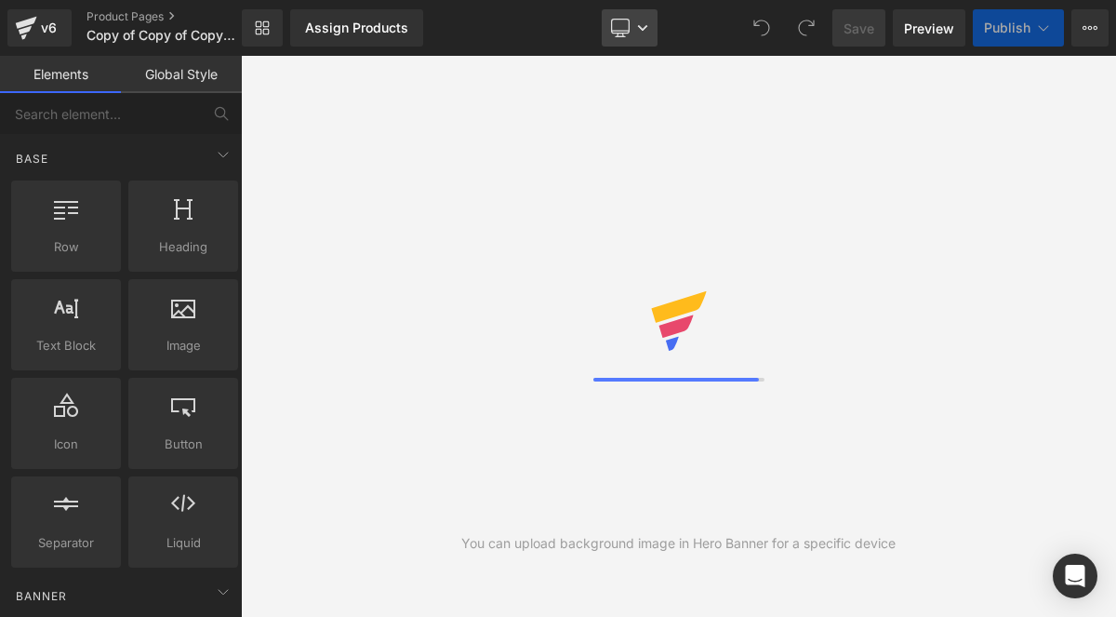
click at [531, 36] on div "Library Assign Products Product Preview Manage assigned products Desktop Deskto…" at bounding box center [679, 27] width 874 height 37
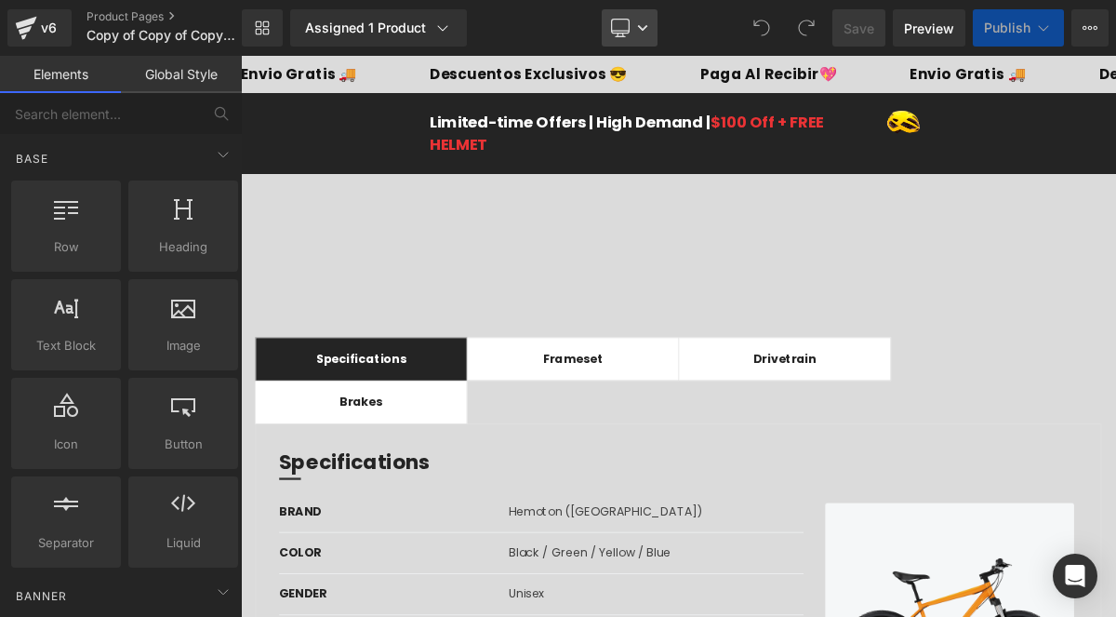
click at [637, 27] on icon at bounding box center [642, 27] width 11 height 11
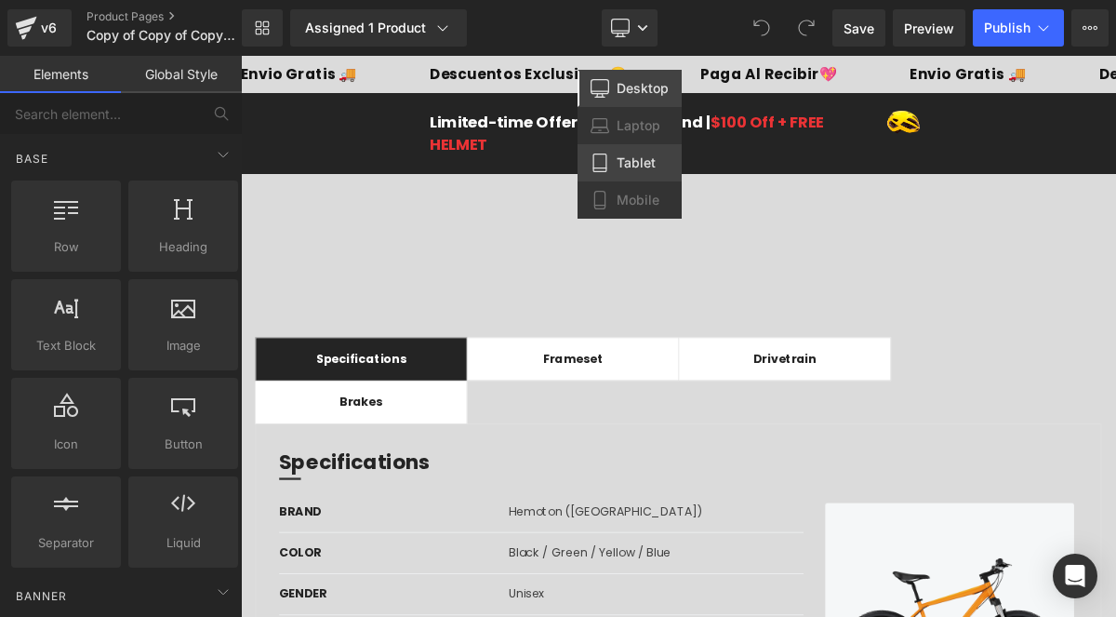
click at [640, 158] on span "Tablet" at bounding box center [636, 162] width 39 height 17
